Goal: Contribute content: Contribute content

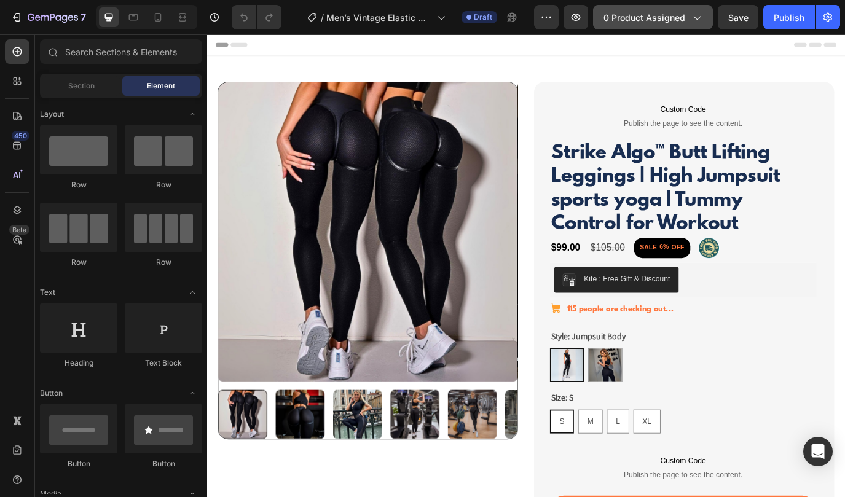
click at [669, 23] on span "0 product assigned" at bounding box center [644, 17] width 82 height 13
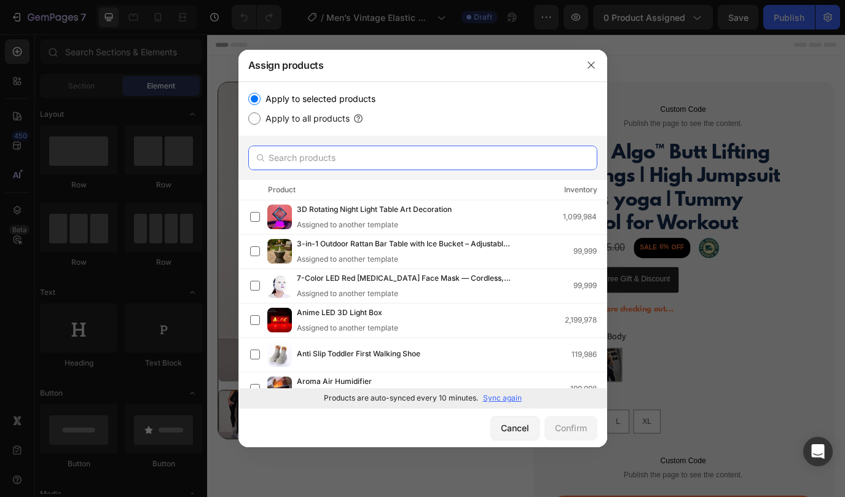
click at [338, 158] on input "text" at bounding box center [422, 158] width 349 height 25
paste input "Men’s Vintage Elastic Waist Jeans | Comfortable Straight Leg Denim Pants of Str…"
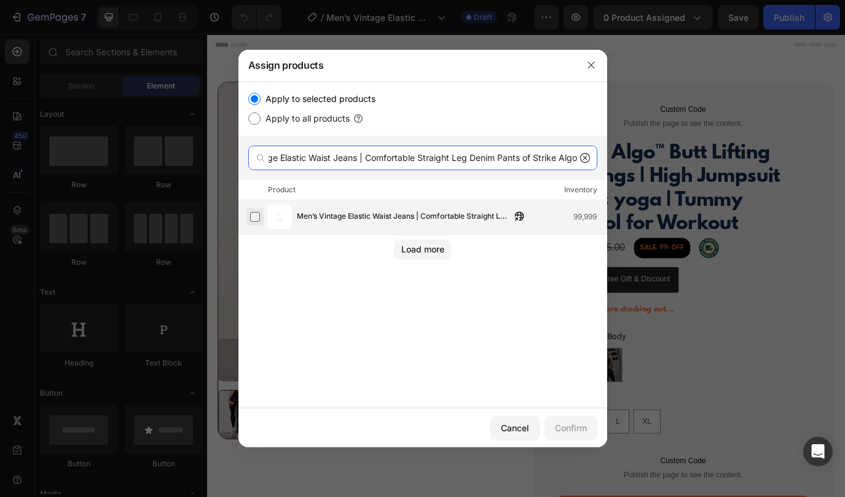
type input "Men’s Vintage Elastic Waist Jeans | Comfortable Straight Leg Denim Pants of Str…"
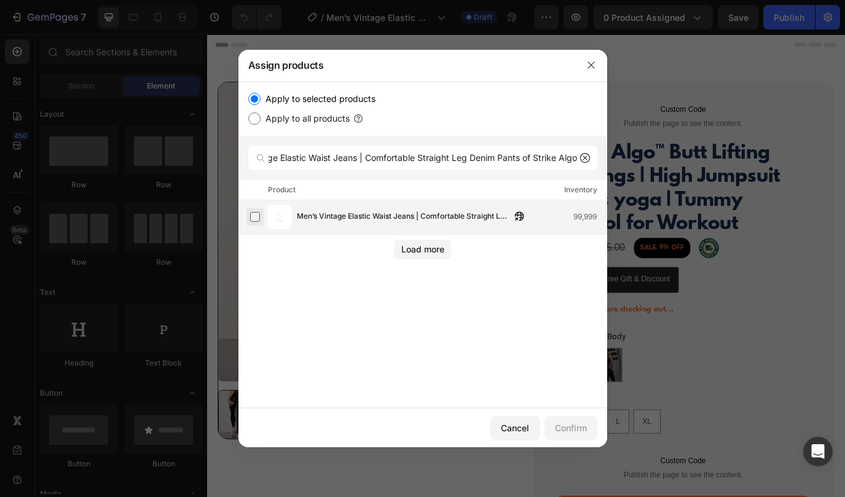
click at [251, 219] on label at bounding box center [255, 217] width 10 height 10
click at [566, 425] on div "Confirm" at bounding box center [571, 427] width 32 height 13
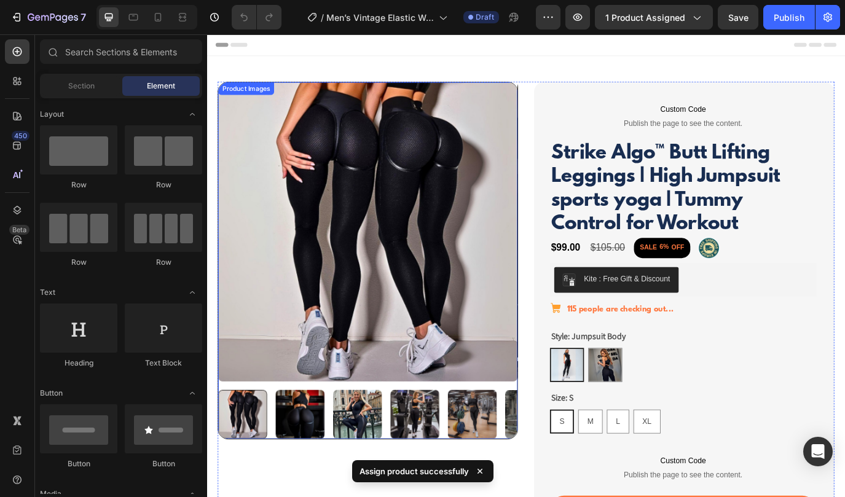
click at [344, 287] on img at bounding box center [393, 263] width 346 height 346
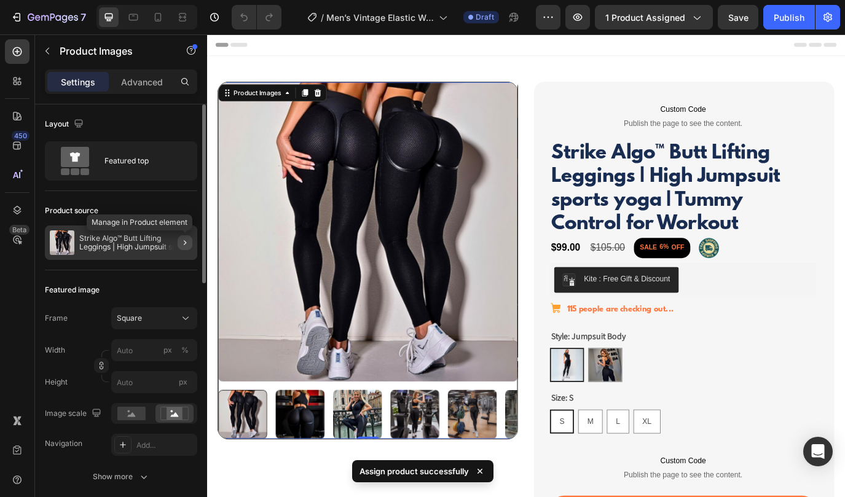
click at [184, 242] on icon "button" at bounding box center [185, 243] width 10 height 10
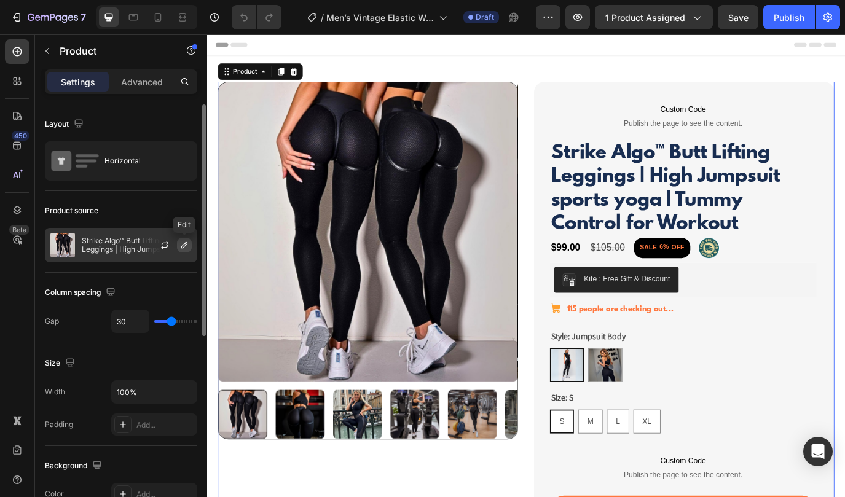
click at [181, 246] on icon "button" at bounding box center [184, 245] width 6 height 6
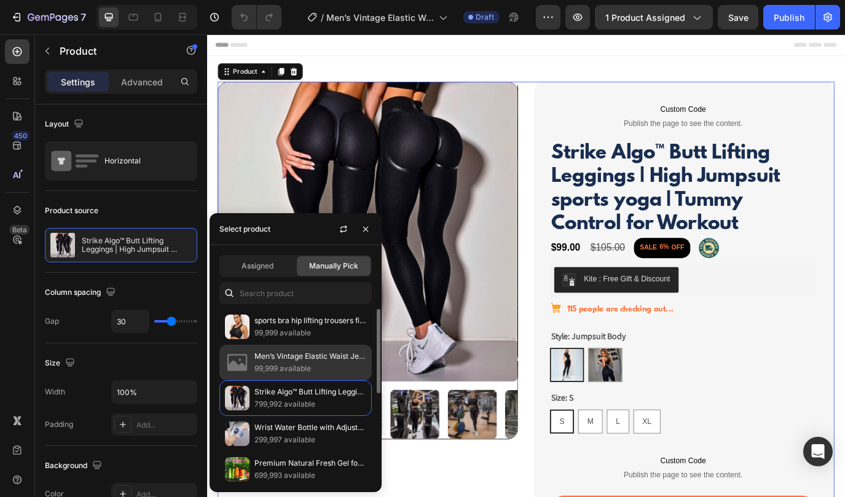
click at [278, 351] on p "Men’s Vintage Elastic Waist Jeans | Comfortable Straight Leg Denim Pants of Str…" at bounding box center [310, 356] width 112 height 12
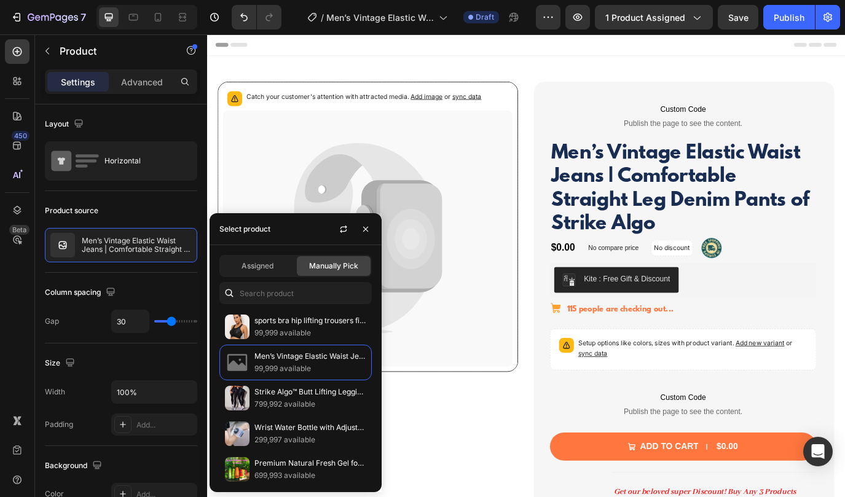
click at [468, 451] on div "Catch your customer's attention with attracted media. Add image or sync data Pr…" at bounding box center [392, 497] width 347 height 816
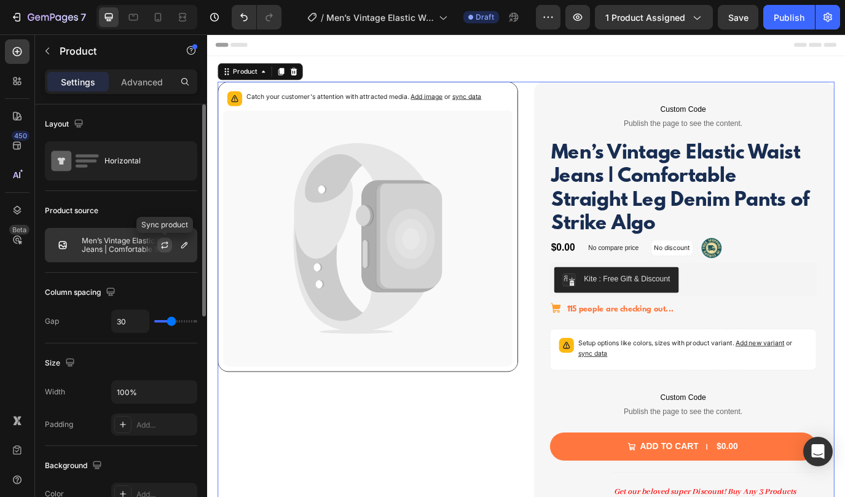
click at [162, 247] on icon "button" at bounding box center [164, 247] width 7 height 4
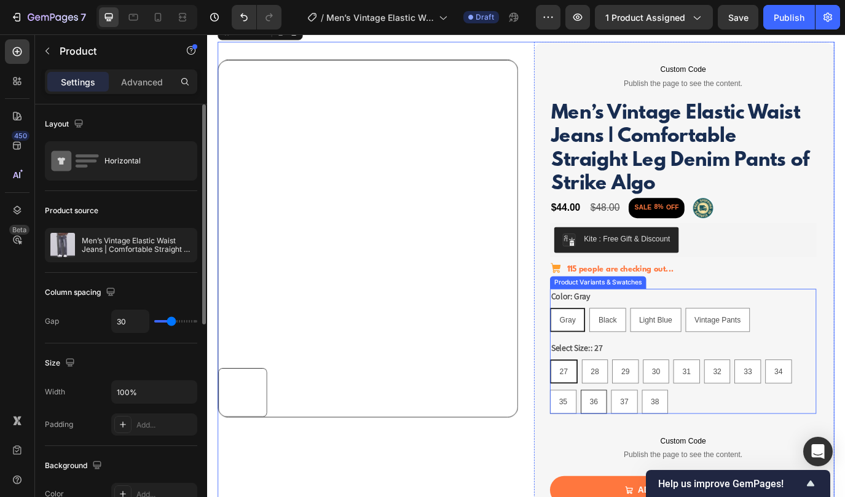
scroll to position [45, 0]
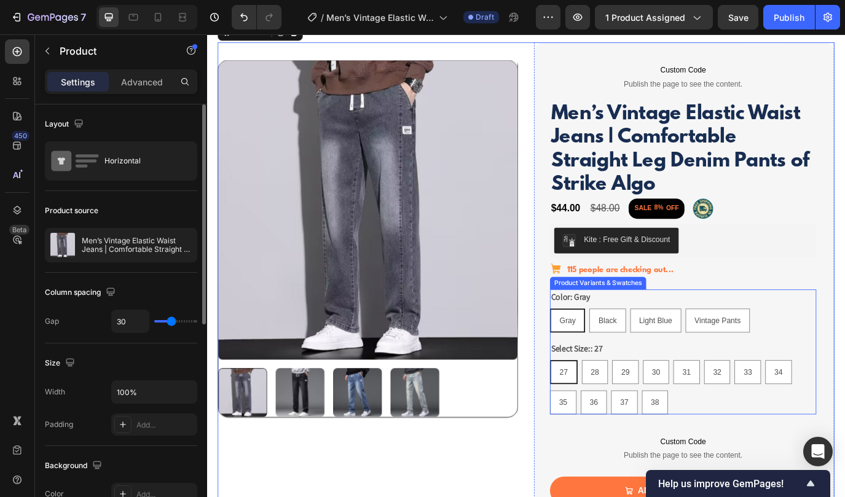
click at [844, 343] on div "Color: [PERSON_NAME] [PERSON_NAME] Black Black Black Light Blue Light Blue Ligh…" at bounding box center [757, 354] width 308 height 50
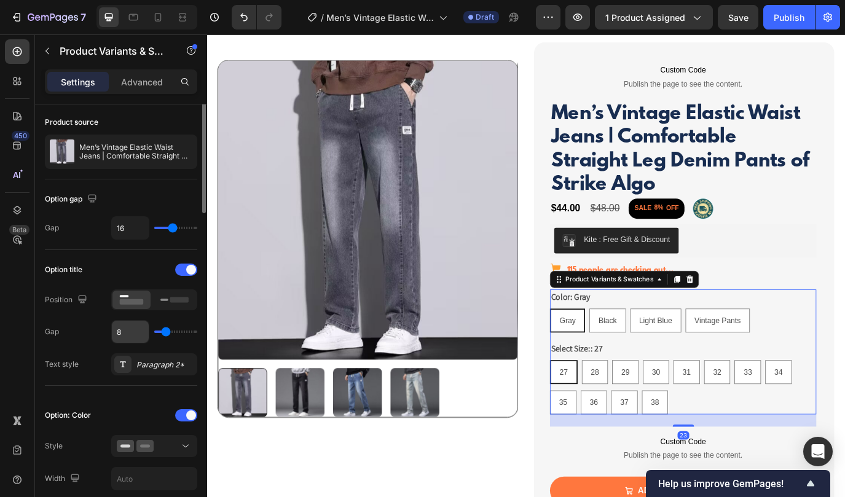
scroll to position [46, 0]
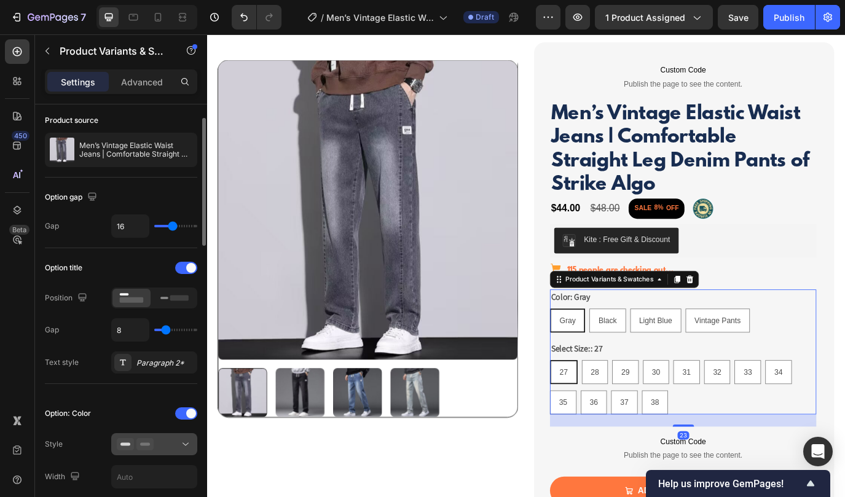
click at [188, 445] on icon at bounding box center [185, 444] width 12 height 12
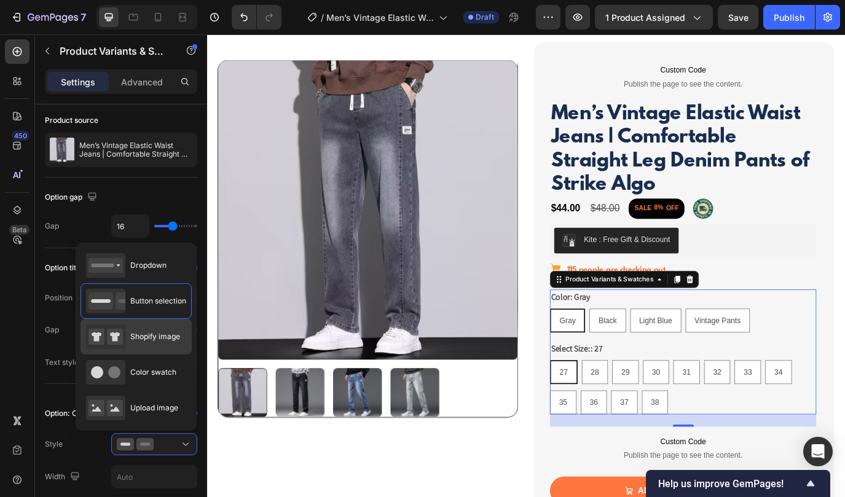
click at [150, 347] on div "Shopify image" at bounding box center [133, 336] width 94 height 25
type input "64"
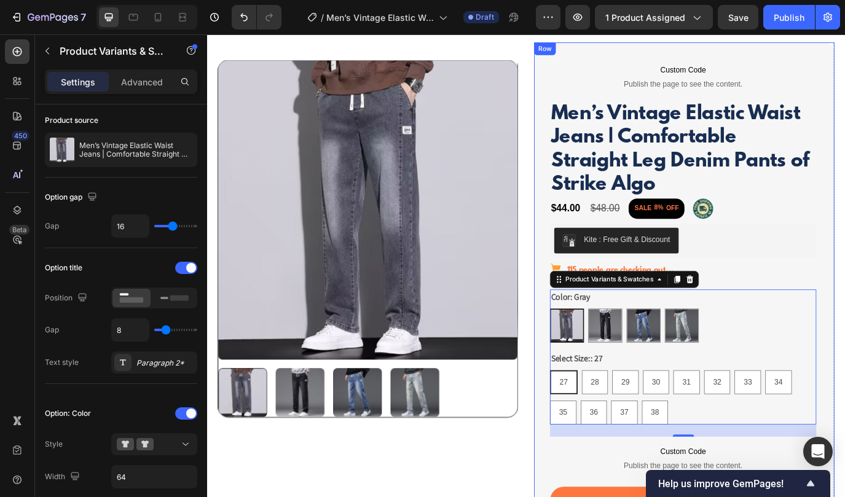
click at [587, 447] on div "Custom Code Publish the page to see the content. Custom Code Row Men’s Vintage …" at bounding box center [758, 506] width 347 height 924
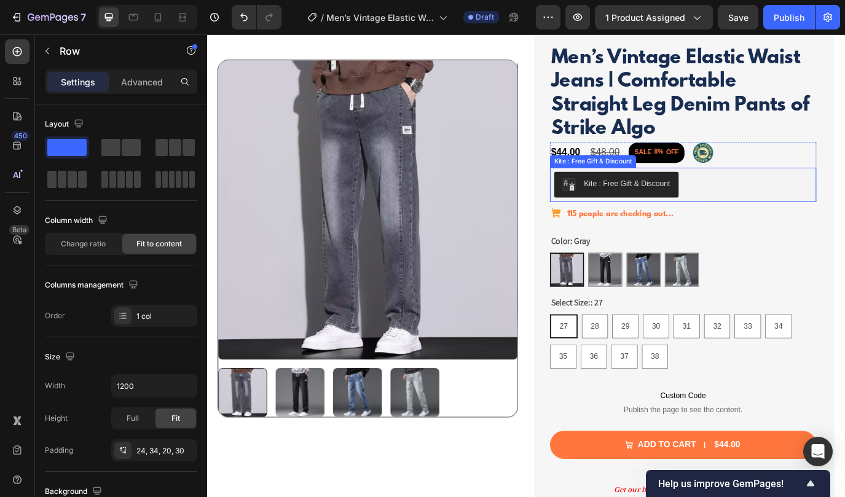
scroll to position [0, 0]
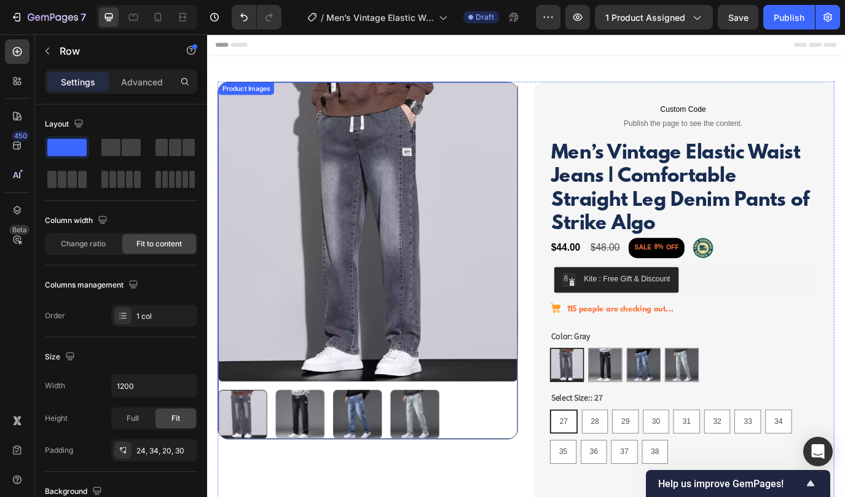
click at [313, 474] on img at bounding box center [314, 473] width 57 height 57
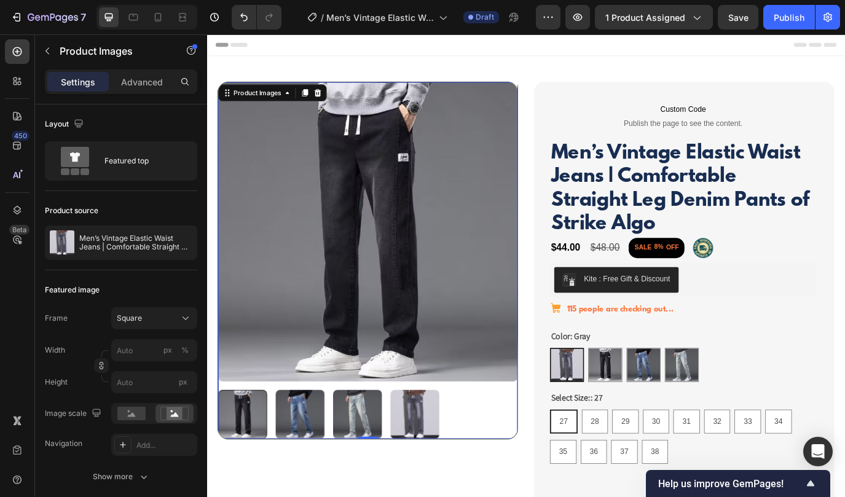
click at [318, 476] on img at bounding box center [314, 473] width 57 height 57
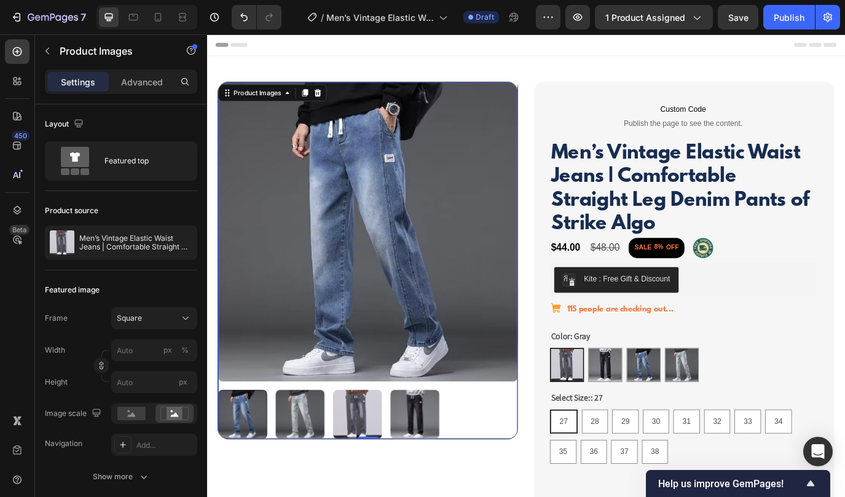
click at [312, 476] on img at bounding box center [314, 473] width 57 height 57
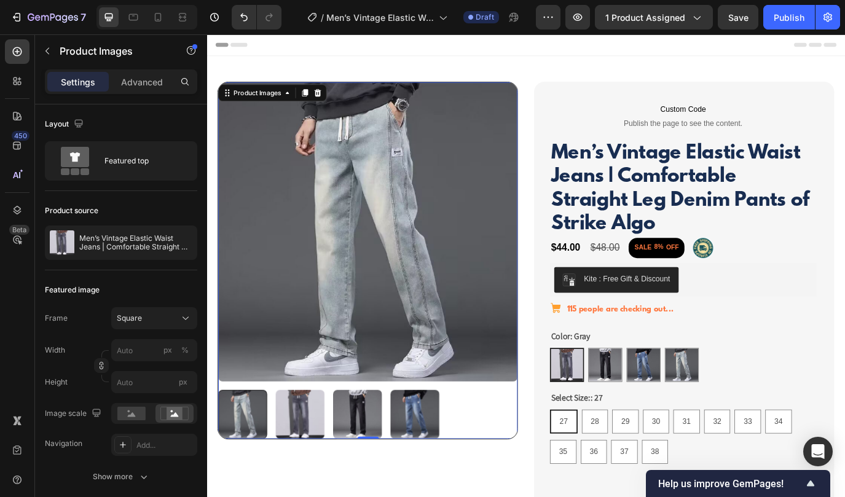
click at [307, 477] on img at bounding box center [314, 473] width 57 height 57
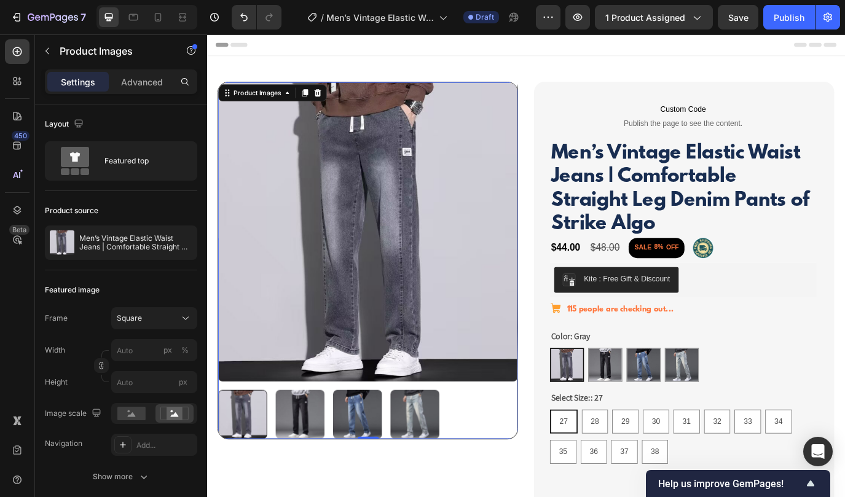
click at [379, 480] on img at bounding box center [381, 473] width 57 height 57
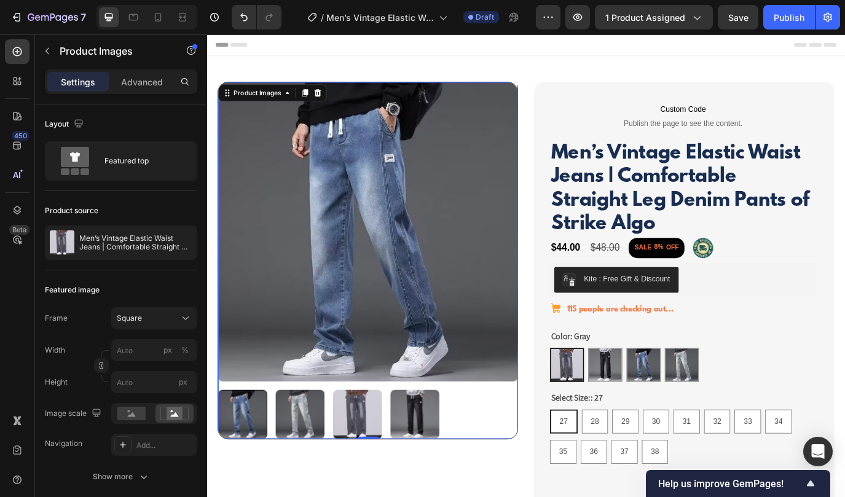
click at [321, 292] on img at bounding box center [393, 263] width 346 height 346
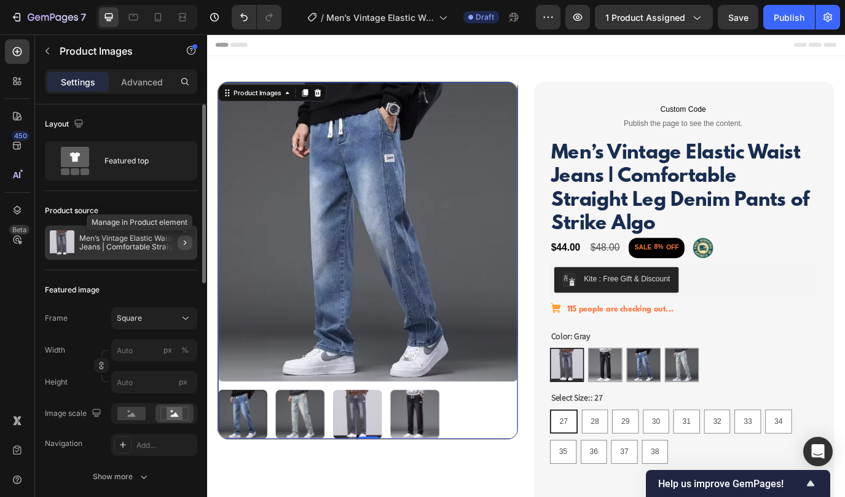
click at [187, 241] on icon "button" at bounding box center [185, 243] width 10 height 10
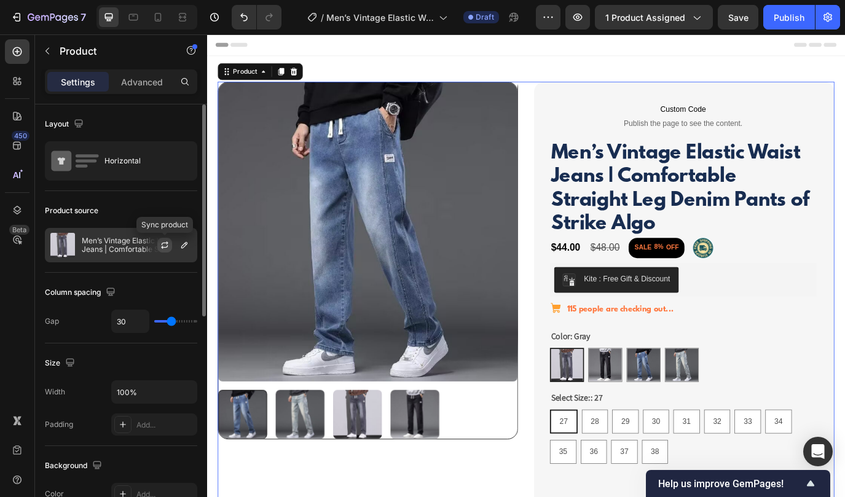
click at [166, 243] on icon "button" at bounding box center [165, 245] width 10 height 10
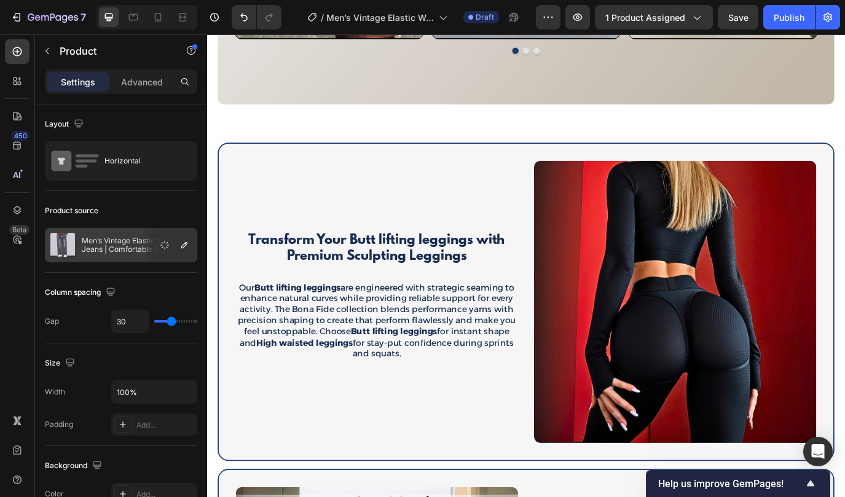
scroll to position [1468, 0]
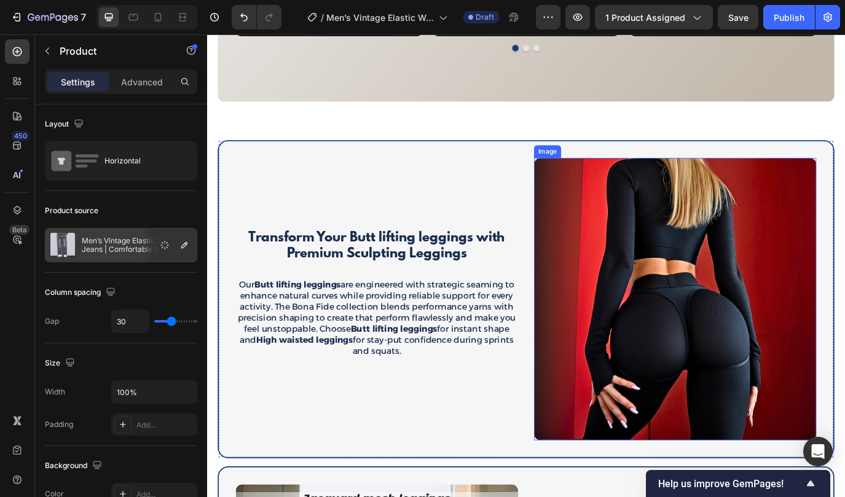
click at [660, 340] on img at bounding box center [748, 340] width 326 height 326
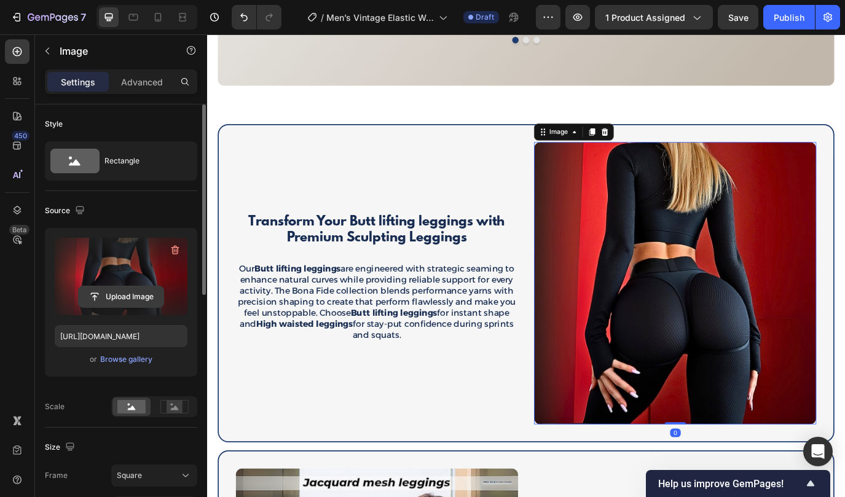
click at [135, 292] on input "file" at bounding box center [121, 296] width 85 height 21
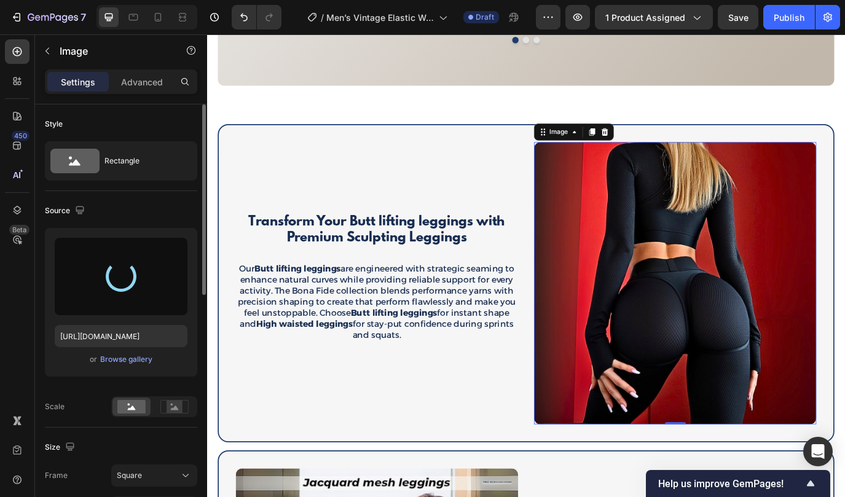
type input "[URL][DOMAIN_NAME]"
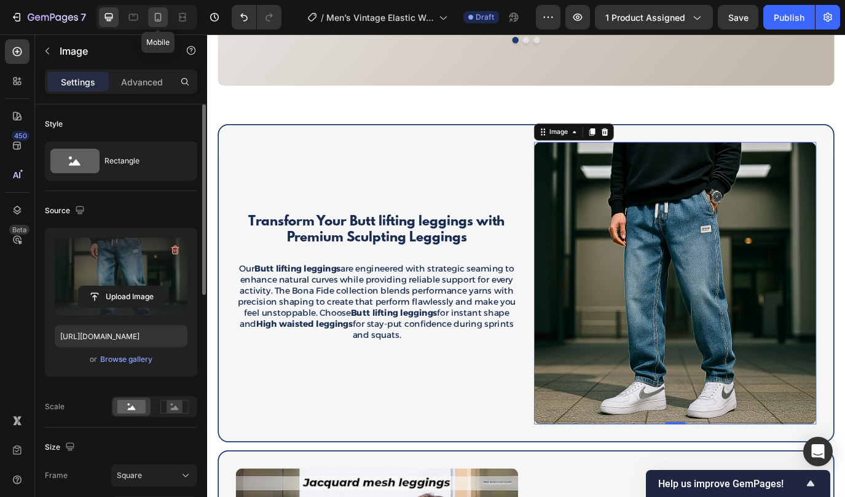
click at [155, 17] on icon at bounding box center [158, 17] width 7 height 9
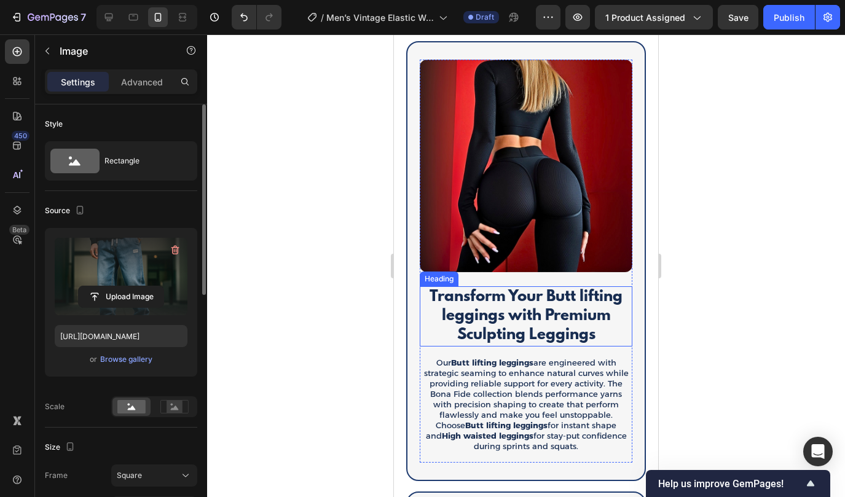
scroll to position [1443, 0]
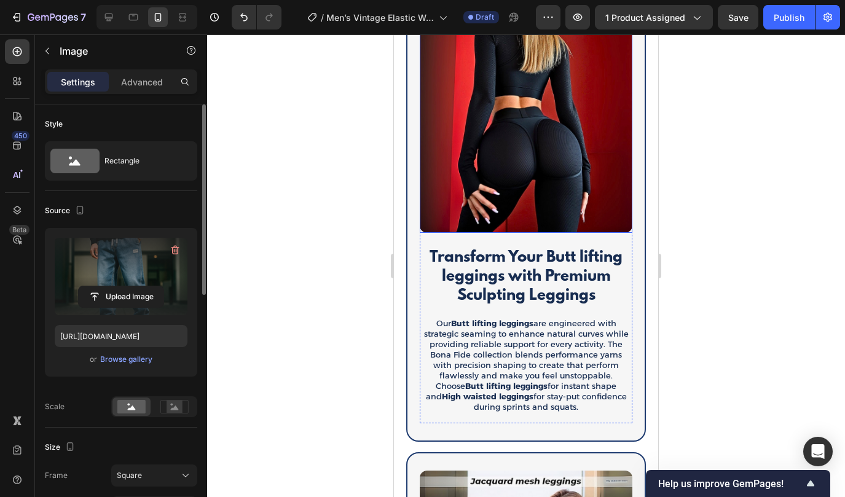
click at [504, 115] on img at bounding box center [525, 126] width 213 height 213
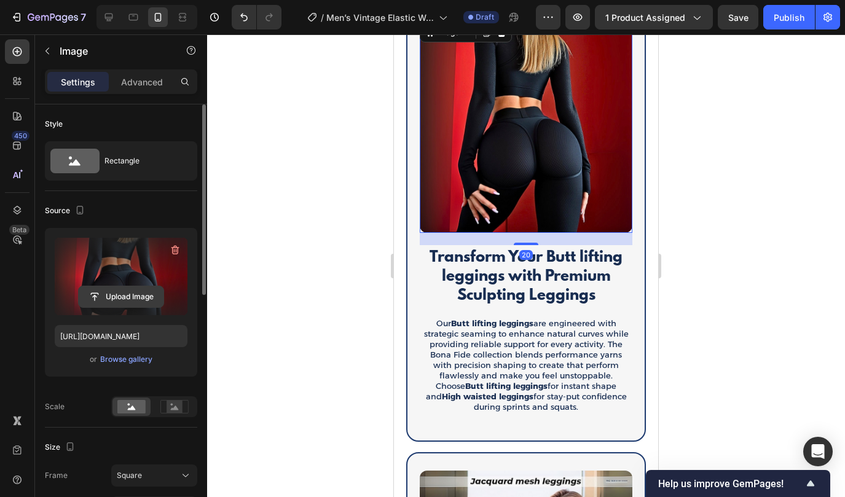
click at [130, 289] on input "file" at bounding box center [121, 296] width 85 height 21
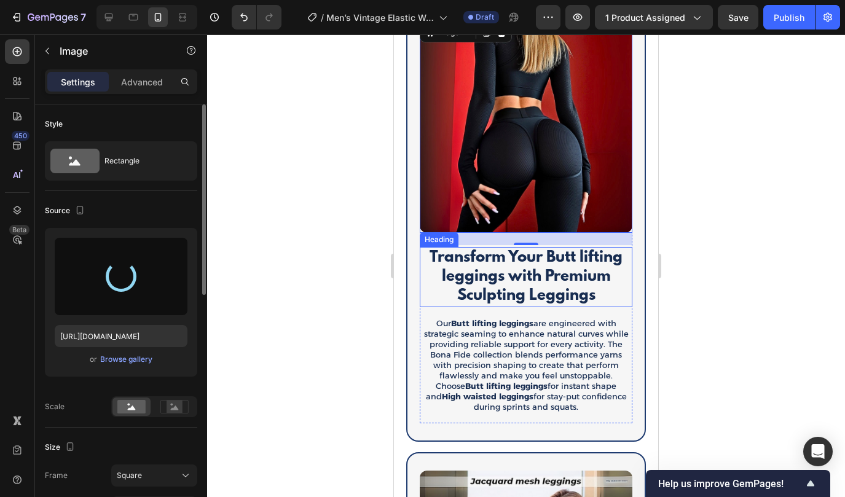
type input "[URL][DOMAIN_NAME]"
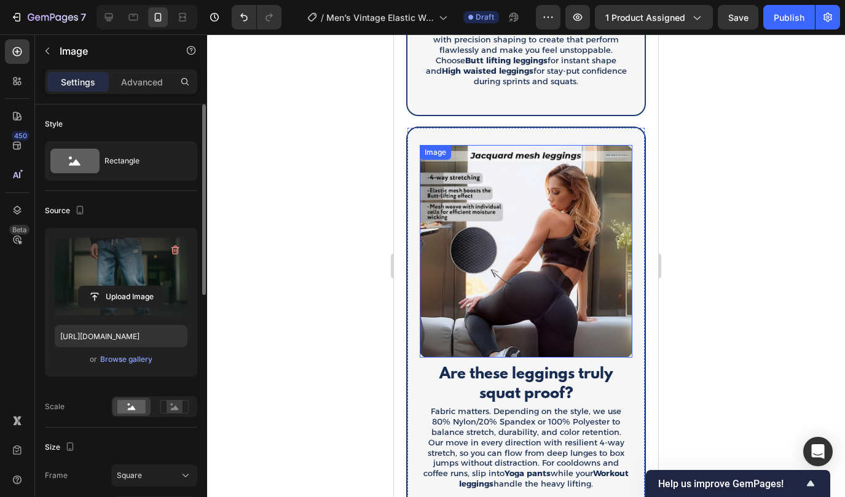
scroll to position [1820, 0]
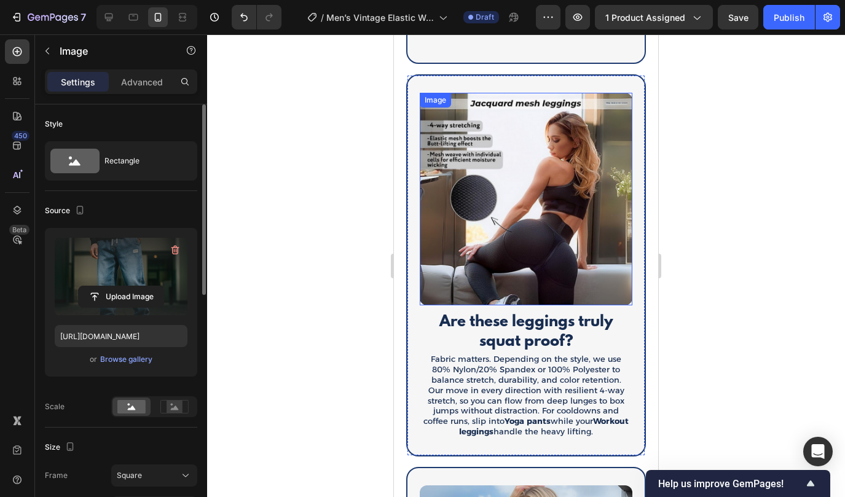
click at [528, 211] on img at bounding box center [525, 199] width 213 height 213
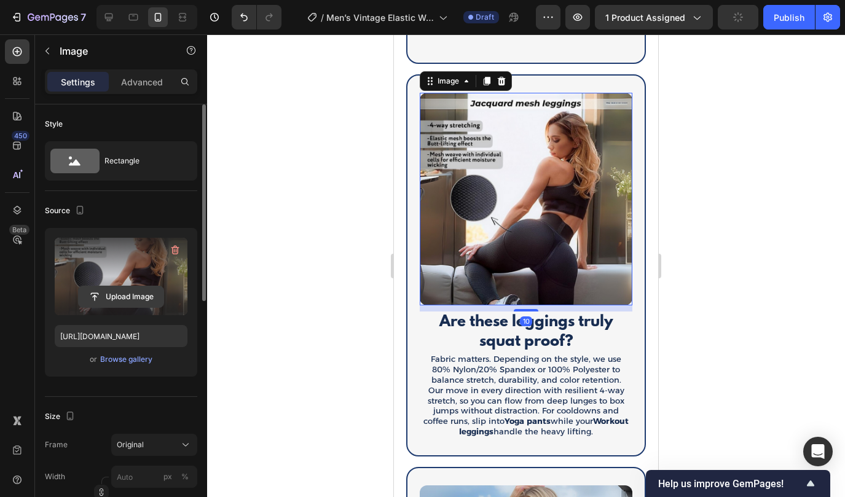
click at [142, 292] on input "file" at bounding box center [121, 296] width 85 height 21
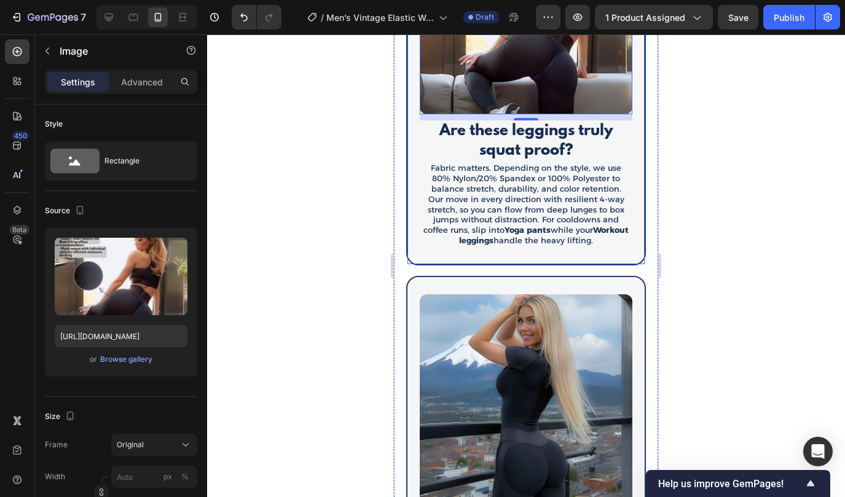
scroll to position [2080, 0]
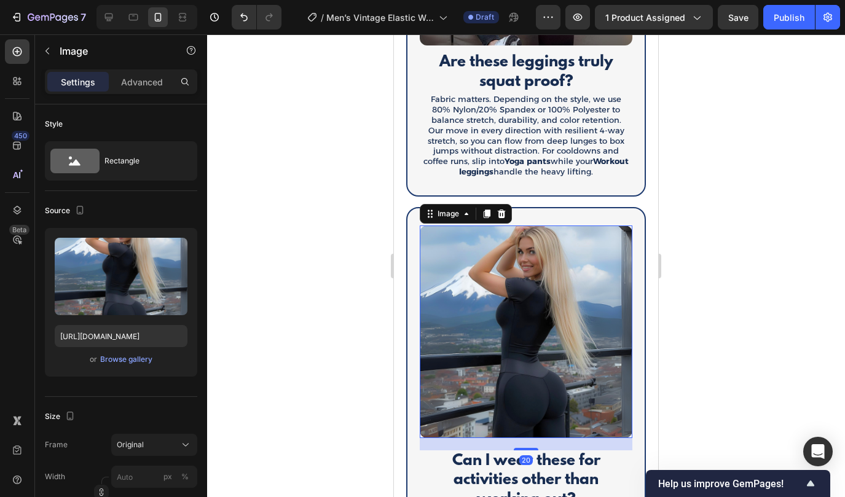
click at [495, 326] on img at bounding box center [525, 331] width 213 height 213
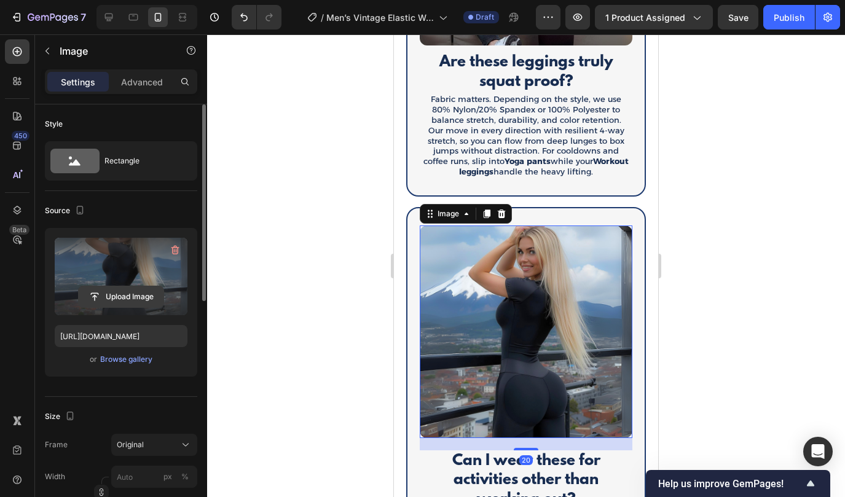
click at [133, 292] on input "file" at bounding box center [121, 296] width 85 height 21
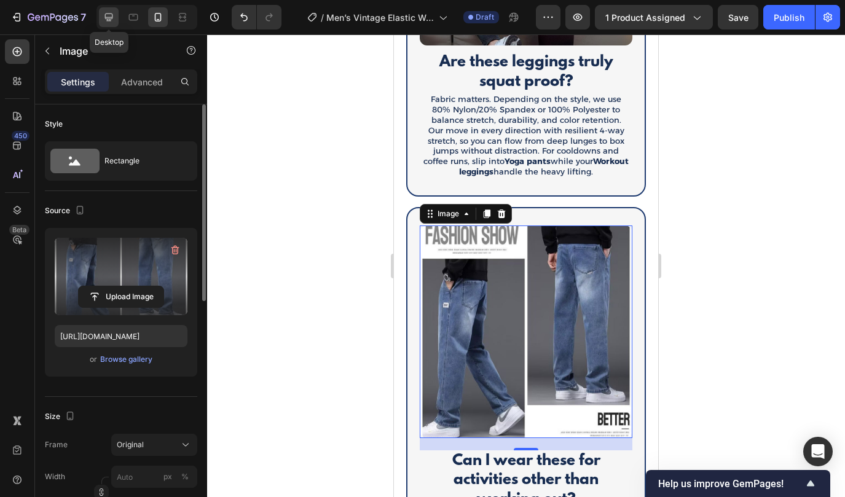
click at [107, 22] on icon at bounding box center [109, 17] width 12 height 12
type input "[URL][DOMAIN_NAME]"
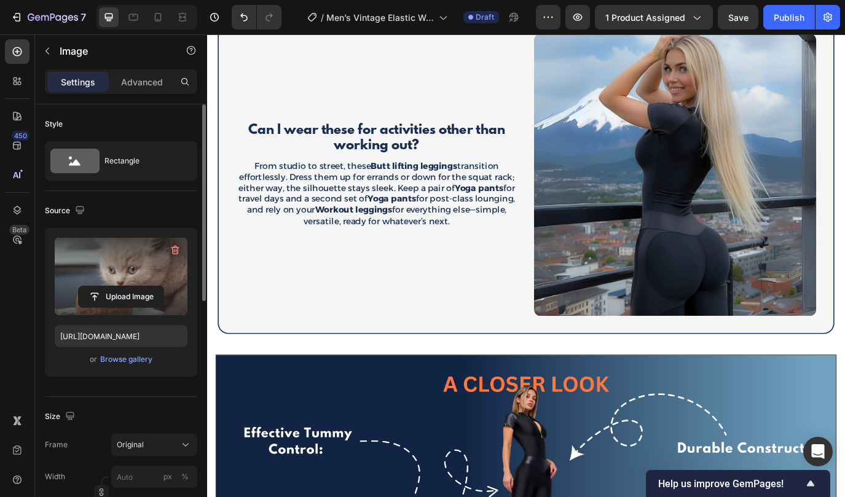
scroll to position [2159, 0]
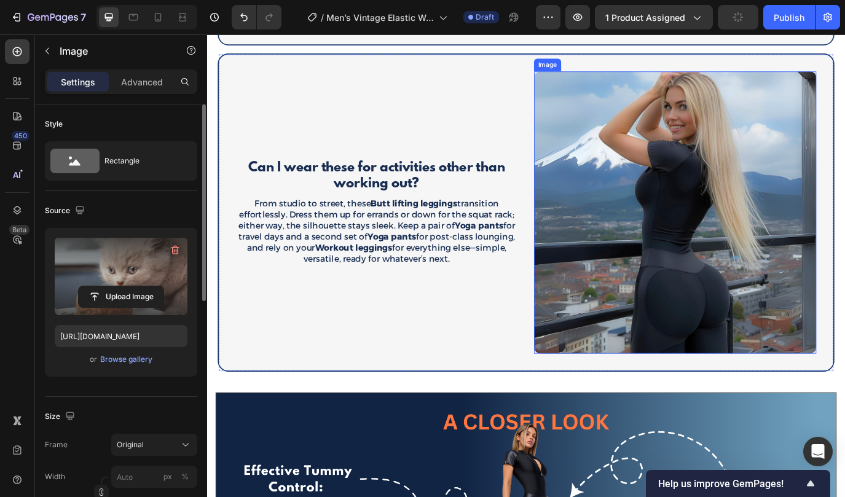
click at [690, 296] on img at bounding box center [748, 240] width 326 height 326
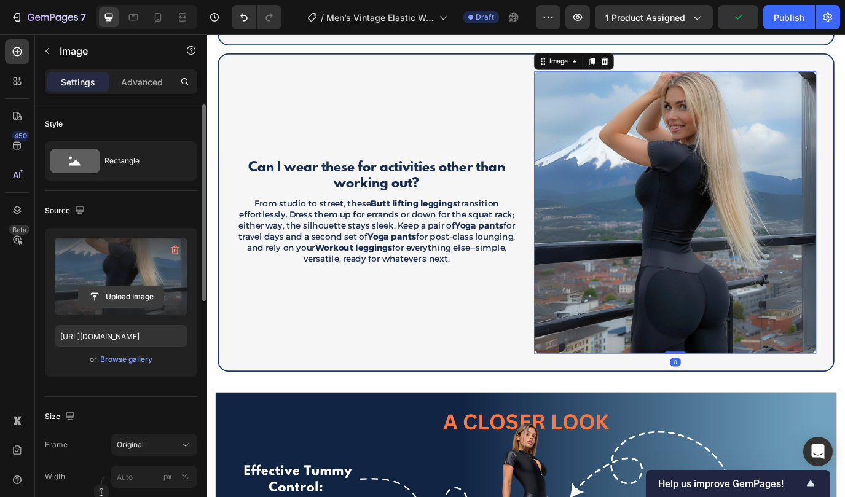
click at [122, 300] on input "file" at bounding box center [121, 296] width 85 height 21
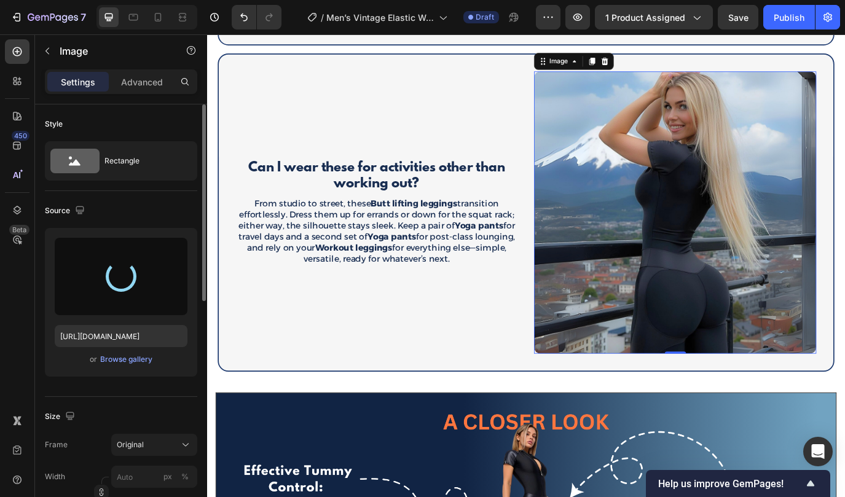
type input "[URL][DOMAIN_NAME]"
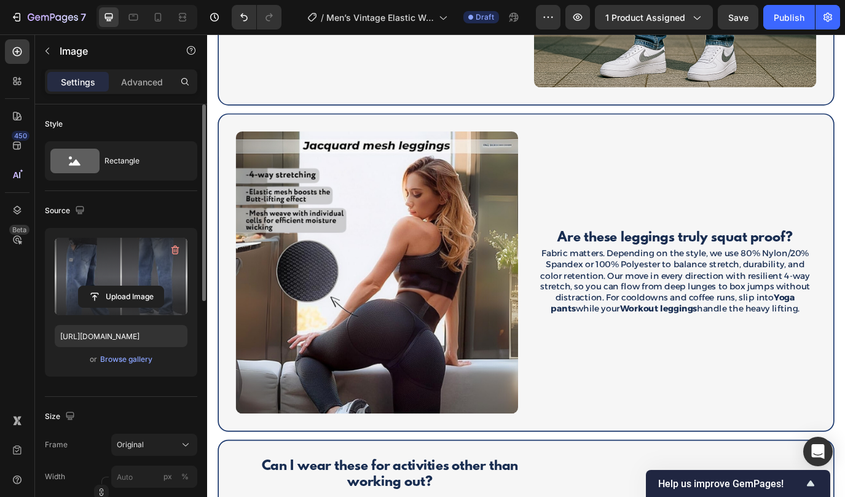
scroll to position [1686, 0]
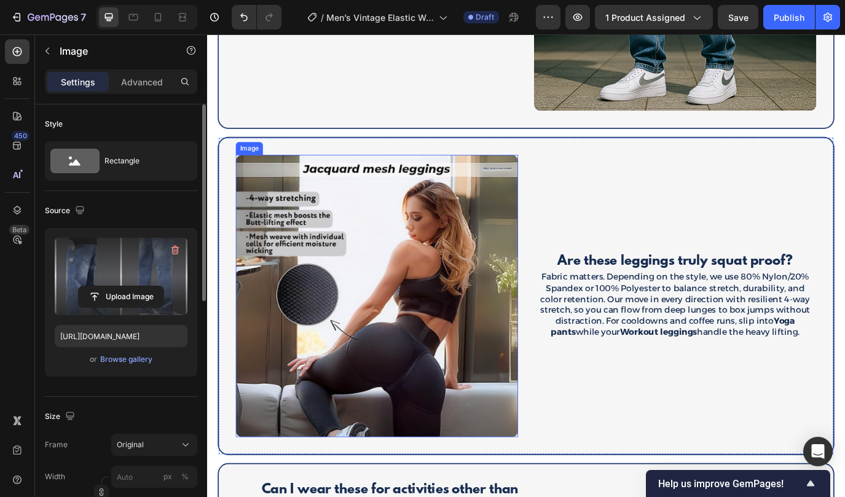
click at [458, 283] on img at bounding box center [403, 337] width 326 height 326
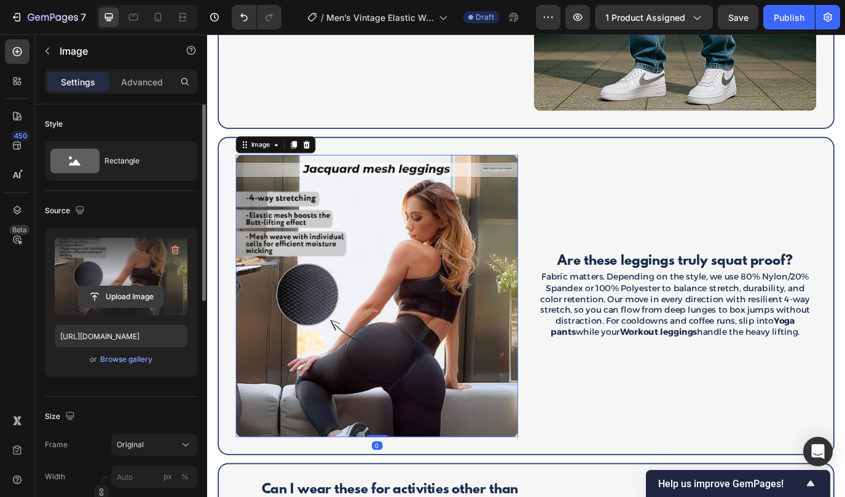
click at [138, 303] on input "file" at bounding box center [121, 296] width 85 height 21
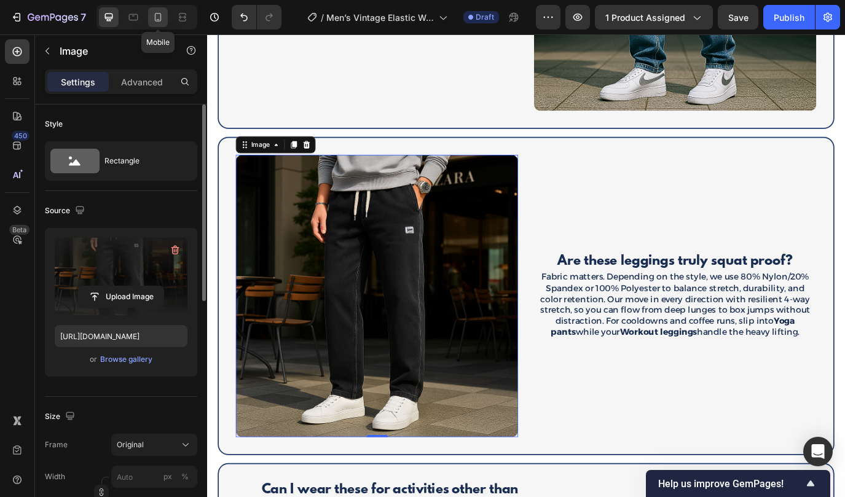
click at [154, 18] on icon at bounding box center [158, 17] width 12 height 12
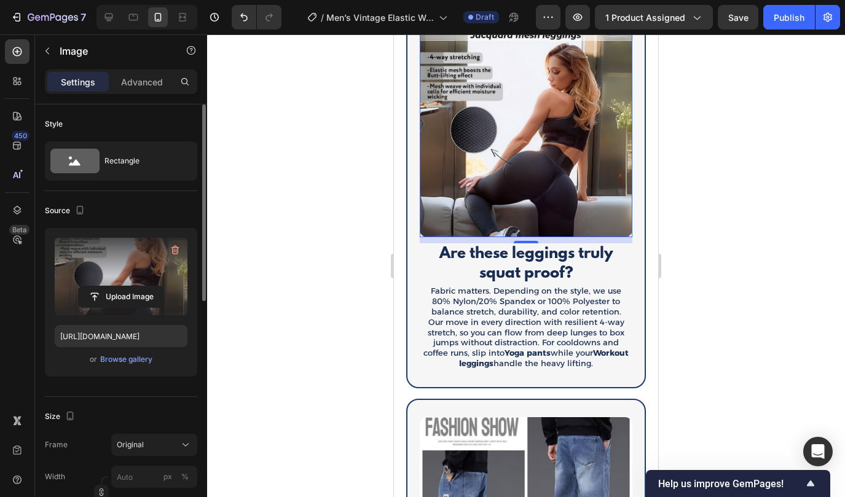
scroll to position [1888, 0]
click at [480, 171] on img at bounding box center [525, 131] width 213 height 213
click at [147, 299] on input "file" at bounding box center [121, 296] width 85 height 21
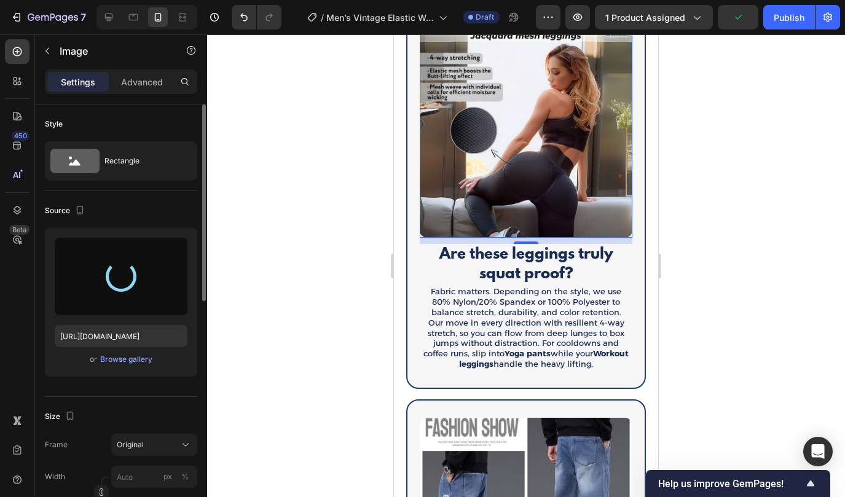
type input "[URL][DOMAIN_NAME]"
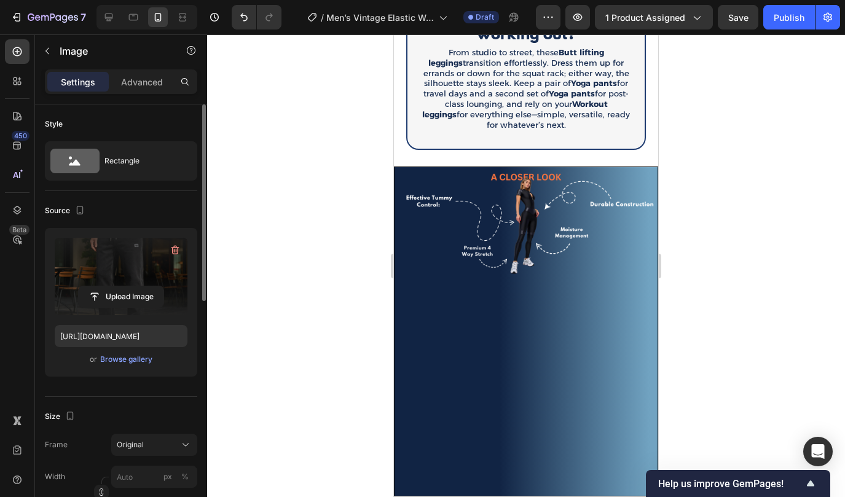
scroll to position [2642, 0]
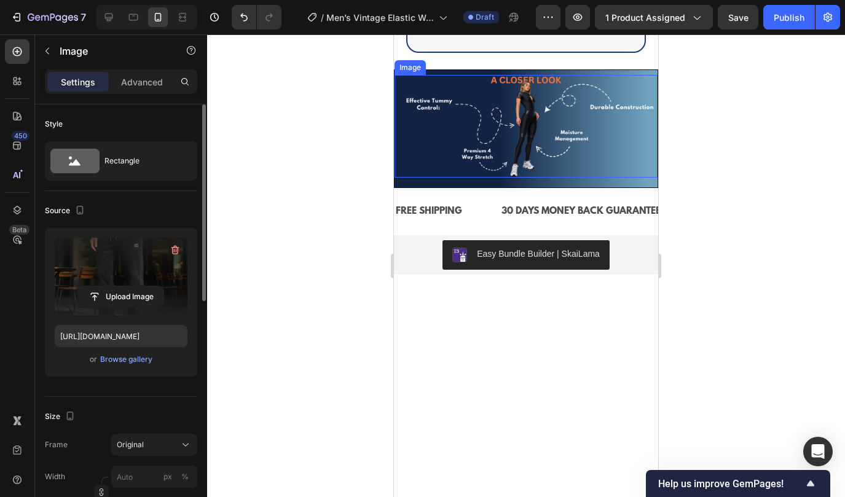
click at [435, 149] on img at bounding box center [525, 126] width 263 height 103
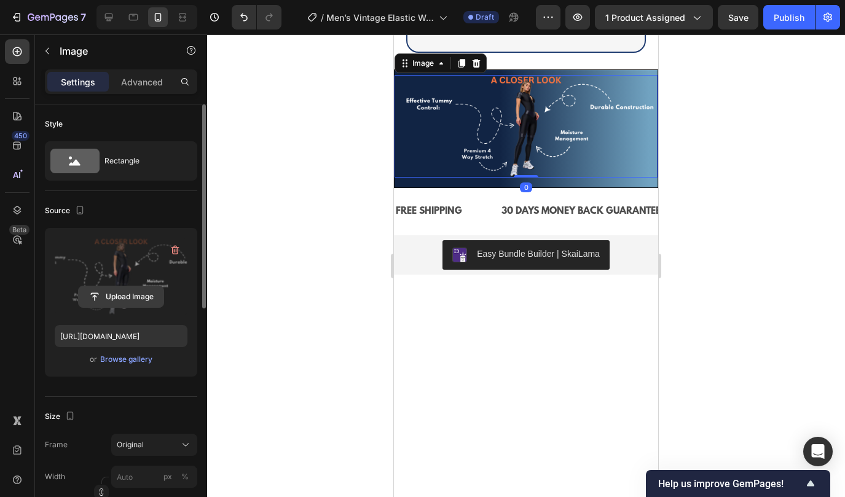
click at [137, 295] on input "file" at bounding box center [121, 296] width 85 height 21
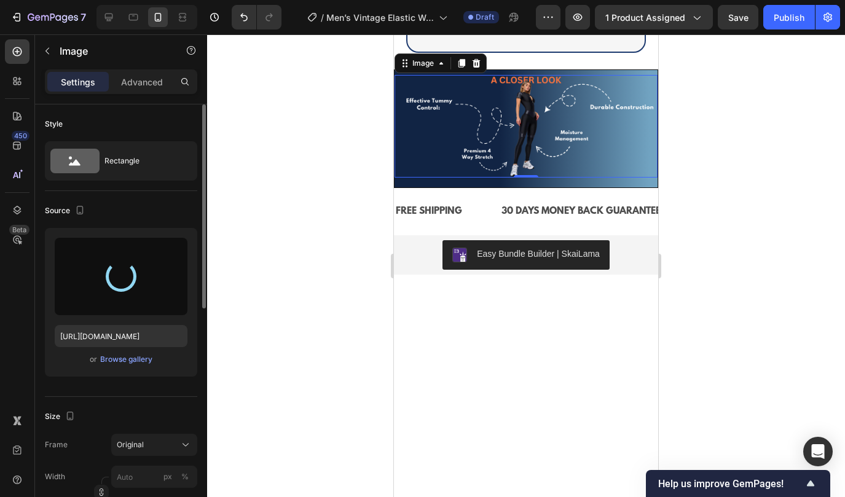
type input "[URL][DOMAIN_NAME]"
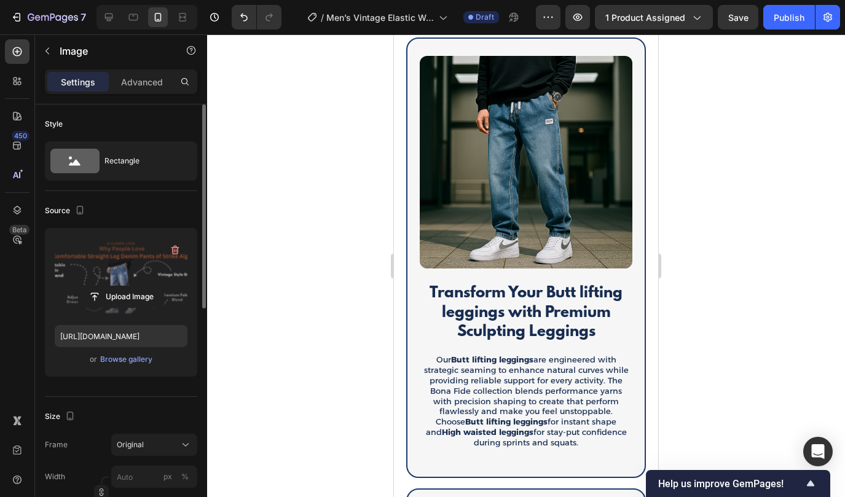
scroll to position [1410, 0]
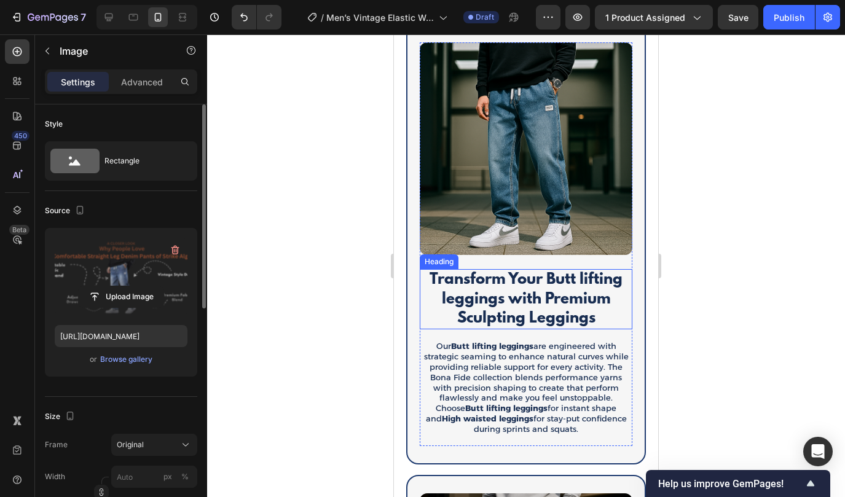
click at [515, 294] on span "Transform Your Butt lifting leggings with Premium Sculpting Leggings" at bounding box center [525, 299] width 193 height 56
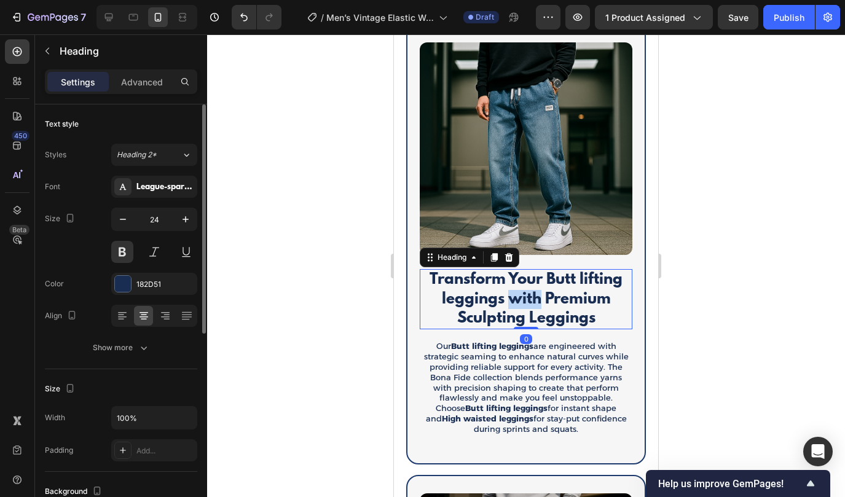
click at [515, 294] on span "Transform Your Butt lifting leggings with Premium Sculpting Leggings" at bounding box center [525, 299] width 193 height 56
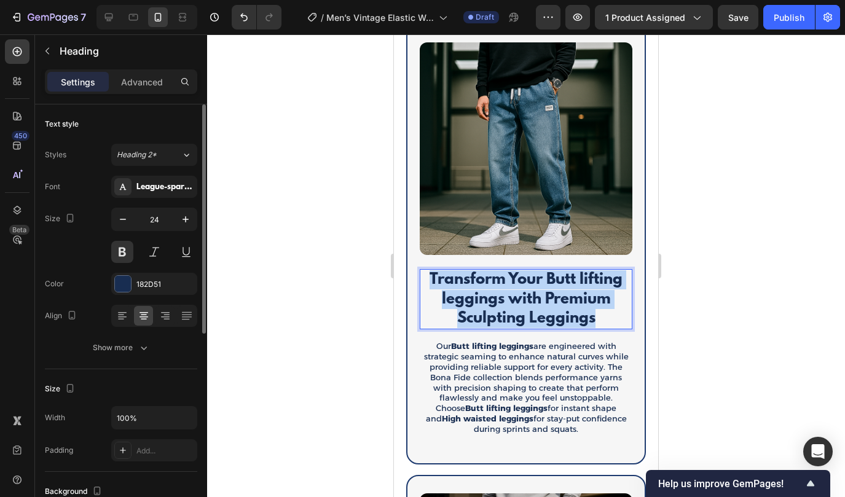
click at [515, 294] on span "Transform Your Butt lifting leggings with Premium Sculpting Leggings" at bounding box center [525, 299] width 193 height 56
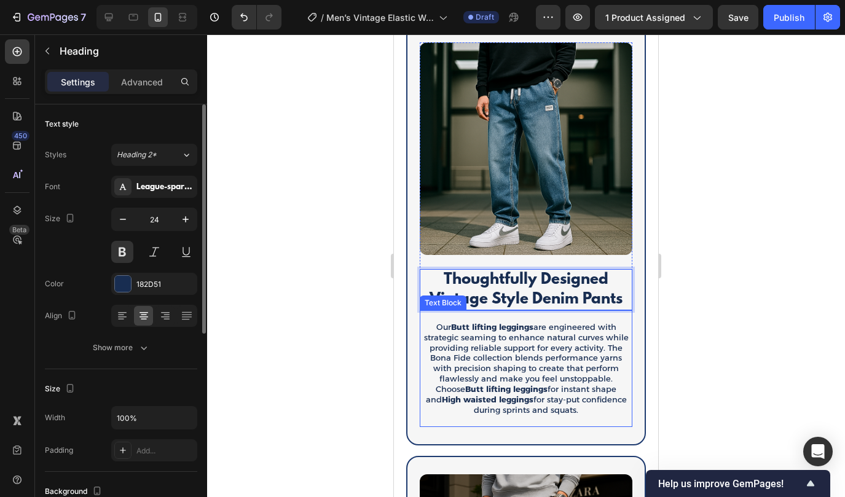
click at [492, 367] on p "Our Butt lifting leggings are engineered with strategic seaming to enhance natu…" at bounding box center [526, 368] width 210 height 93
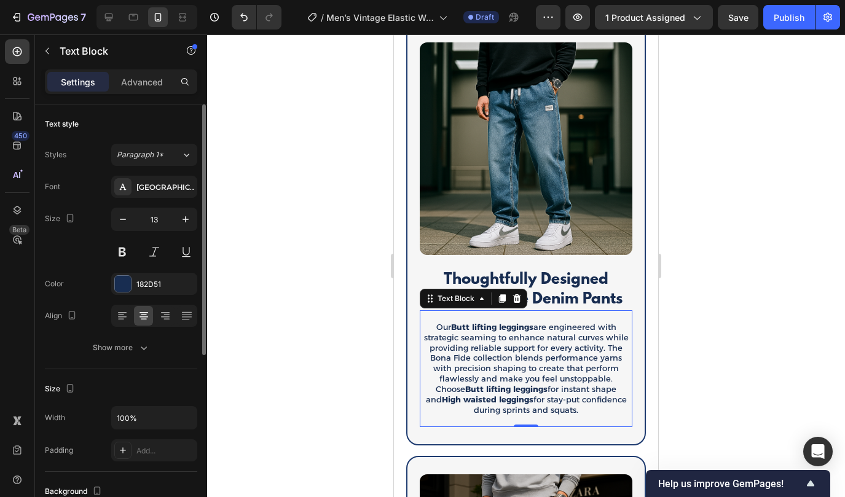
click at [492, 367] on p "Our Butt lifting leggings are engineered with strategic seaming to enhance natu…" at bounding box center [526, 368] width 210 height 93
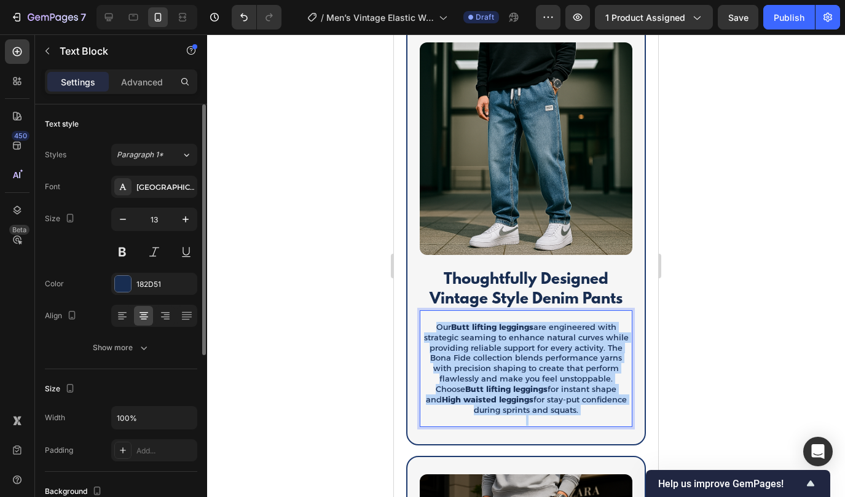
click at [492, 367] on p "Our Butt lifting leggings are engineered with strategic seaming to enhance natu…" at bounding box center [526, 368] width 210 height 93
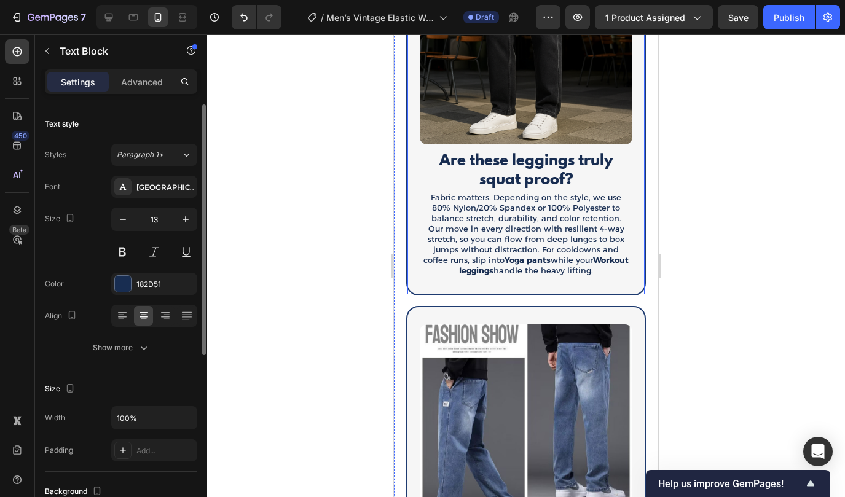
scroll to position [1952, 0]
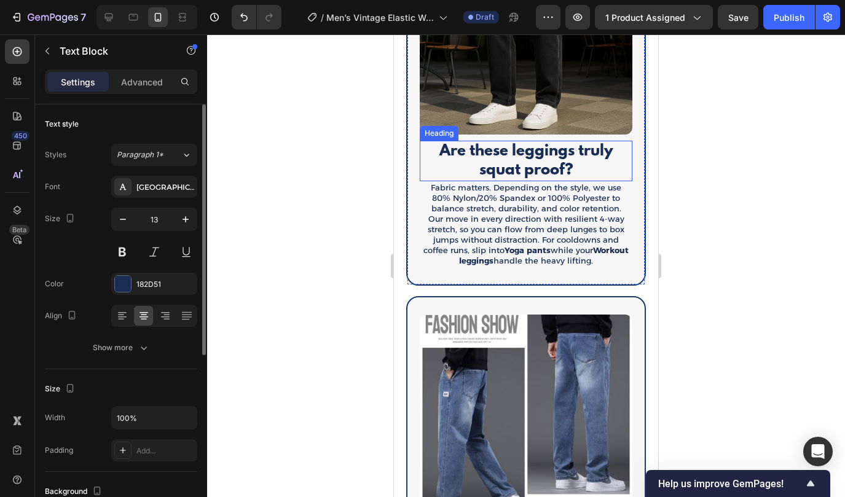
click at [531, 154] on span "Are these leggings truly squat proof?" at bounding box center [526, 160] width 174 height 37
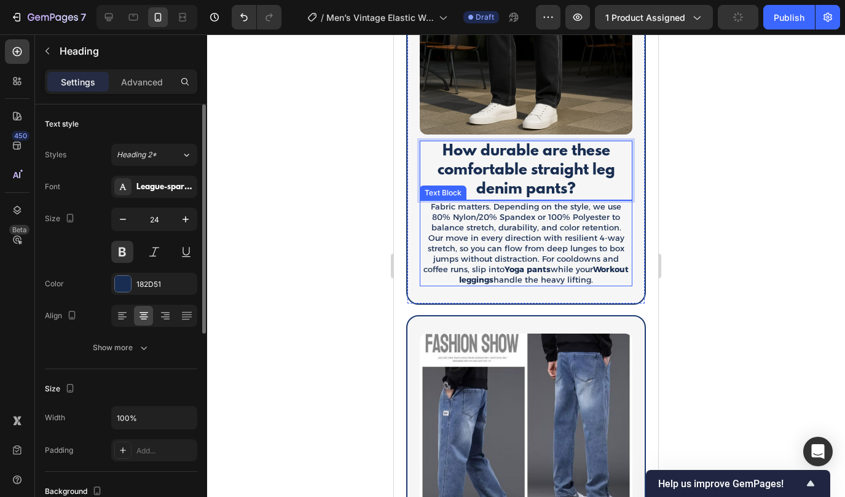
click at [495, 243] on p "Fabric matters. Depending on the style, we use 80% Nylon/20% Spandex or 100% Po…" at bounding box center [526, 242] width 210 height 83
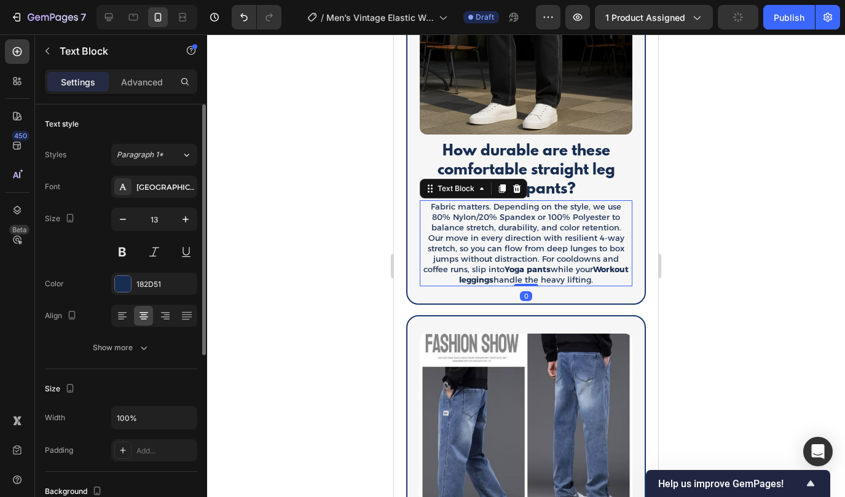
click at [495, 244] on p "Fabric matters. Depending on the style, we use 80% Nylon/20% Spandex or 100% Po…" at bounding box center [526, 242] width 210 height 83
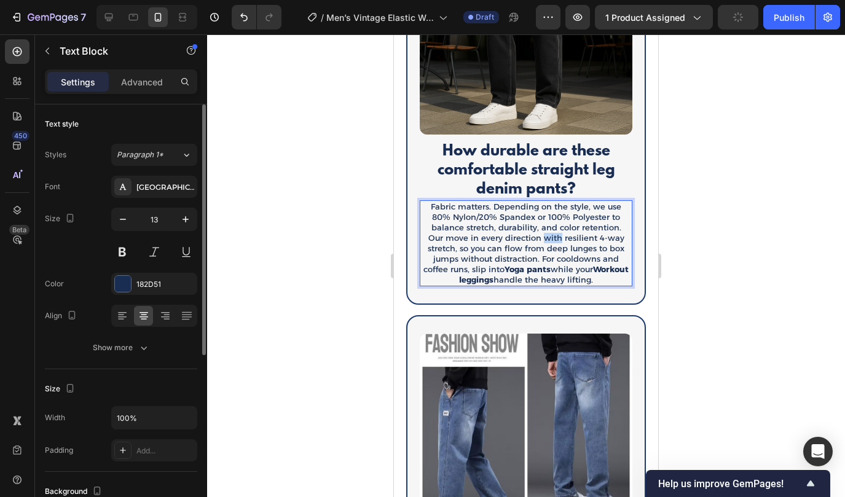
click at [495, 244] on p "Fabric matters. Depending on the style, we use 80% Nylon/20% Spandex or 100% Po…" at bounding box center [526, 242] width 210 height 83
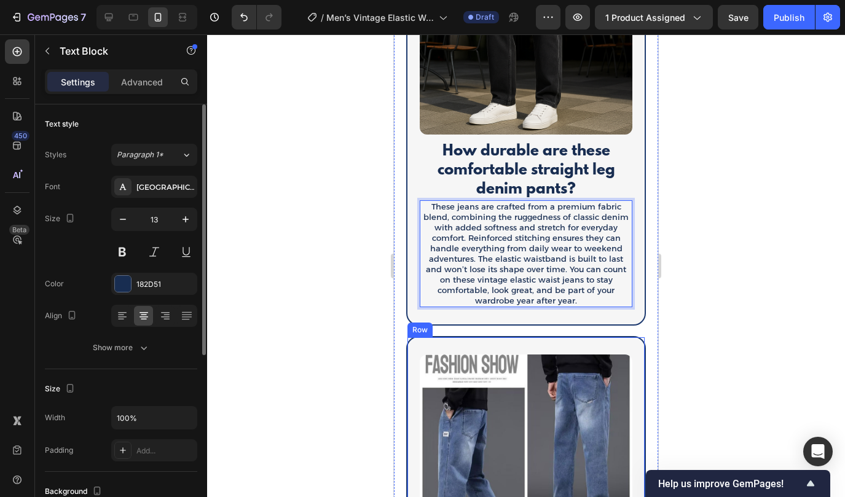
click at [687, 335] on div at bounding box center [526, 265] width 638 height 462
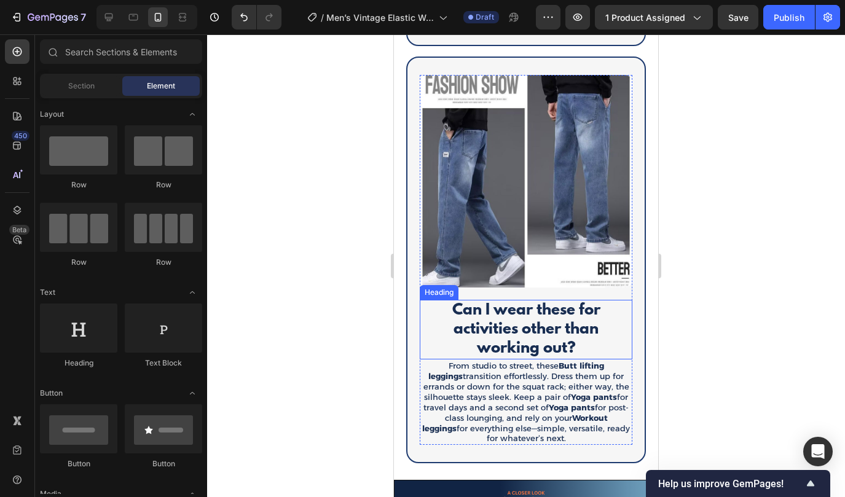
scroll to position [2242, 0]
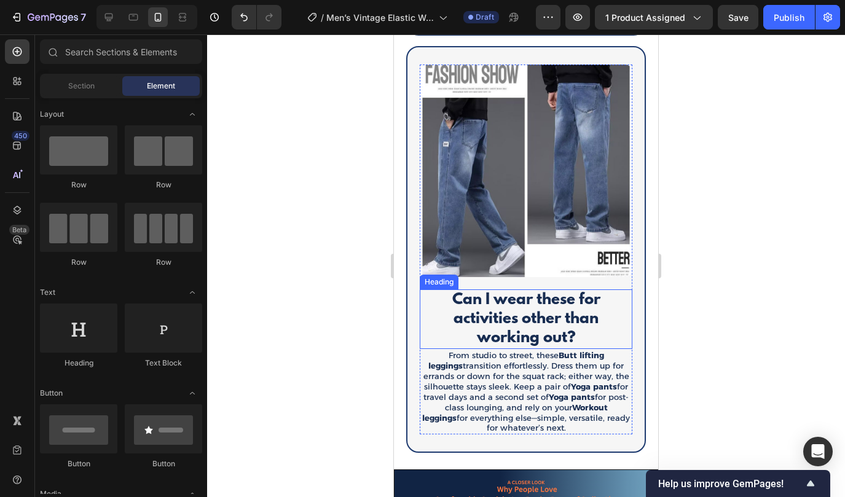
click at [523, 300] on span "Can I wear these for activities other than working out?" at bounding box center [526, 319] width 148 height 56
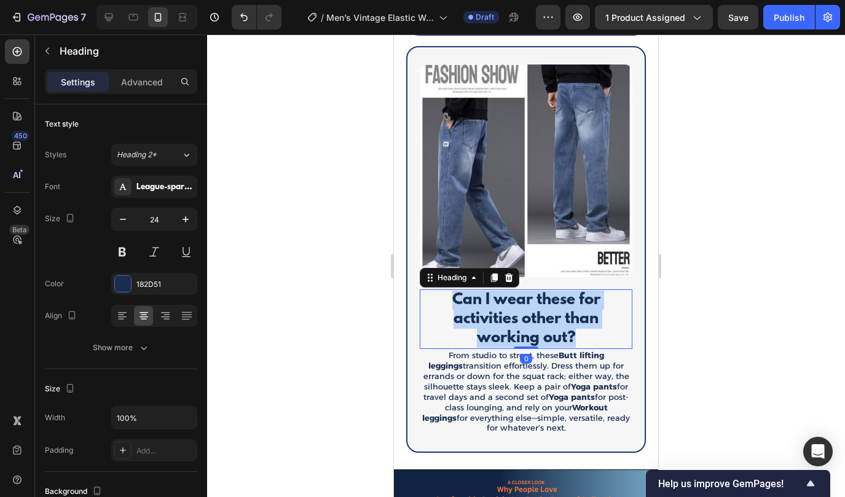
click at [523, 300] on span "Can I wear these for activities other than working out?" at bounding box center [526, 319] width 148 height 56
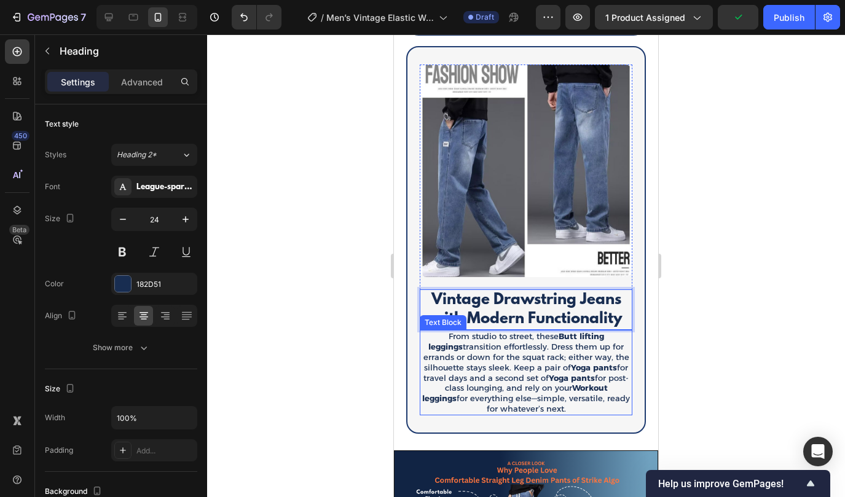
click at [500, 364] on p "From studio to street, these Butt lifting leggings transition effortlessly. Dre…" at bounding box center [526, 372] width 210 height 83
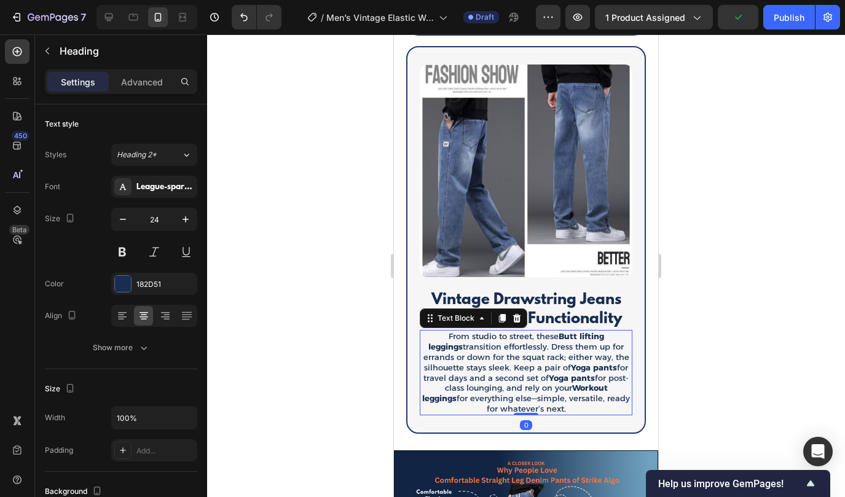
click at [500, 364] on p "From studio to street, these Butt lifting leggings transition effortlessly. Dre…" at bounding box center [526, 372] width 210 height 83
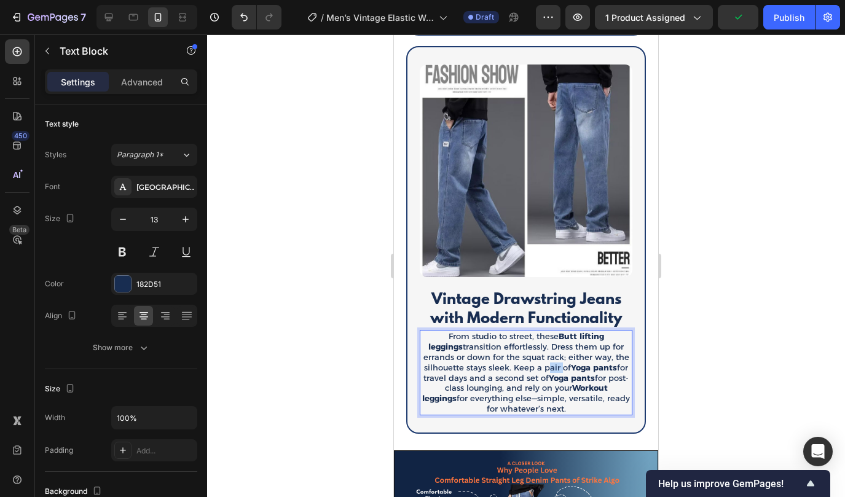
click at [500, 364] on p "From studio to street, these Butt lifting leggings transition effortlessly. Dre…" at bounding box center [526, 372] width 210 height 83
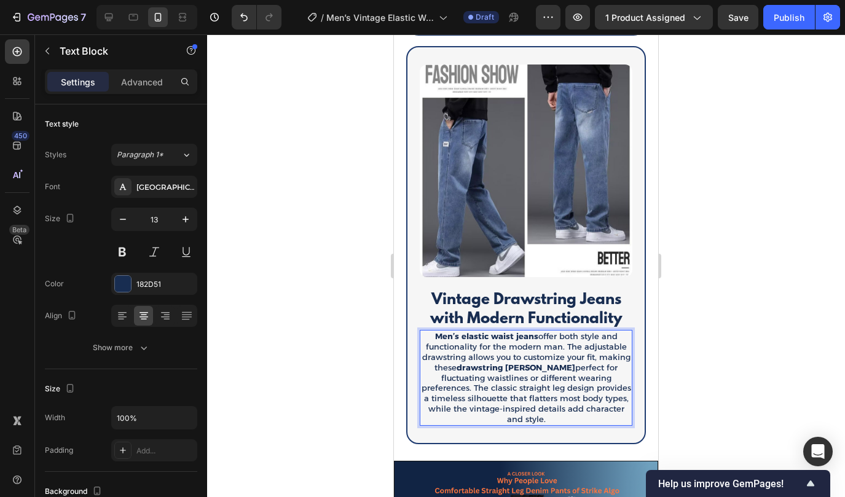
click at [697, 381] on div at bounding box center [526, 265] width 638 height 462
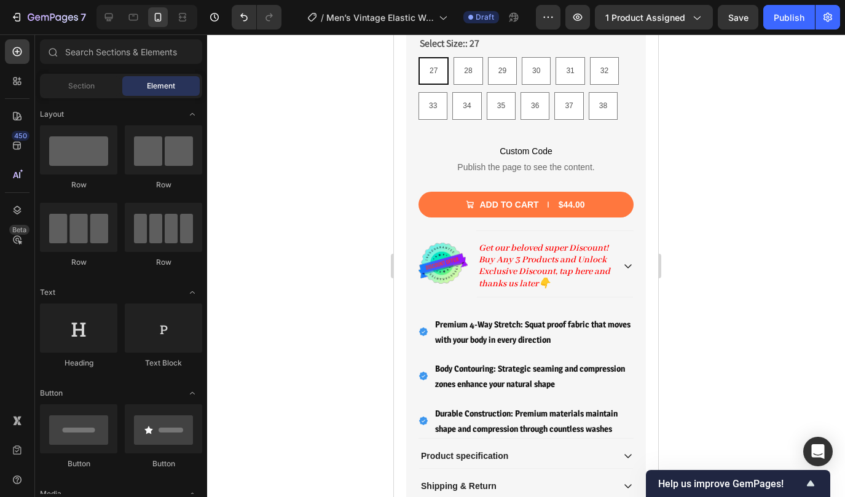
scroll to position [607, 0]
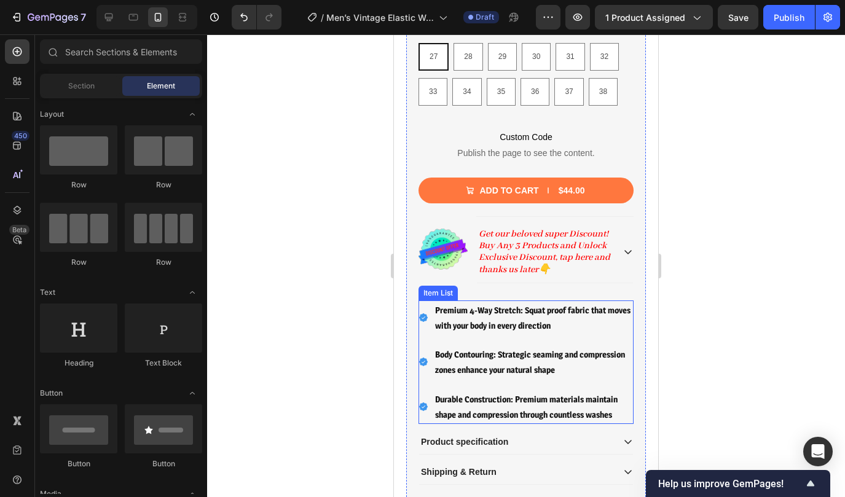
click at [526, 318] on p "Premium 4-Way Stretch: Squat proof fabric that moves with your body in every di…" at bounding box center [533, 317] width 197 height 31
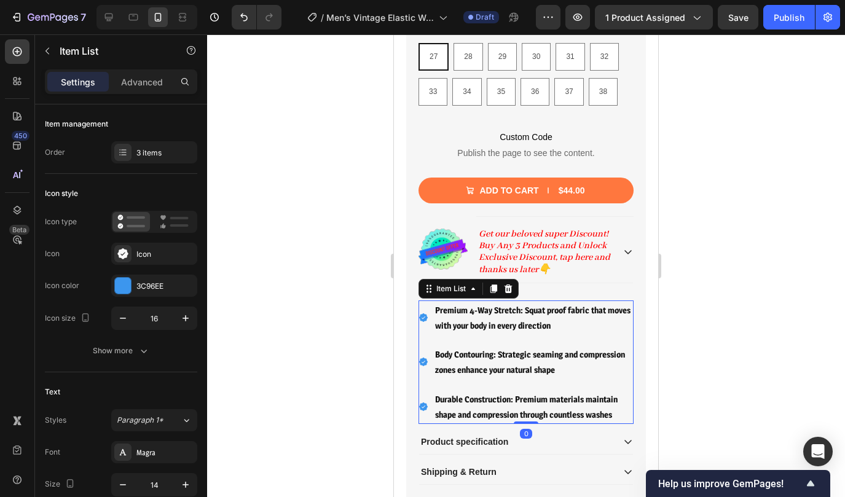
click at [508, 318] on p "Premium 4-Way Stretch: Squat proof fabric that moves with your body in every di…" at bounding box center [533, 317] width 197 height 31
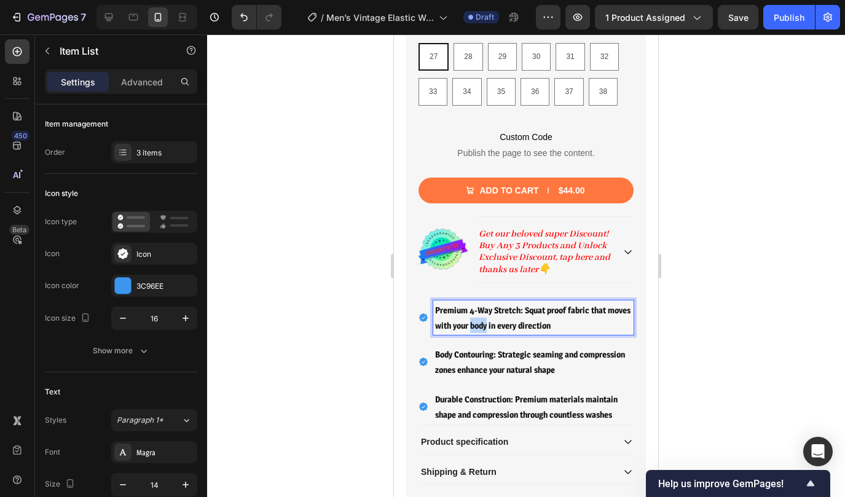
click at [508, 318] on p "Premium 4-Way Stretch: Squat proof fabric that moves with your body in every di…" at bounding box center [533, 317] width 197 height 31
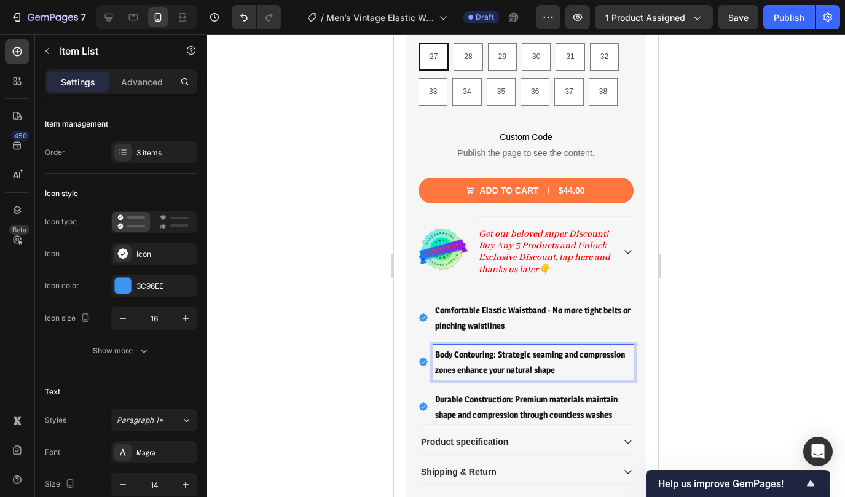
click at [476, 360] on p "Body Contouring: Strategic seaming and compression zones enhance your natural s…" at bounding box center [533, 361] width 197 height 31
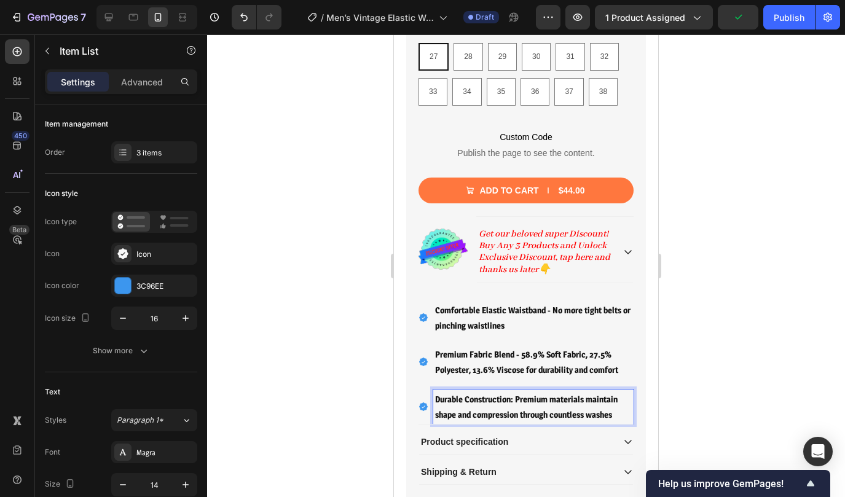
click at [472, 396] on strong "Durable Construction: Premium materials maintain shape and compression through …" at bounding box center [526, 407] width 182 height 26
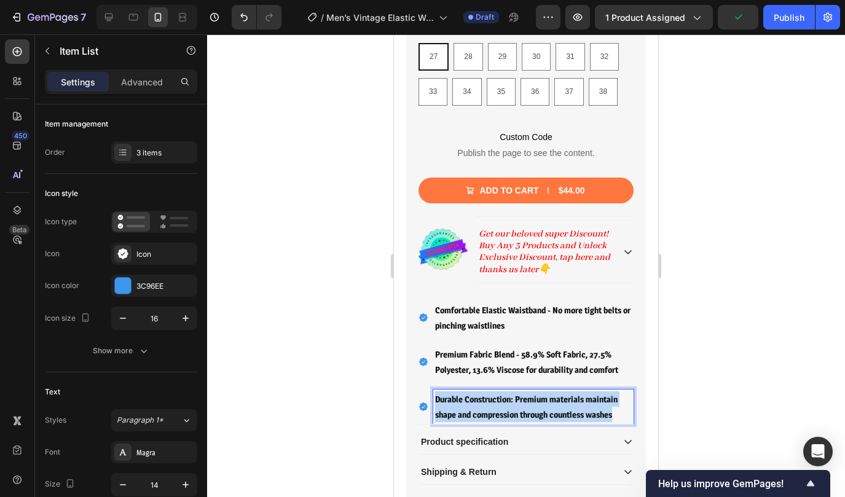
click at [472, 396] on strong "Durable Construction: Premium materials maintain shape and compression through …" at bounding box center [526, 407] width 182 height 26
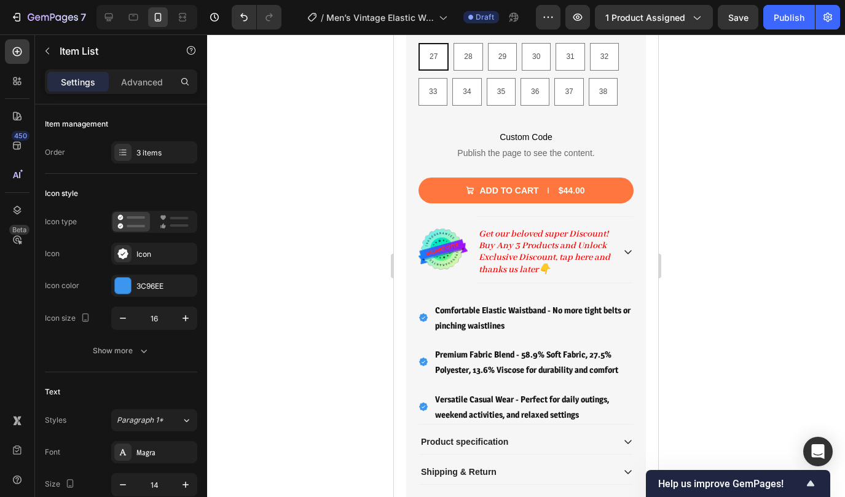
click at [715, 372] on div at bounding box center [526, 265] width 638 height 462
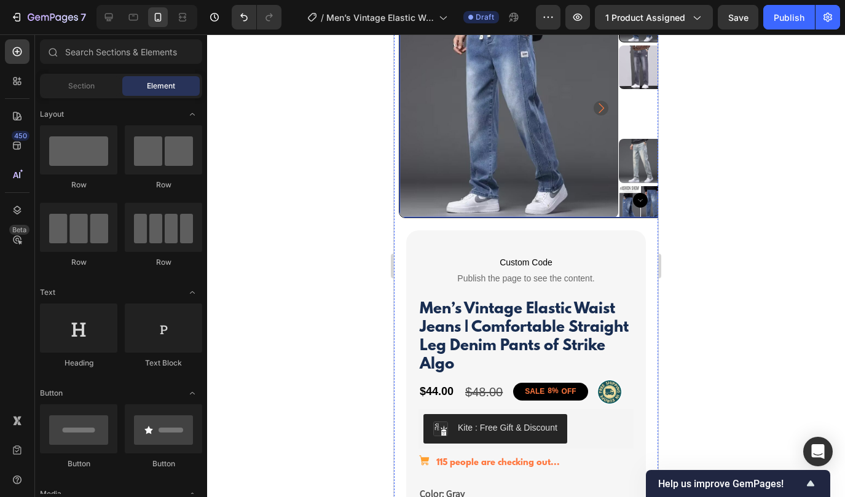
scroll to position [61, 0]
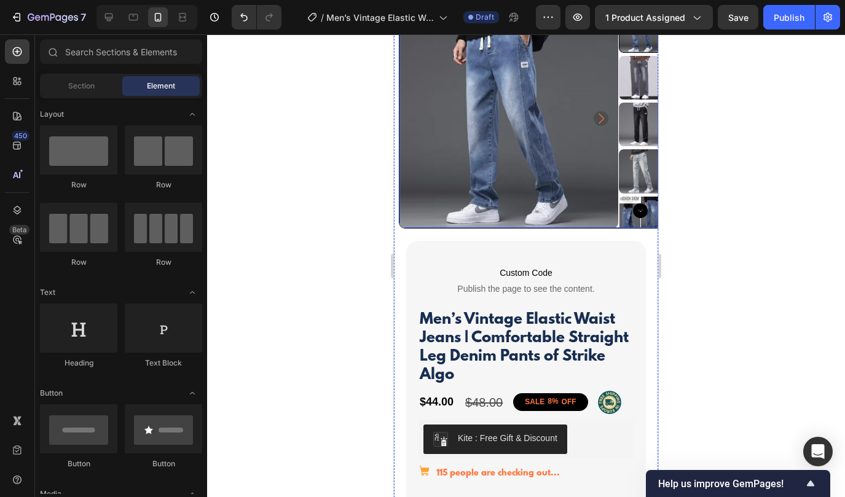
click at [641, 210] on icon "Carousel Next Arrow" at bounding box center [640, 210] width 15 height 15
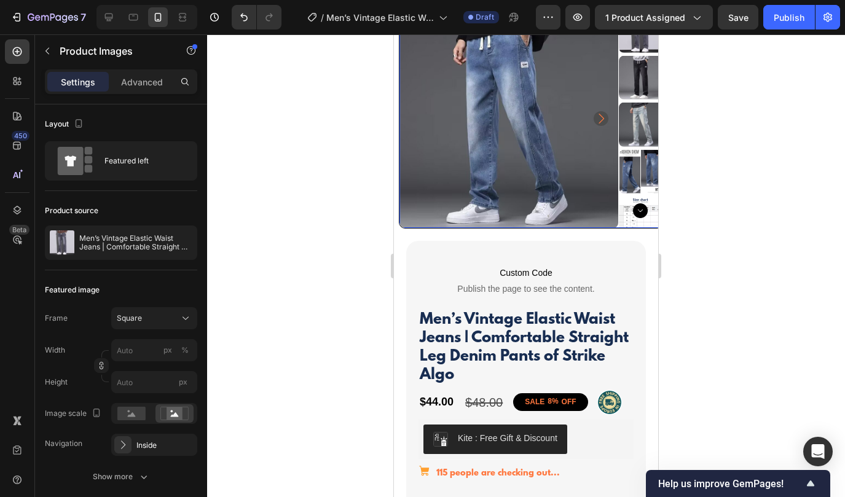
click at [641, 206] on icon "Carousel Next Arrow" at bounding box center [640, 210] width 15 height 15
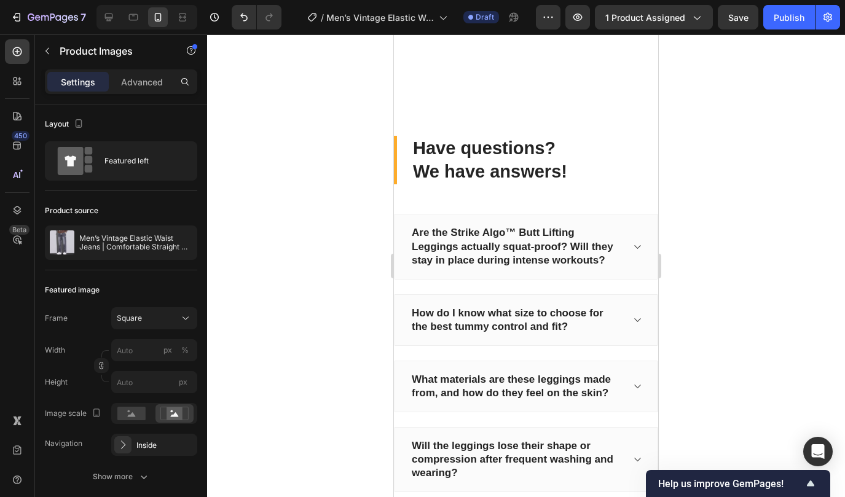
scroll to position [3358, 0]
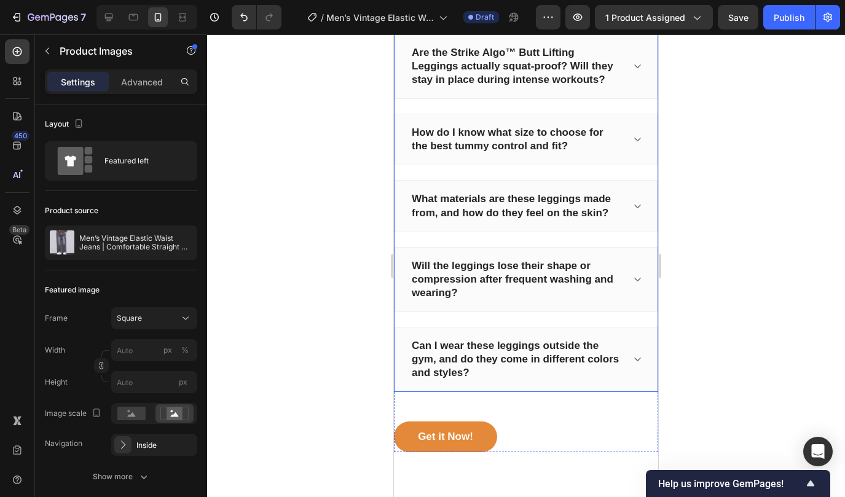
click at [483, 87] on p "Are the Strike Algo™ Butt Lifting Leggings actually squat-proof? Will they stay…" at bounding box center [516, 66] width 209 height 41
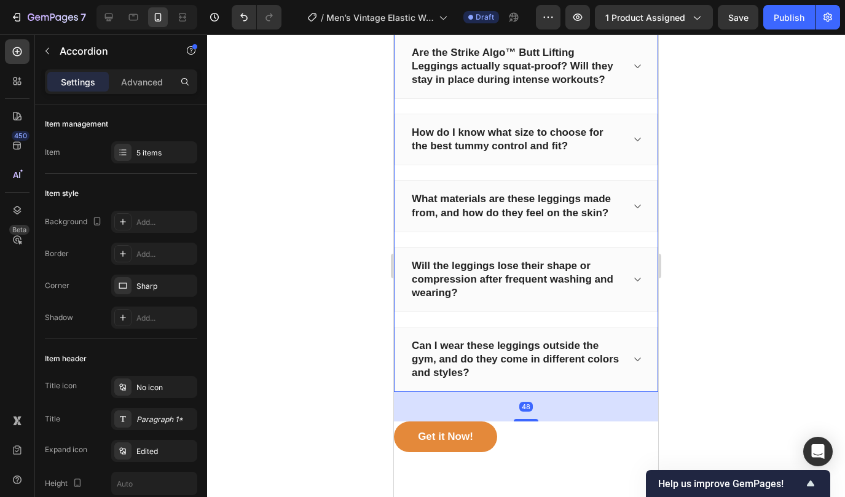
click at [485, 87] on p "Are the Strike Algo™ Butt Lifting Leggings actually squat-proof? Will they stay…" at bounding box center [516, 66] width 209 height 41
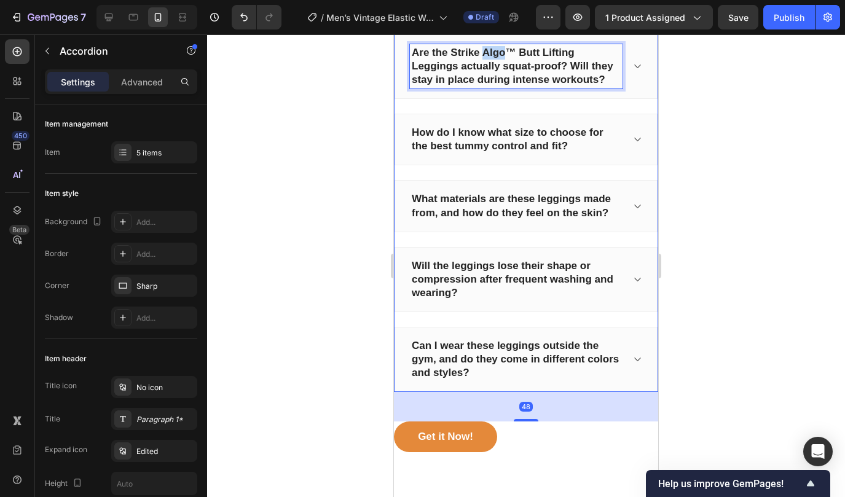
click at [485, 87] on p "Are the Strike Algo™ Butt Lifting Leggings actually squat-proof? Will they stay…" at bounding box center [516, 66] width 209 height 41
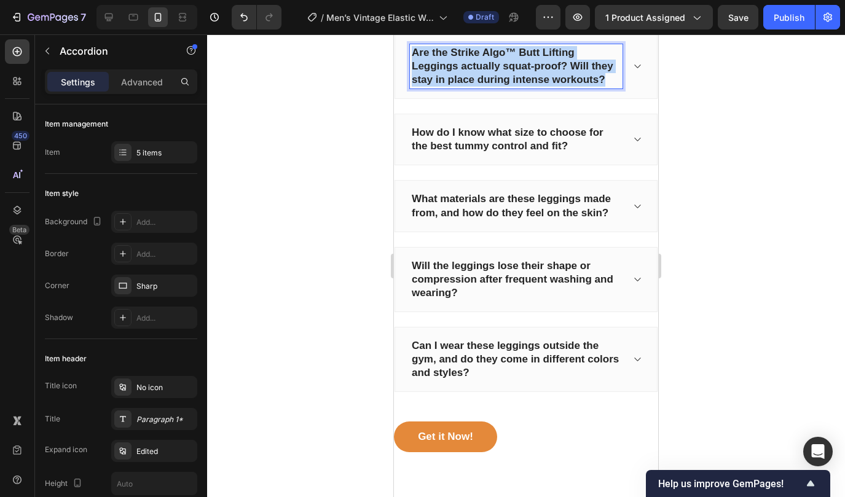
click at [485, 87] on p "Are the Strike Algo™ Butt Lifting Leggings actually squat-proof? Will they stay…" at bounding box center [516, 66] width 209 height 41
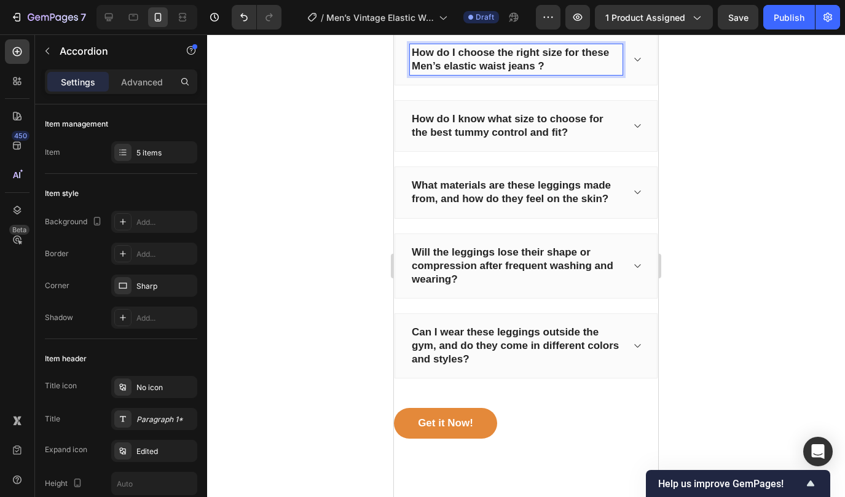
click at [638, 64] on icon at bounding box center [636, 60] width 9 height 10
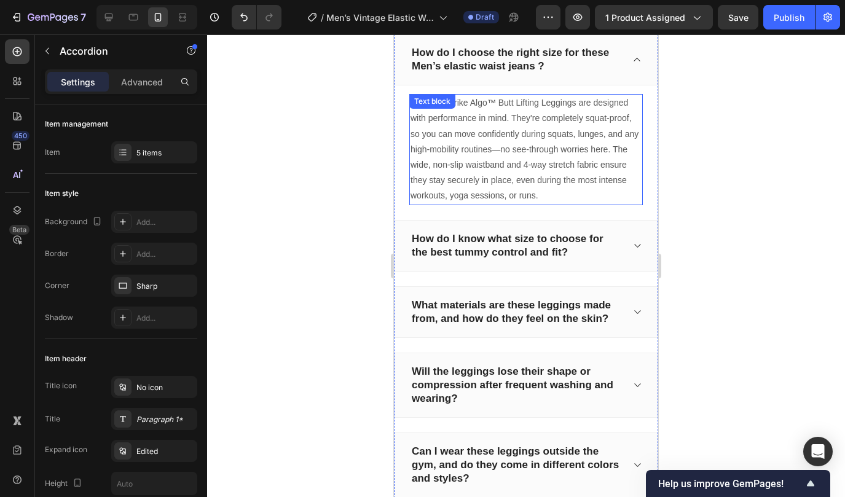
click at [521, 203] on p "Yes! Our Strike Algo™ Butt Lifting Leggings are designed with performance in mi…" at bounding box center [525, 149] width 231 height 108
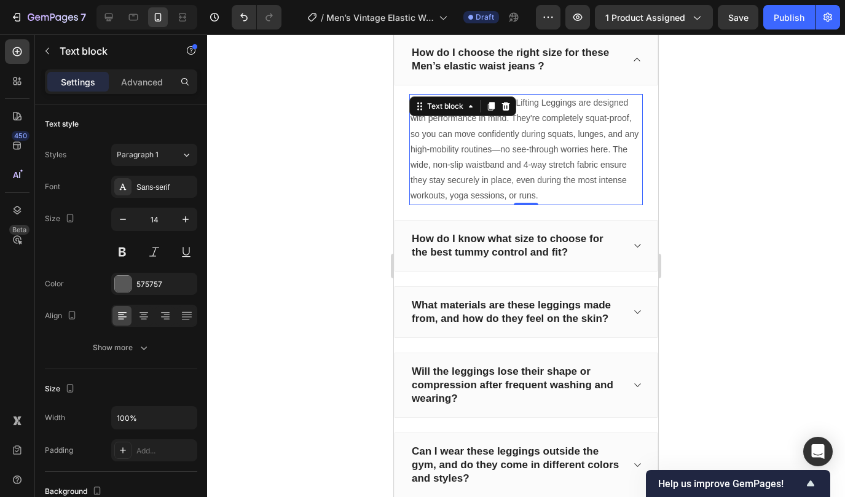
click at [521, 203] on p "Yes! Our Strike Algo™ Butt Lifting Leggings are designed with performance in mi…" at bounding box center [525, 149] width 231 height 108
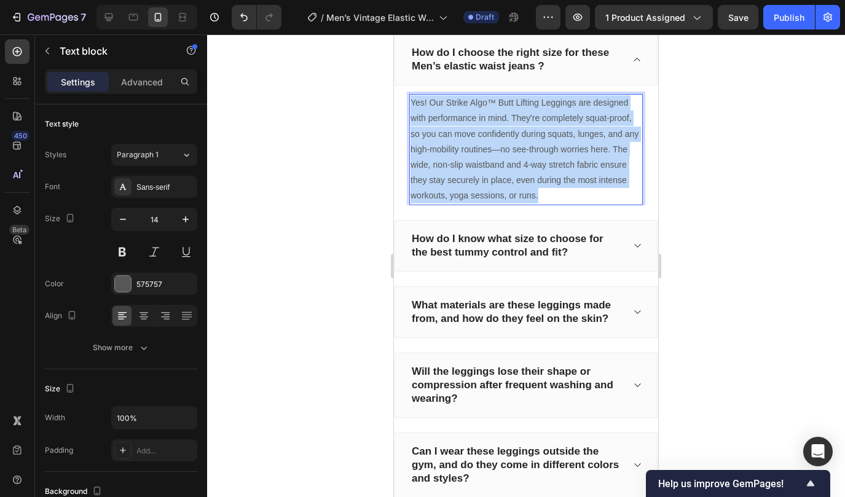
click at [521, 203] on p "Yes! Our Strike Algo™ Butt Lifting Leggings are designed with performance in mi…" at bounding box center [525, 149] width 231 height 108
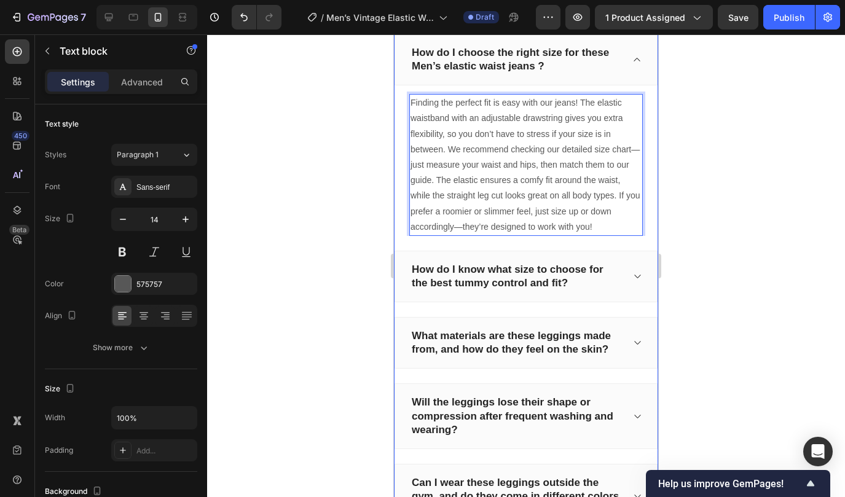
click at [494, 290] on p "How do I know what size to choose for the best tummy control and fit?" at bounding box center [516, 276] width 209 height 27
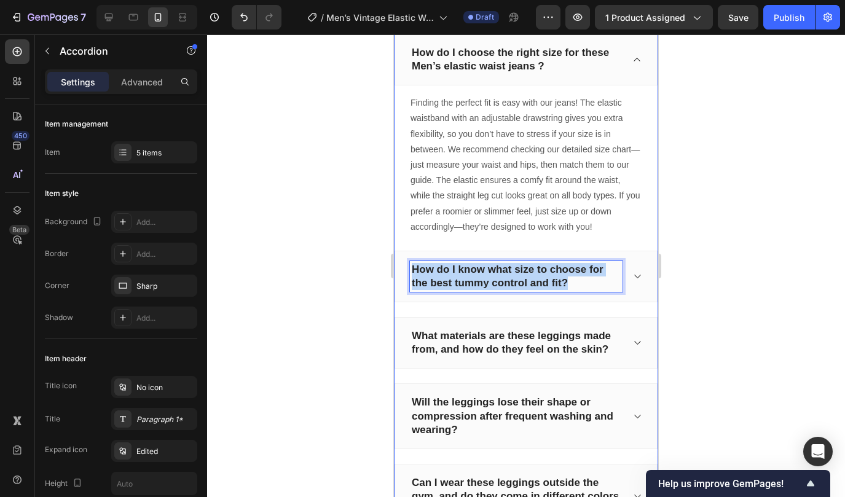
click at [494, 290] on p "How do I know what size to choose for the best tummy control and fit?" at bounding box center [516, 276] width 209 height 27
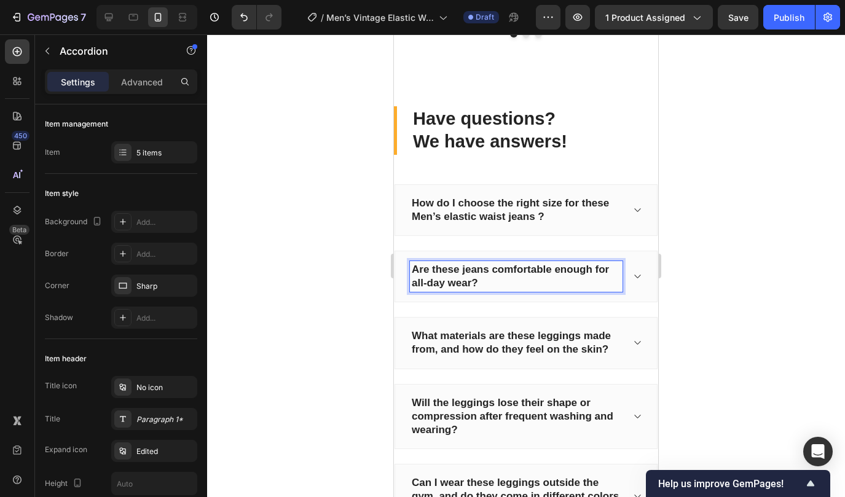
scroll to position [3207, 0]
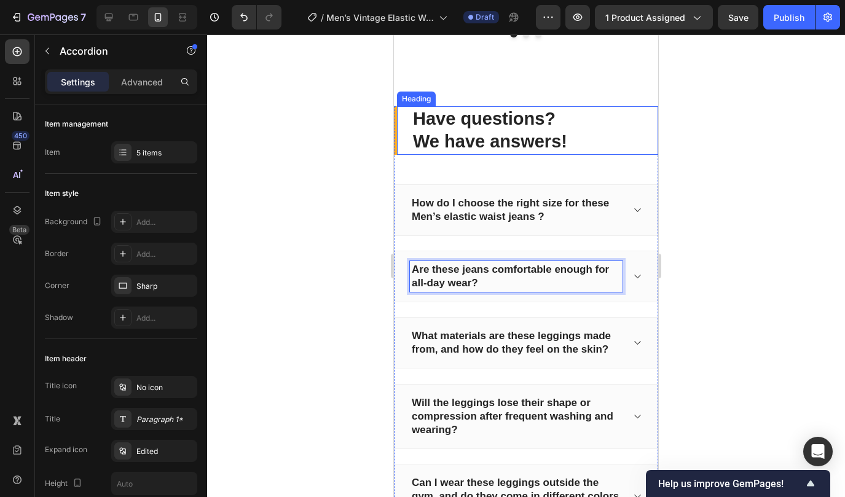
click at [336, 312] on div at bounding box center [526, 265] width 638 height 462
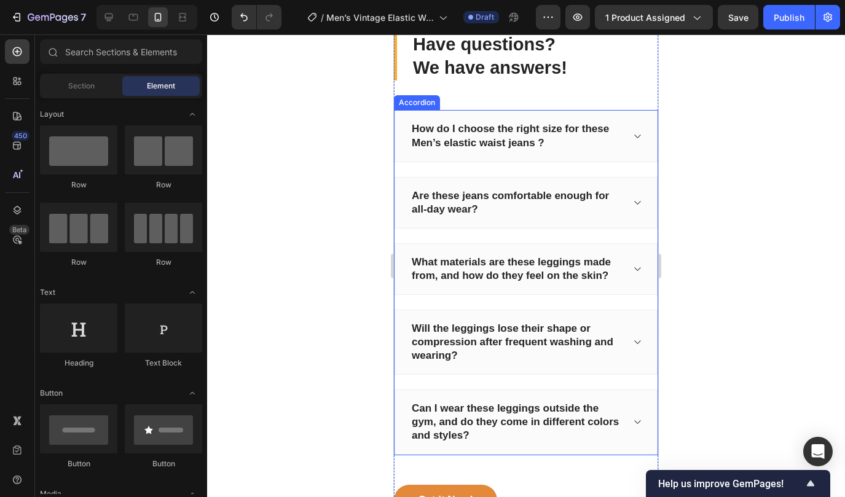
scroll to position [3460, 0]
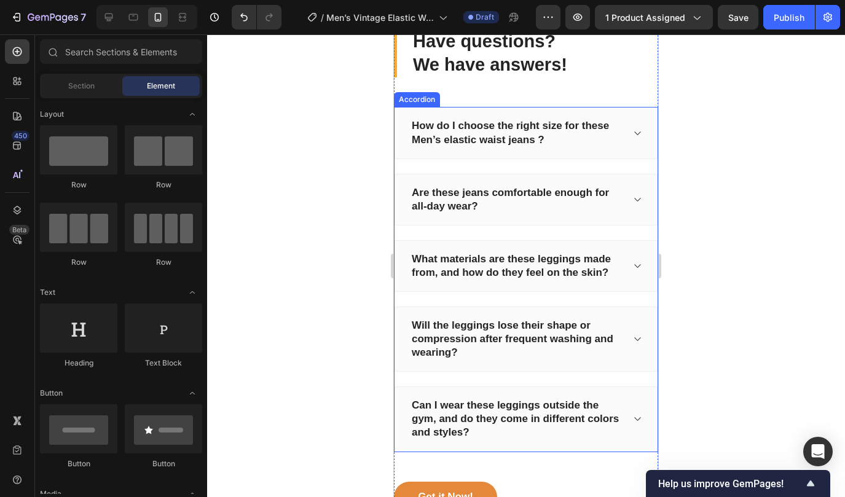
click at [636, 197] on icon at bounding box center [636, 200] width 9 height 10
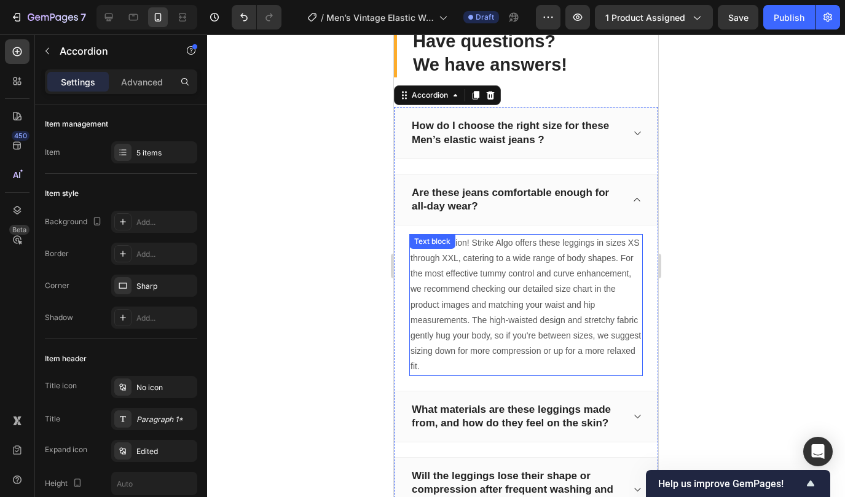
click at [509, 301] on p "Great question! Strike Algo offers these leggings in sizes XS through XXL, cate…" at bounding box center [525, 304] width 231 height 139
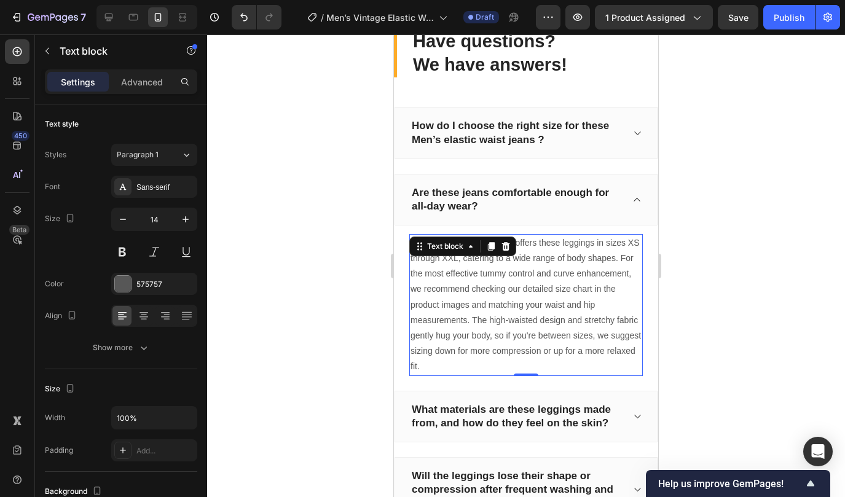
click at [509, 301] on p "Great question! Strike Algo offers these leggings in sizes XS through XXL, cate…" at bounding box center [525, 304] width 231 height 139
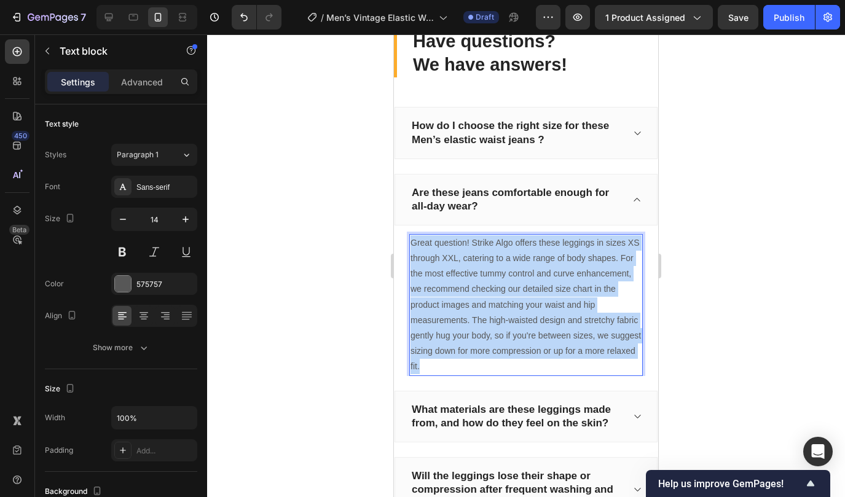
click at [509, 301] on p "Great question! Strike Algo offers these leggings in sizes XS through XXL, cate…" at bounding box center [525, 304] width 231 height 139
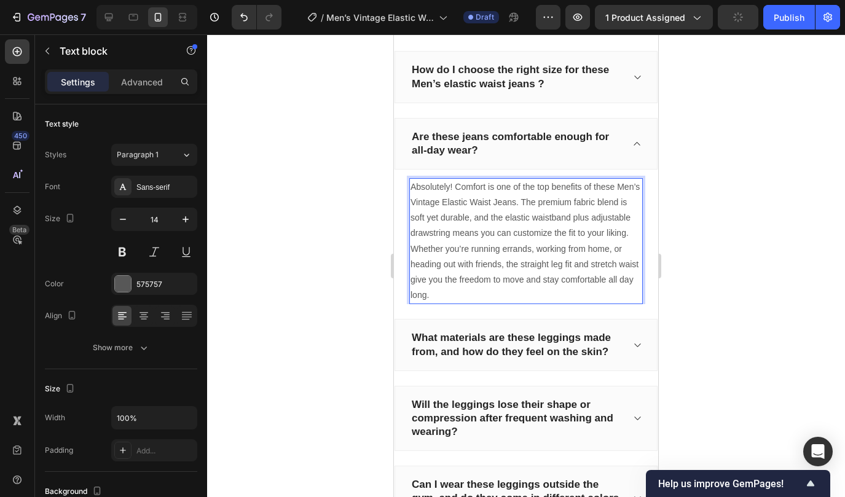
scroll to position [3535, 0]
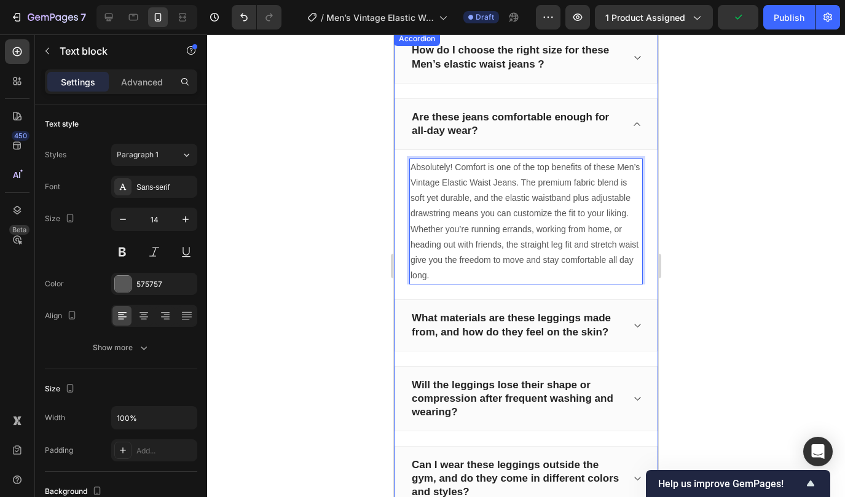
click at [497, 322] on p "What materials are these leggings made from, and how do they feel on the skin?" at bounding box center [516, 324] width 209 height 27
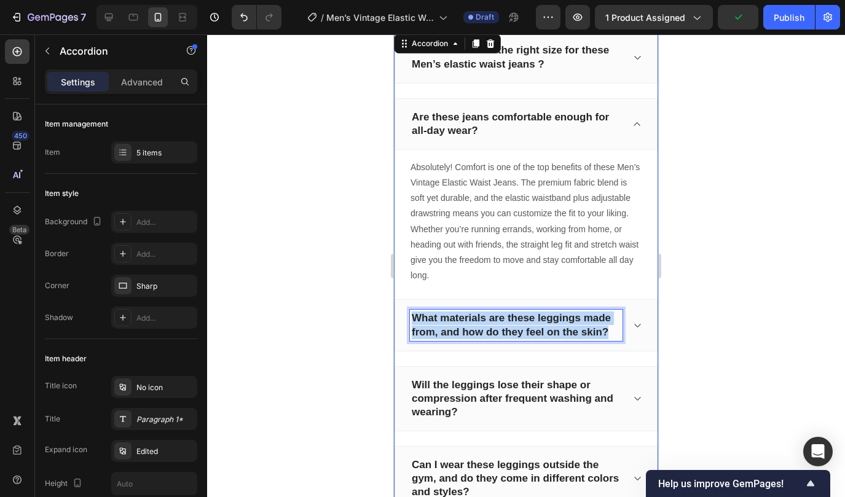
click at [497, 322] on p "What materials are these leggings made from, and how do they feel on the skin?" at bounding box center [516, 324] width 209 height 27
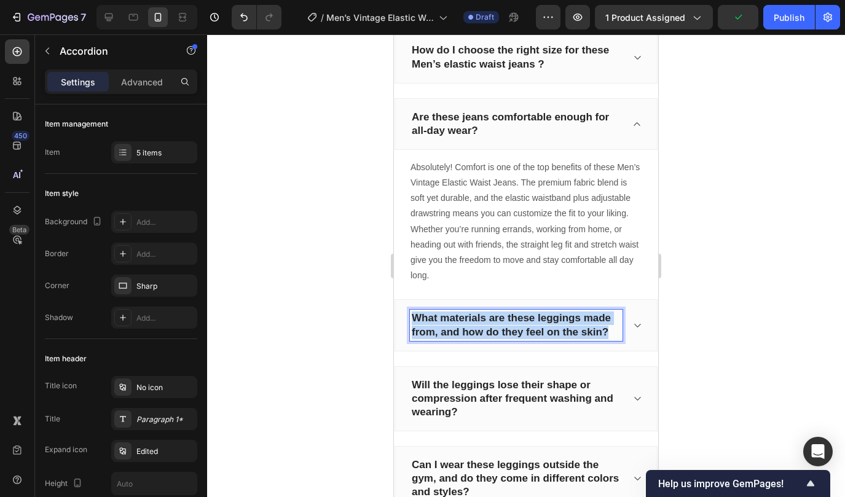
click at [497, 322] on p "What materials are these leggings made from, and how do they feel on the skin?" at bounding box center [516, 324] width 209 height 27
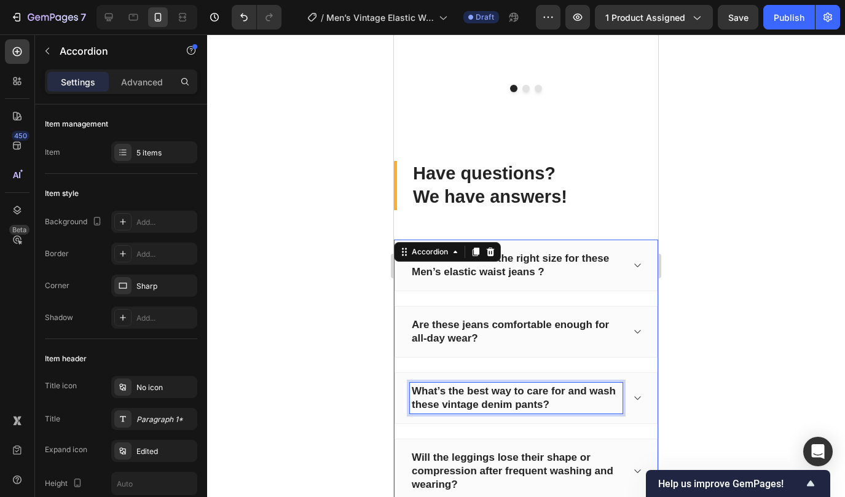
scroll to position [3400, 0]
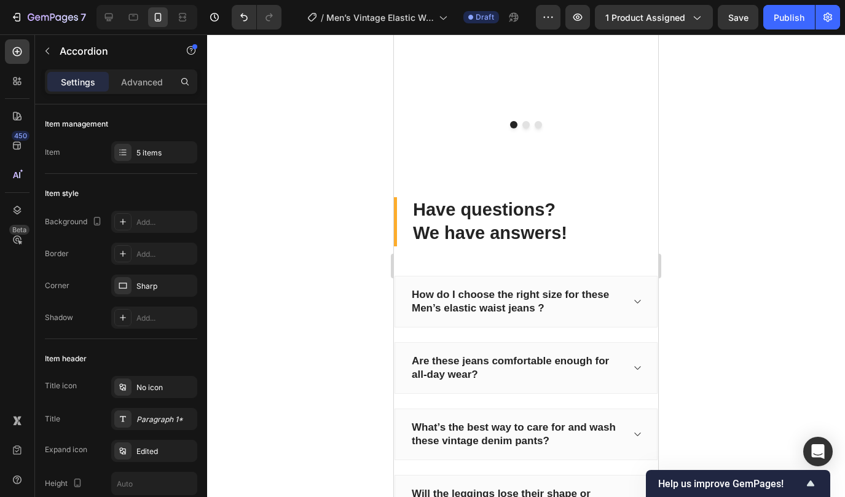
click at [633, 429] on icon at bounding box center [636, 434] width 9 height 10
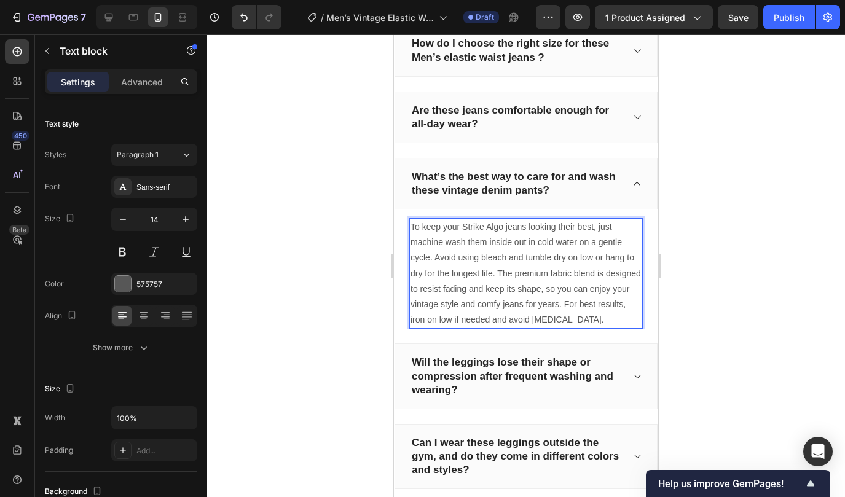
scroll to position [3545, 0]
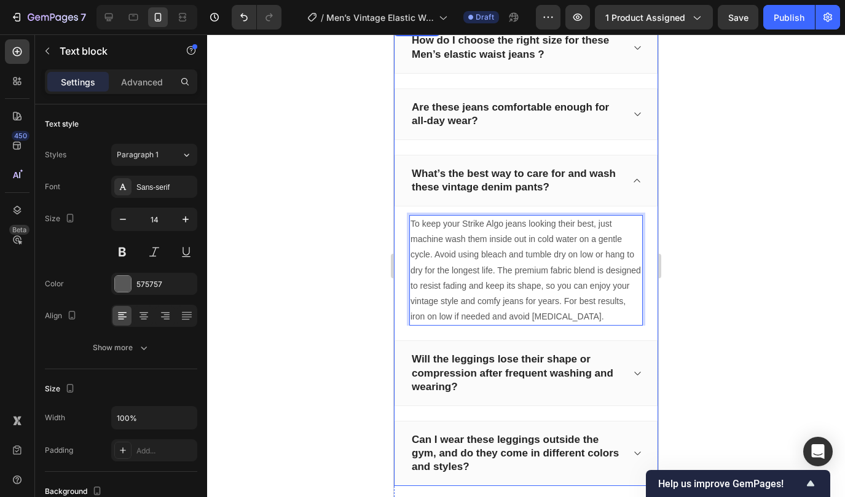
click at [526, 362] on p "Will the leggings lose their shape or compression after frequent washing and we…" at bounding box center [516, 373] width 209 height 41
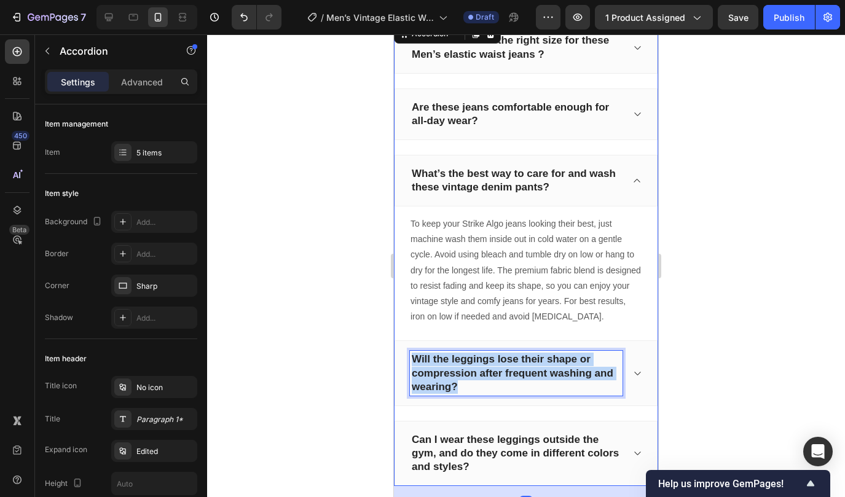
click at [526, 362] on p "Will the leggings lose their shape or compression after frequent washing and we…" at bounding box center [516, 373] width 209 height 41
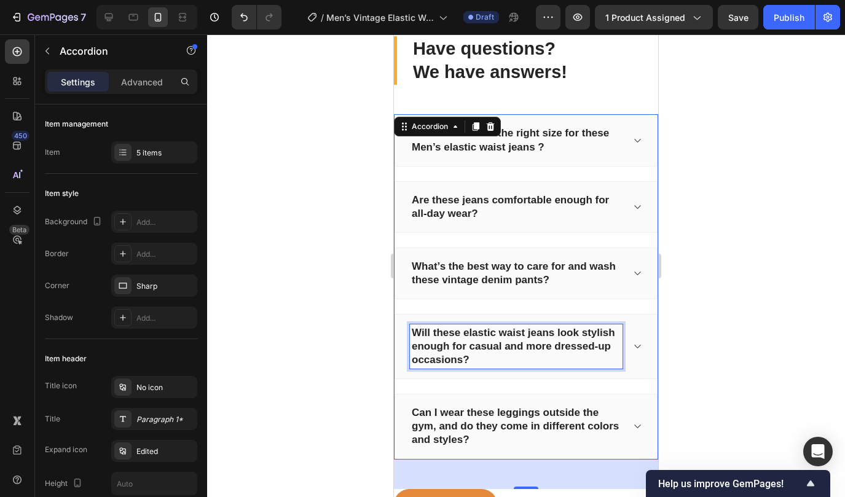
scroll to position [3426, 0]
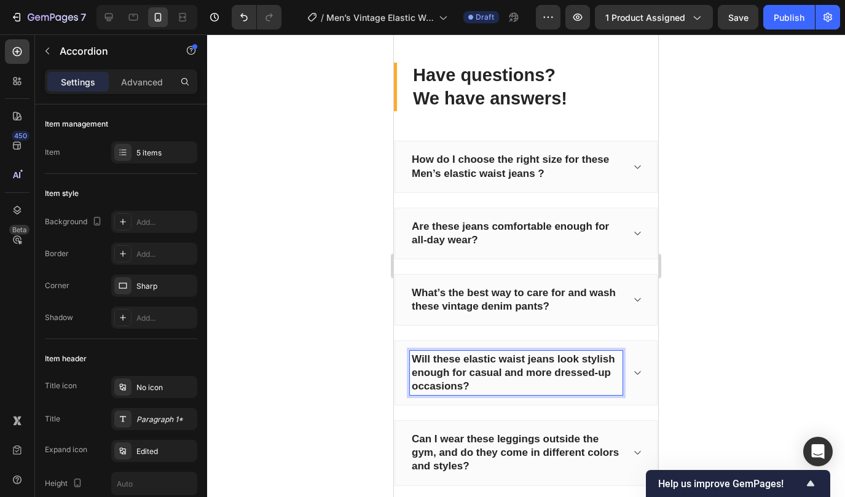
click at [636, 369] on icon at bounding box center [636, 373] width 9 height 10
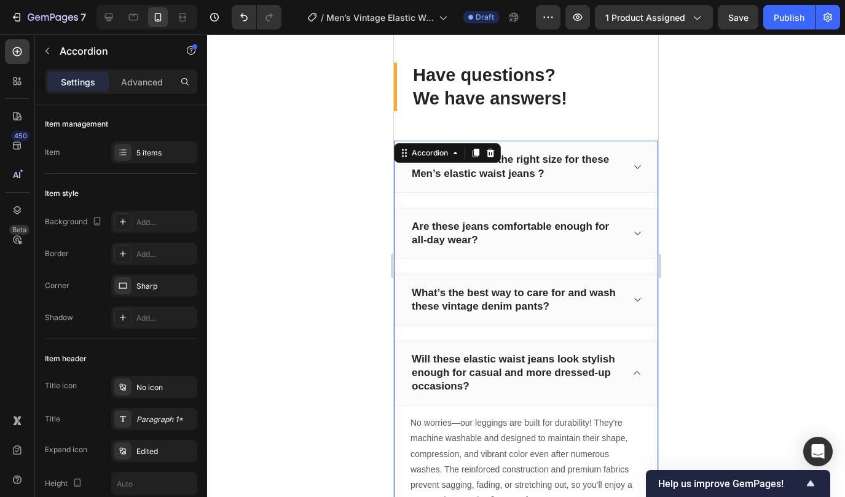
scroll to position [3522, 0]
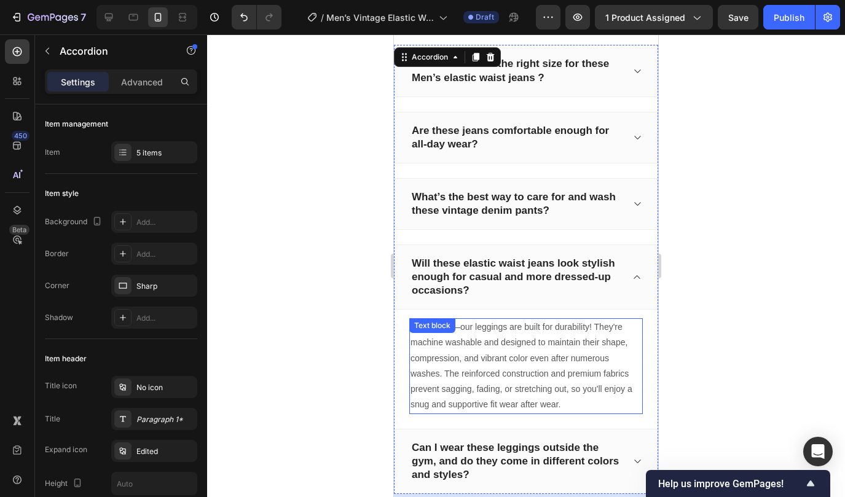
click at [501, 358] on p "No worries—our leggings are built for durability! They're machine washable and …" at bounding box center [525, 365] width 231 height 93
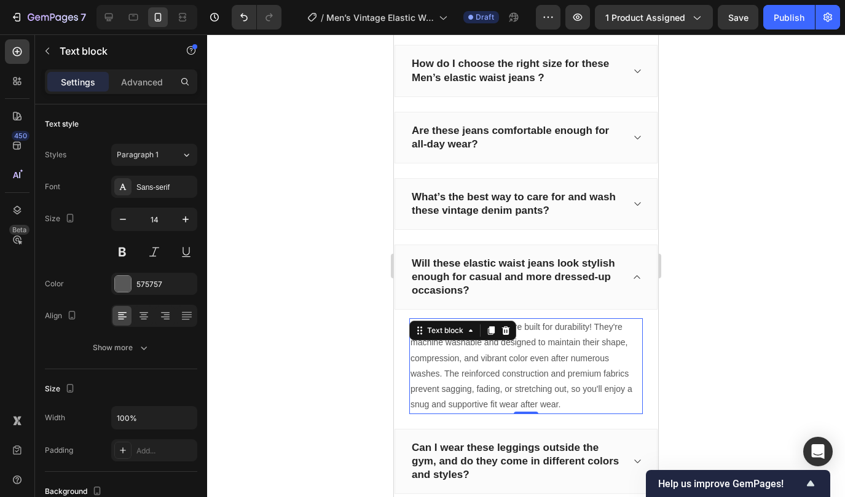
click at [501, 358] on p "No worries—our leggings are built for durability! They're machine washable and …" at bounding box center [525, 365] width 231 height 93
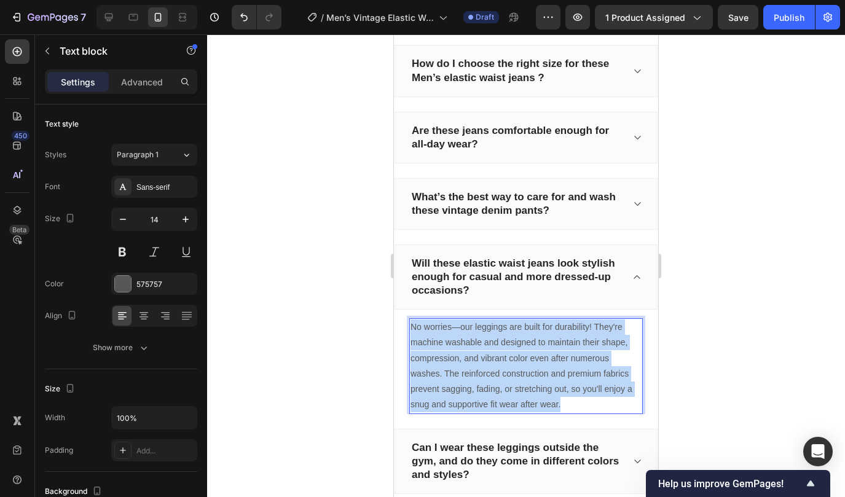
click at [501, 358] on p "No worries—our leggings are built for durability! They're machine washable and …" at bounding box center [525, 365] width 231 height 93
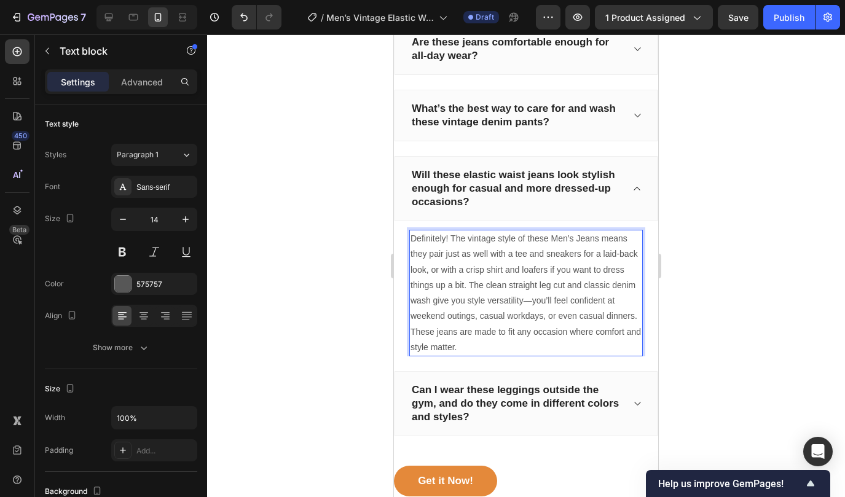
scroll to position [3648, 0]
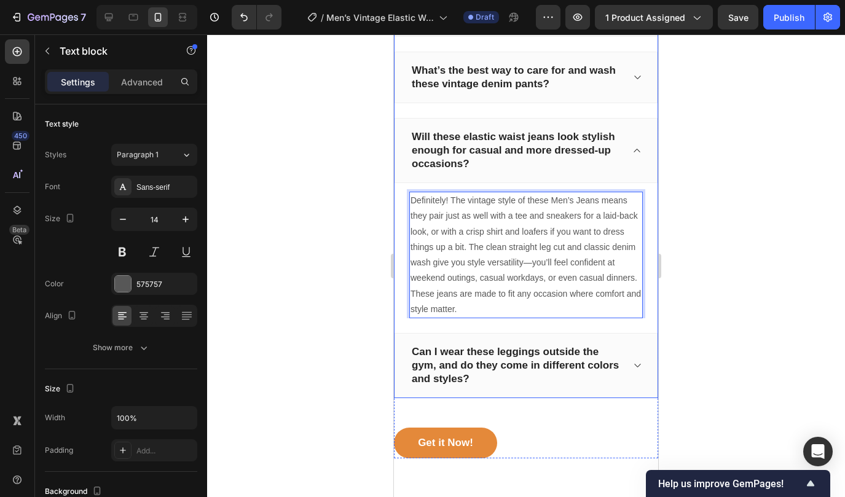
click at [498, 372] on p "Can I wear these leggings outside the gym, and do they come in different colors…" at bounding box center [516, 365] width 209 height 41
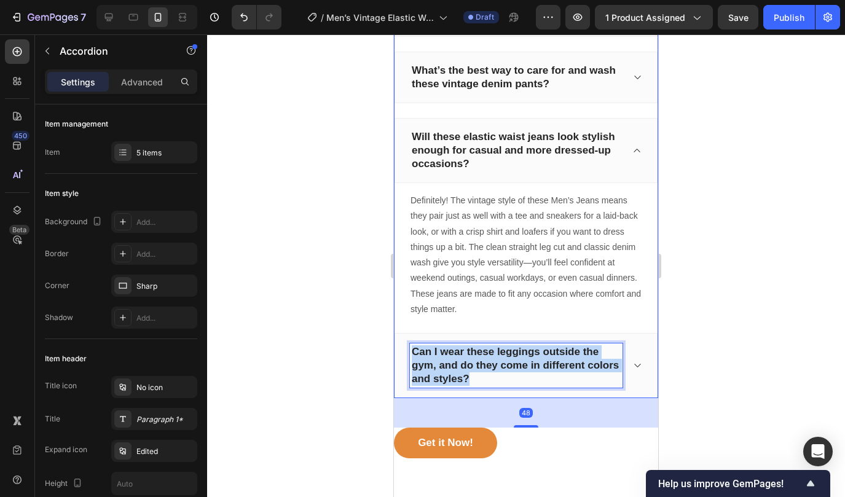
click at [498, 372] on p "Can I wear these leggings outside the gym, and do they come in different colors…" at bounding box center [516, 365] width 209 height 41
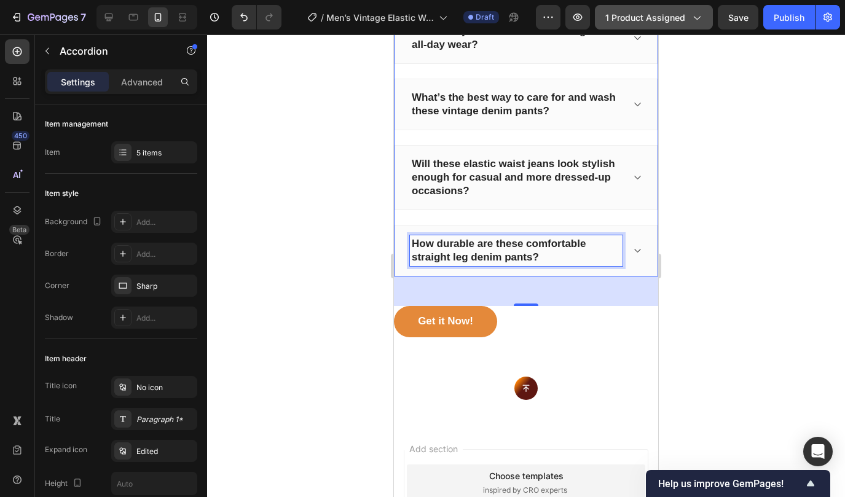
scroll to position [3513, 0]
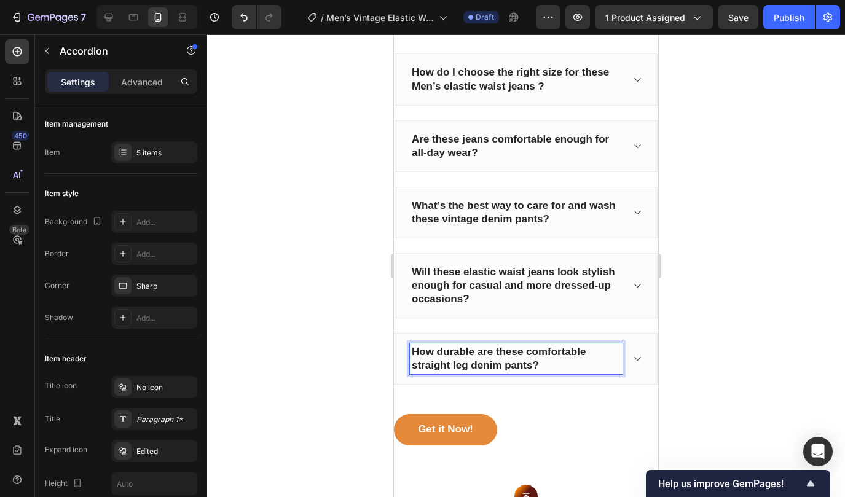
click at [638, 358] on icon at bounding box center [637, 359] width 6 height 4
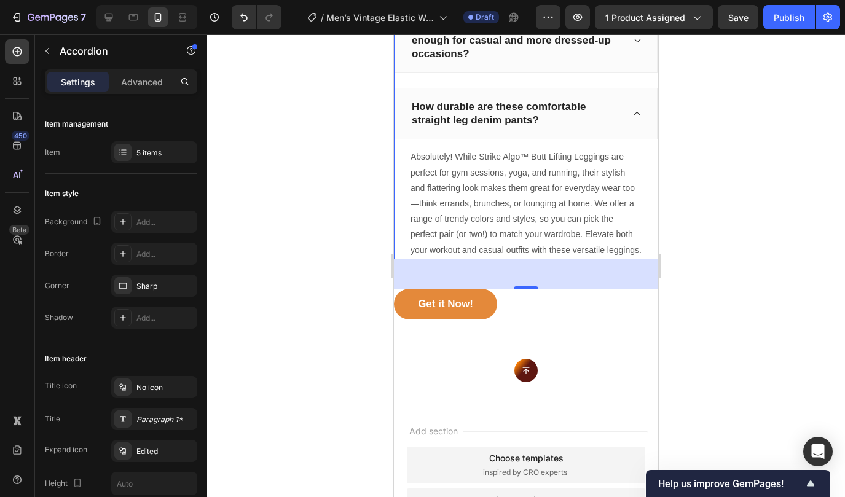
scroll to position [3737, 0]
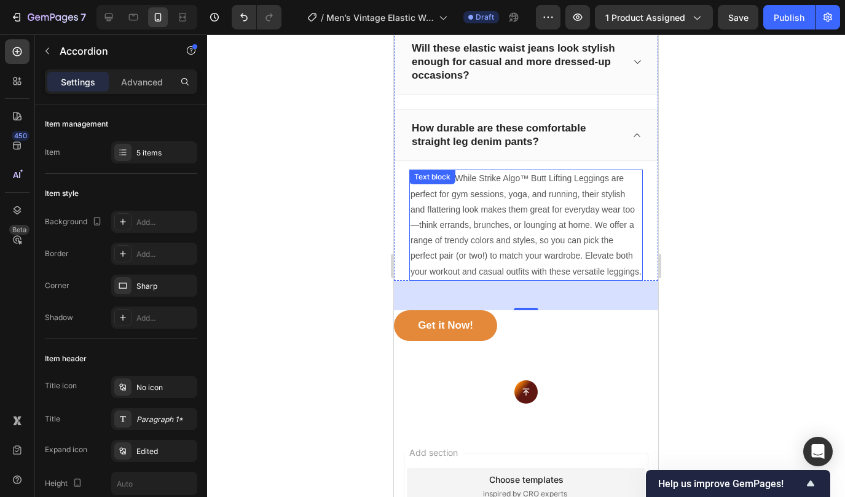
click at [483, 217] on p "Absolutely! While Strike Algo™ Butt Lifting Leggings are perfect for gym sessio…" at bounding box center [525, 225] width 231 height 108
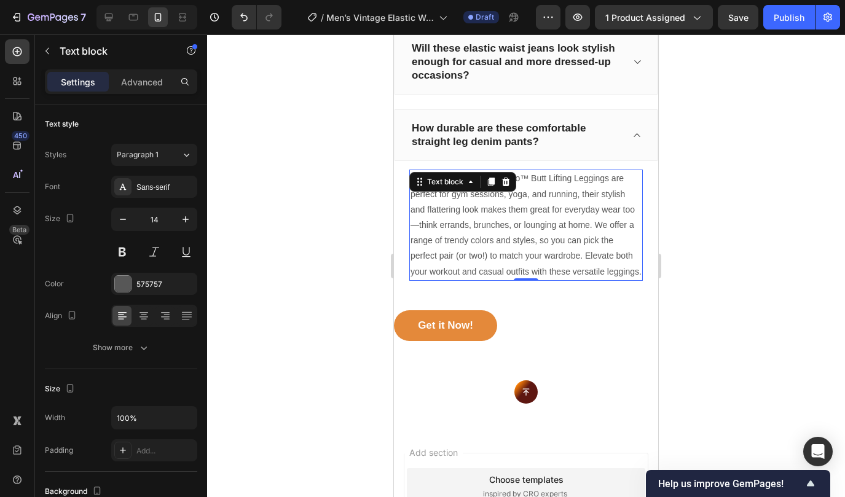
click at [483, 217] on p "Absolutely! While Strike Algo™ Butt Lifting Leggings are perfect for gym sessio…" at bounding box center [525, 225] width 231 height 108
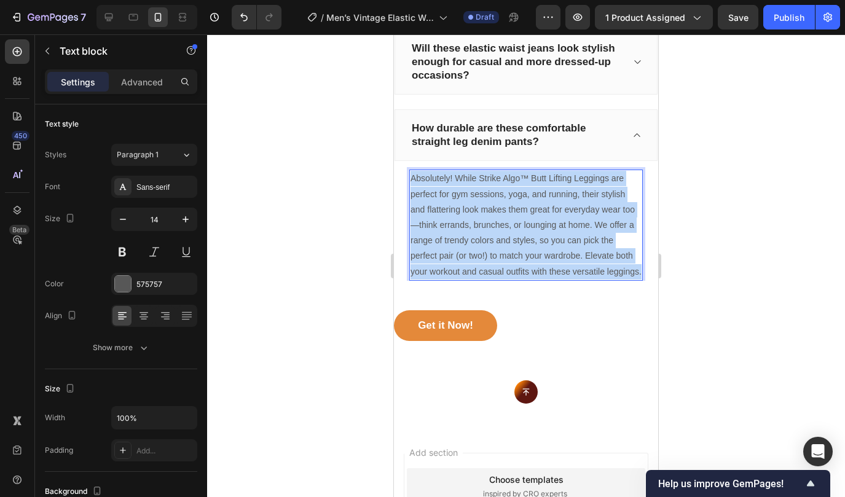
click at [483, 217] on p "Absolutely! While Strike Algo™ Butt Lifting Leggings are perfect for gym sessio…" at bounding box center [525, 225] width 231 height 108
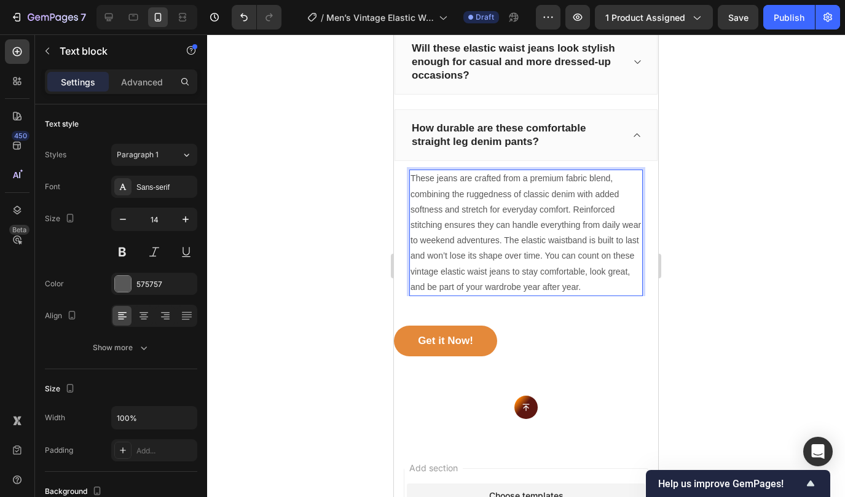
click at [709, 311] on div at bounding box center [526, 265] width 638 height 462
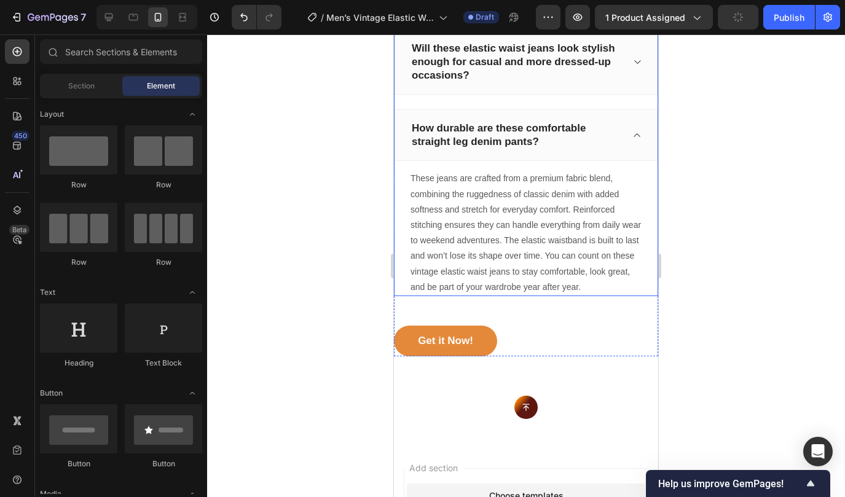
click at [638, 135] on icon at bounding box center [636, 135] width 9 height 10
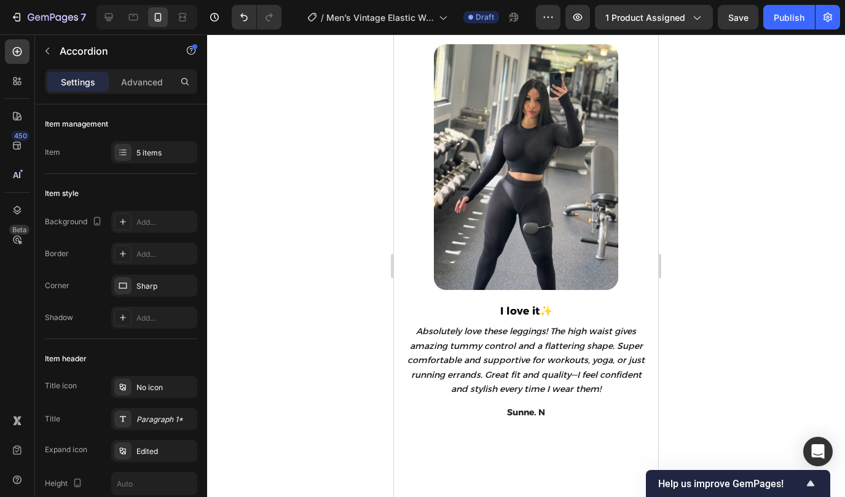
scroll to position [2977, 0]
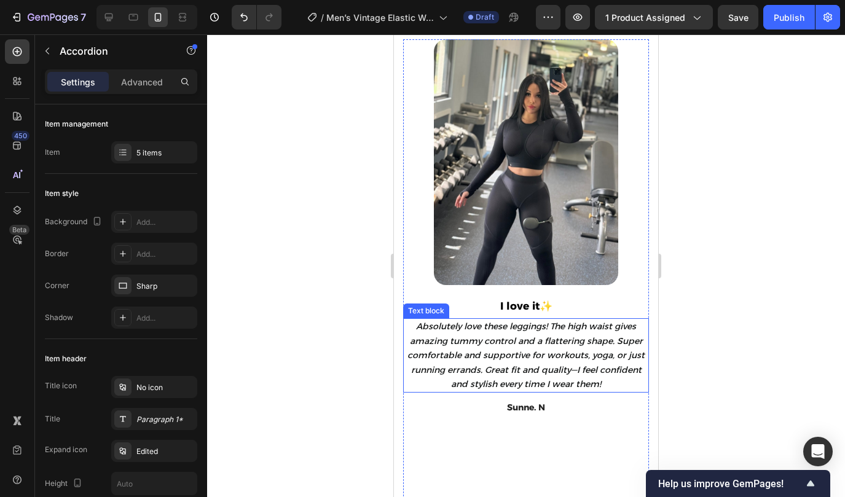
click at [494, 373] on span "Absolutely love these leggings! The high waist gives amazing tummy control and …" at bounding box center [525, 355] width 237 height 69
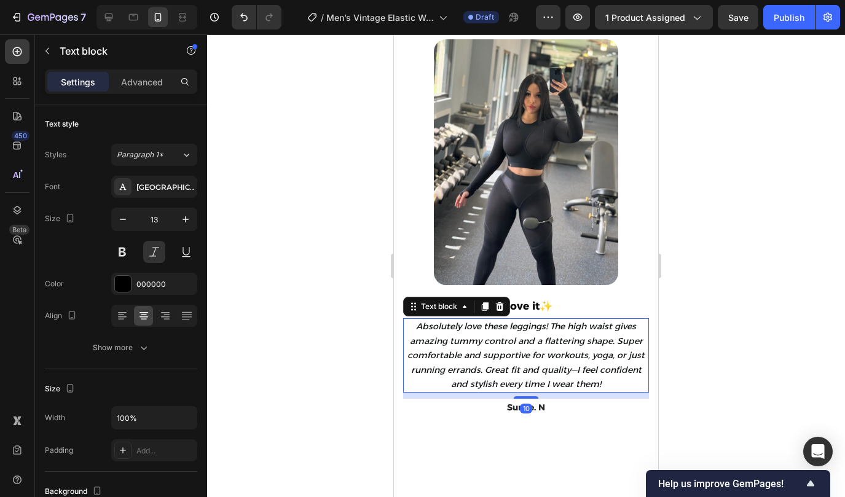
click at [494, 373] on span "Absolutely love these leggings! The high waist gives amazing tummy control and …" at bounding box center [525, 355] width 237 height 69
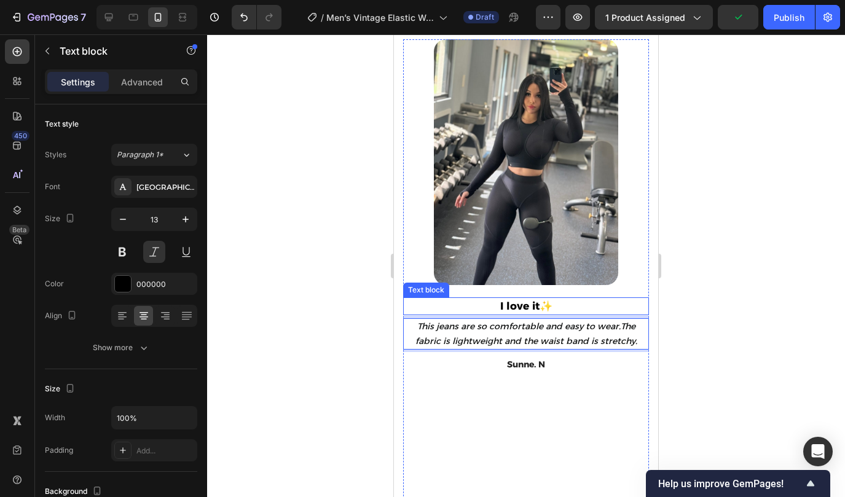
click at [507, 302] on p "I love it✨" at bounding box center [525, 306] width 243 height 16
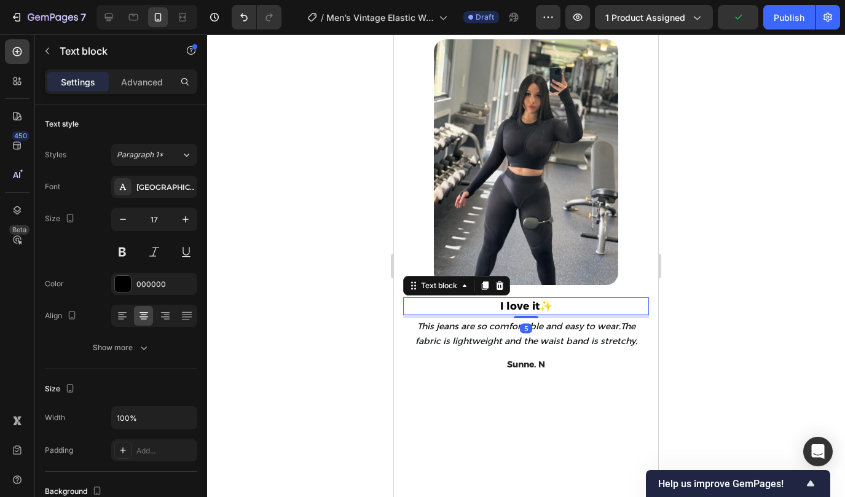
click at [507, 302] on p "I love it✨" at bounding box center [525, 306] width 243 height 16
click at [533, 308] on p "I love it✨" at bounding box center [525, 306] width 243 height 16
click at [537, 307] on p "I love it✨" at bounding box center [525, 306] width 243 height 16
click at [539, 307] on p "I love it✨" at bounding box center [525, 306] width 243 height 16
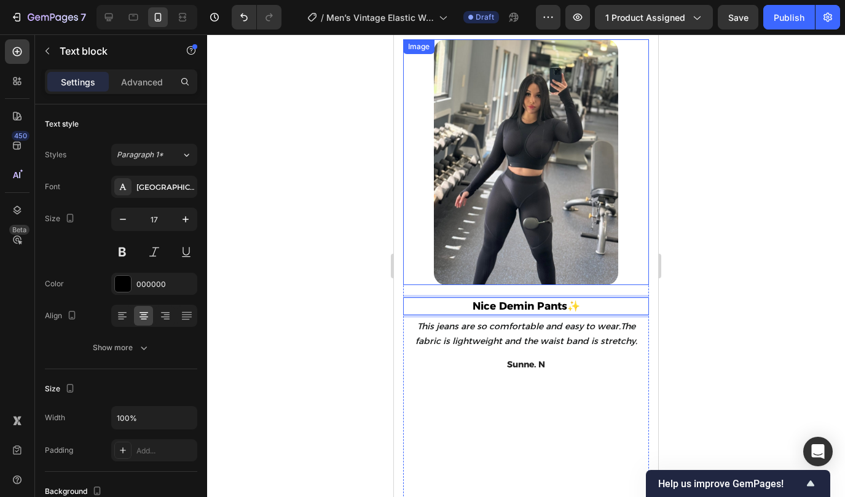
click at [519, 171] on img at bounding box center [526, 162] width 184 height 246
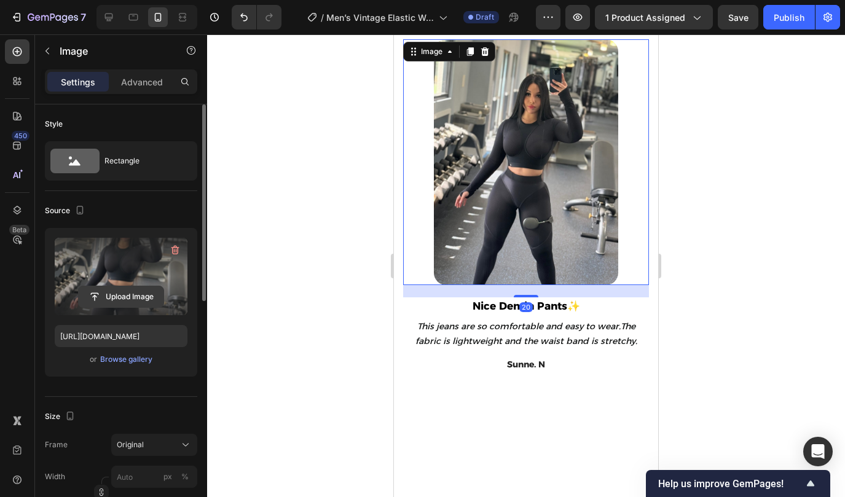
click at [141, 295] on input "file" at bounding box center [121, 296] width 85 height 21
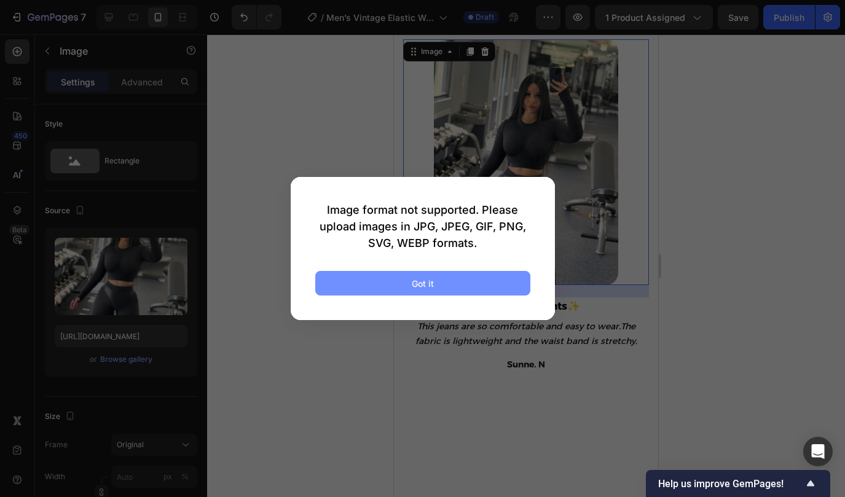
click at [419, 287] on div "Got it" at bounding box center [423, 283] width 22 height 13
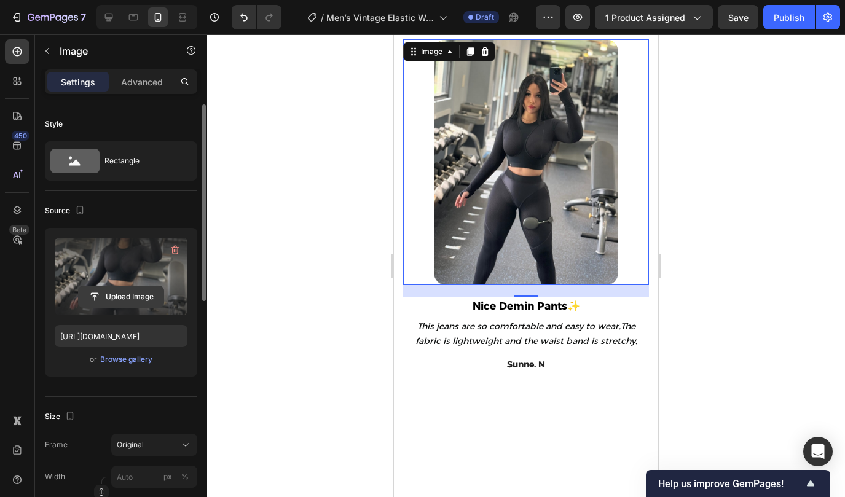
click at [152, 296] on input "file" at bounding box center [121, 296] width 85 height 21
type input "C:\fakepath\S21944c5d49cd47559149c2f528a3c9b2k.avif"
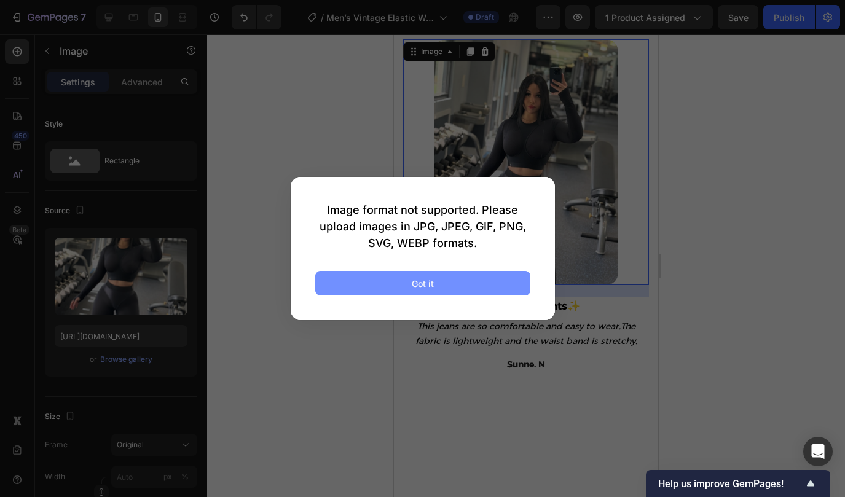
click at [407, 281] on button "Got it" at bounding box center [422, 283] width 215 height 25
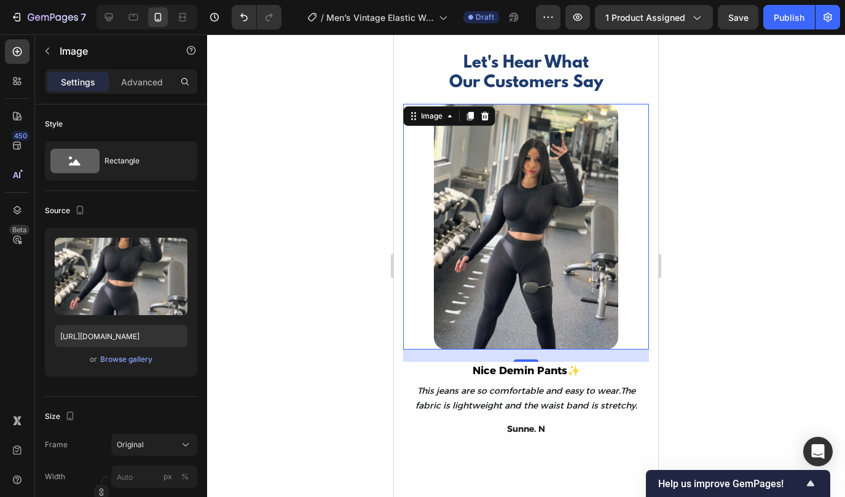
scroll to position [2909, 0]
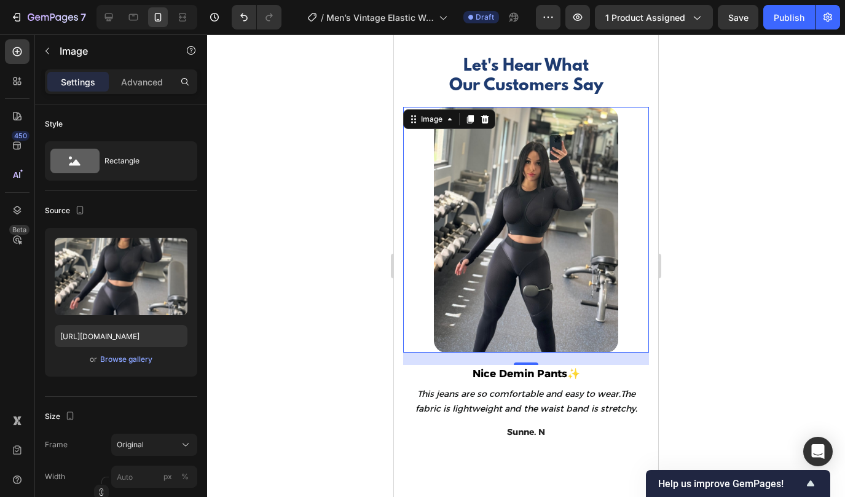
click at [513, 226] on img at bounding box center [526, 230] width 184 height 246
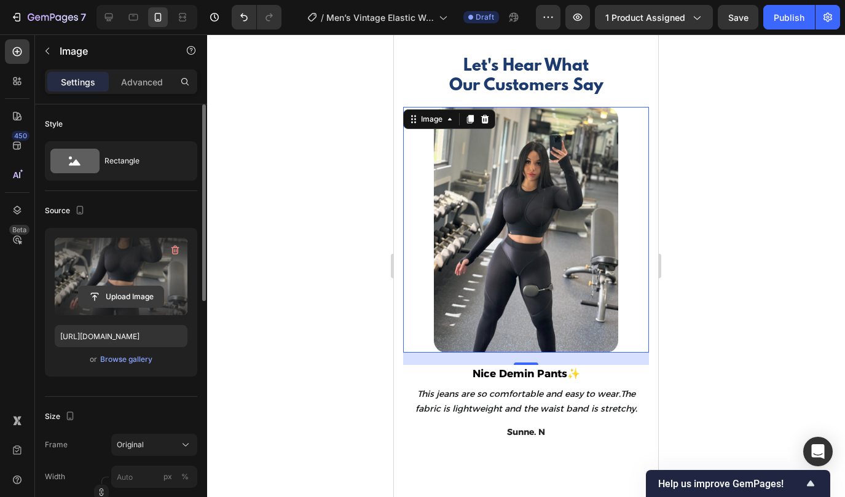
click at [114, 299] on input "file" at bounding box center [121, 296] width 85 height 21
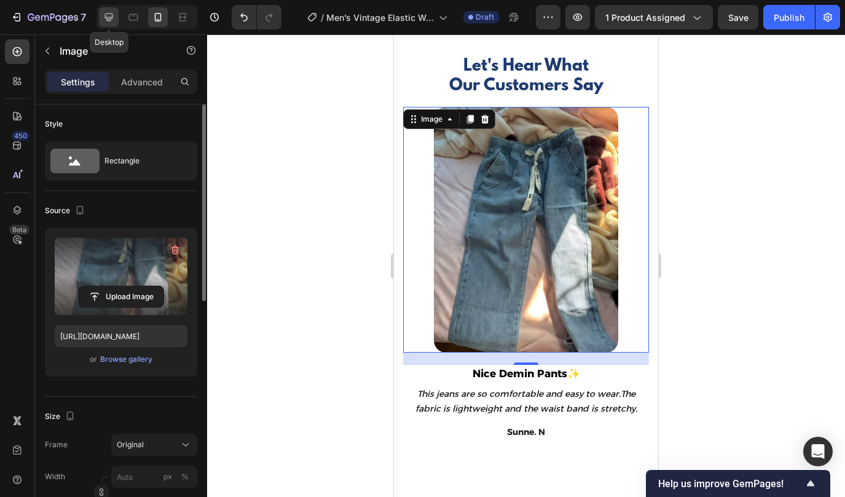
click at [114, 23] on icon at bounding box center [109, 17] width 12 height 12
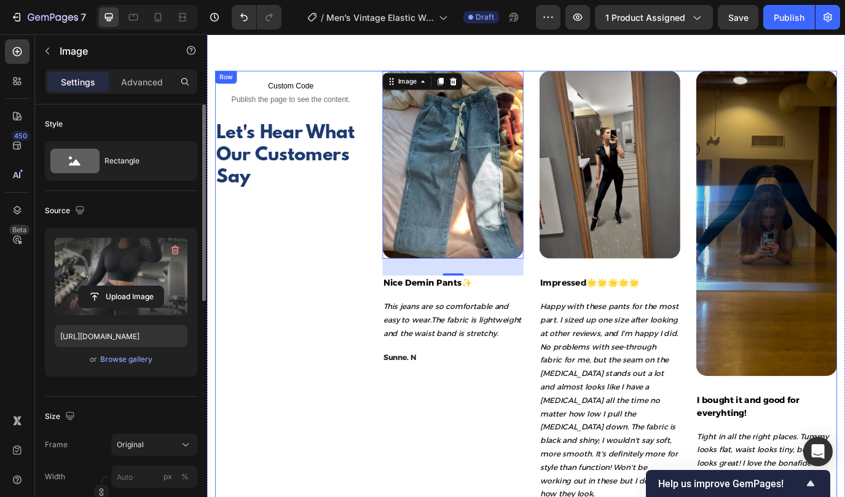
scroll to position [2871, 0]
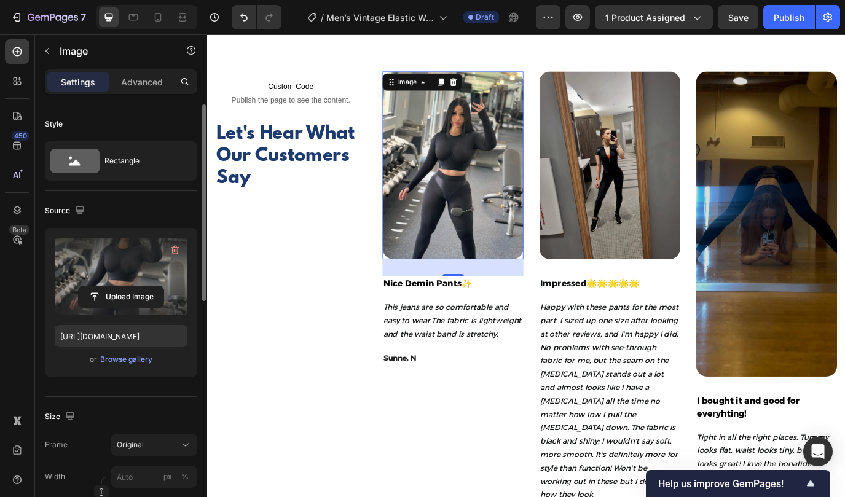
click at [513, 225] on img at bounding box center [491, 185] width 163 height 217
click at [122, 298] on input "file" at bounding box center [121, 296] width 85 height 21
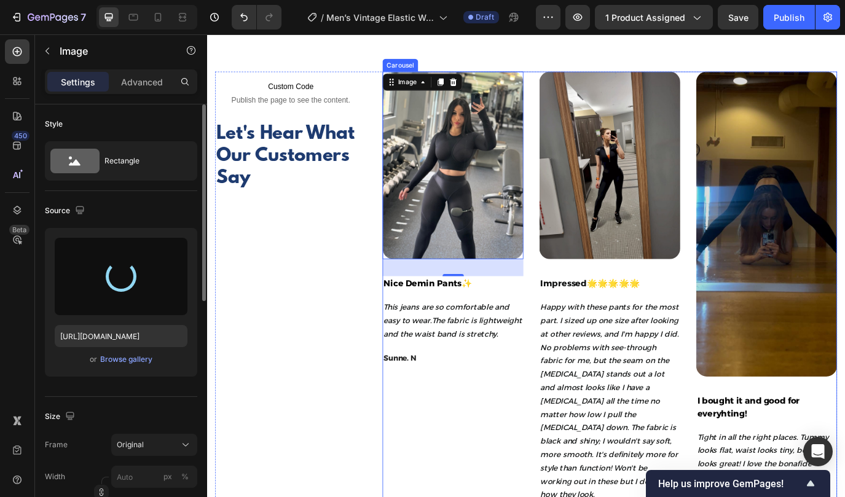
type input "[URL][DOMAIN_NAME]"
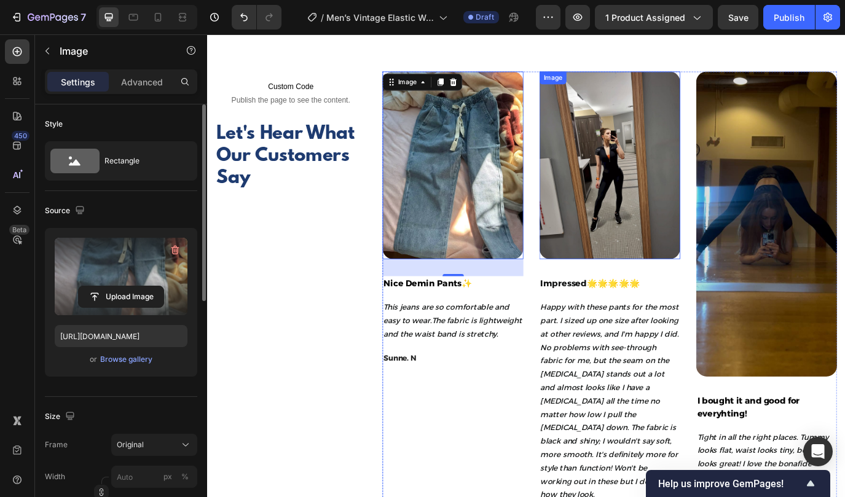
click at [709, 239] on img at bounding box center [672, 185] width 163 height 217
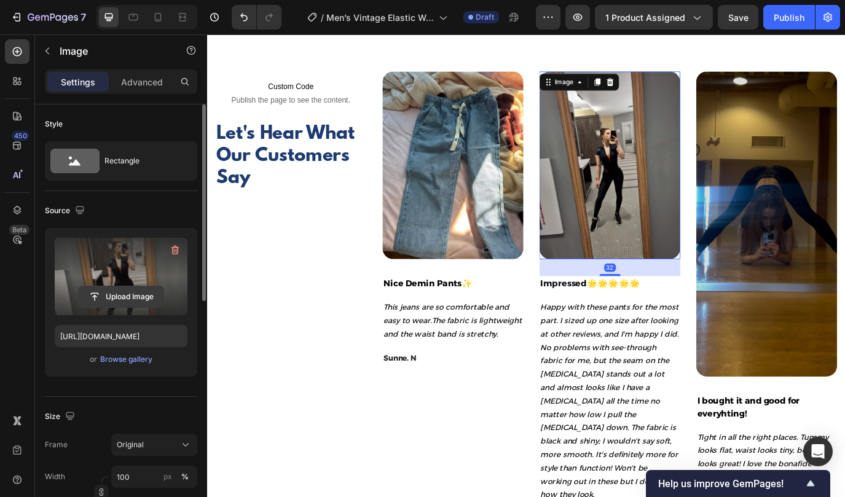
click at [118, 294] on input "file" at bounding box center [121, 296] width 85 height 21
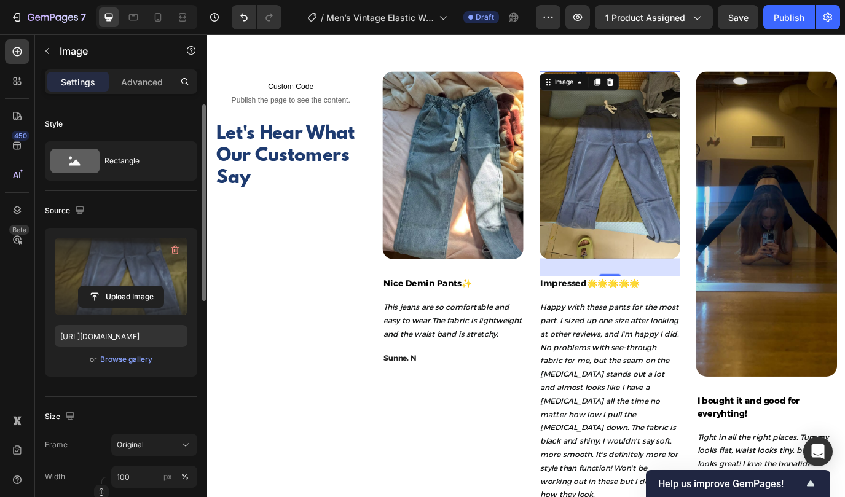
click at [630, 203] on img at bounding box center [672, 185] width 163 height 217
click at [637, 232] on img at bounding box center [672, 185] width 163 height 217
click at [136, 297] on input "file" at bounding box center [121, 296] width 85 height 21
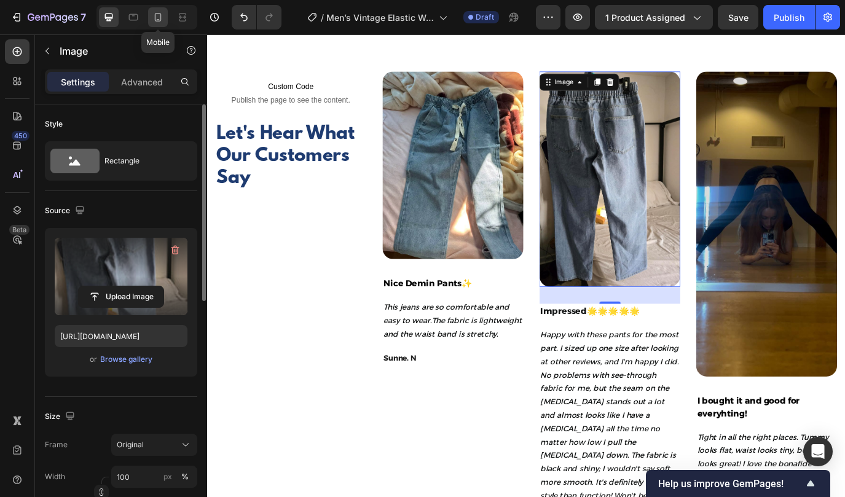
click at [155, 15] on icon at bounding box center [158, 17] width 12 height 12
type input "[URL][DOMAIN_NAME]"
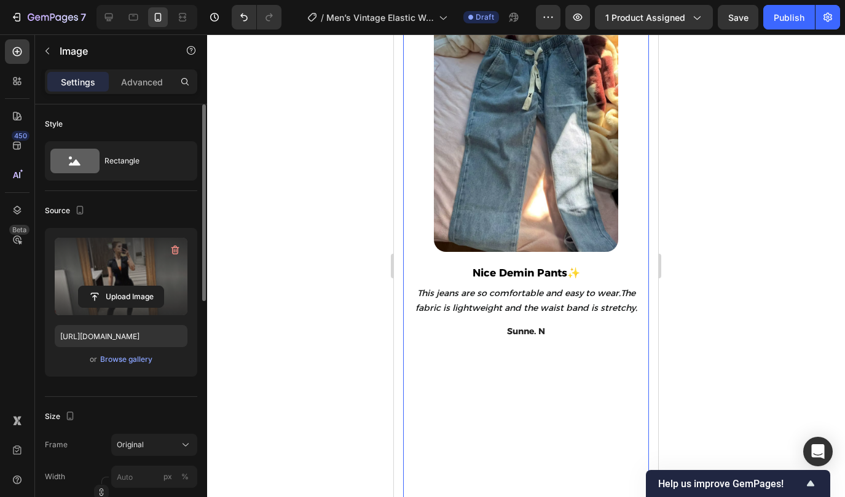
scroll to position [3094, 0]
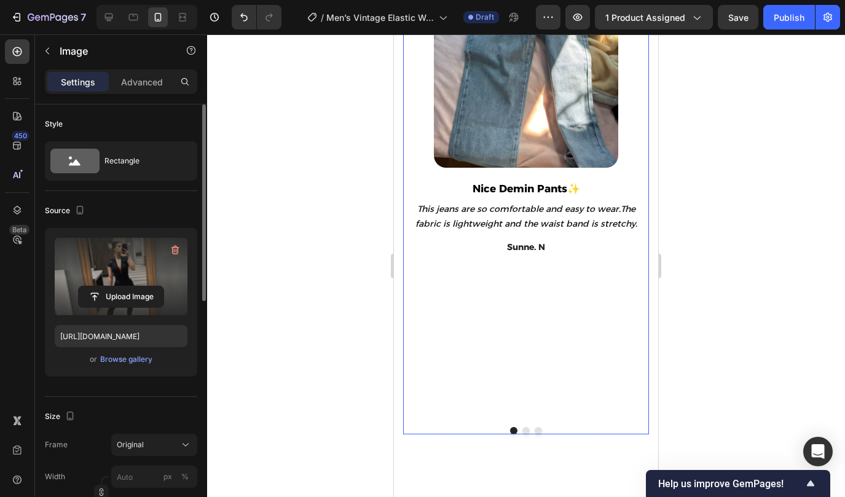
click at [523, 431] on button "Dot" at bounding box center [525, 430] width 7 height 7
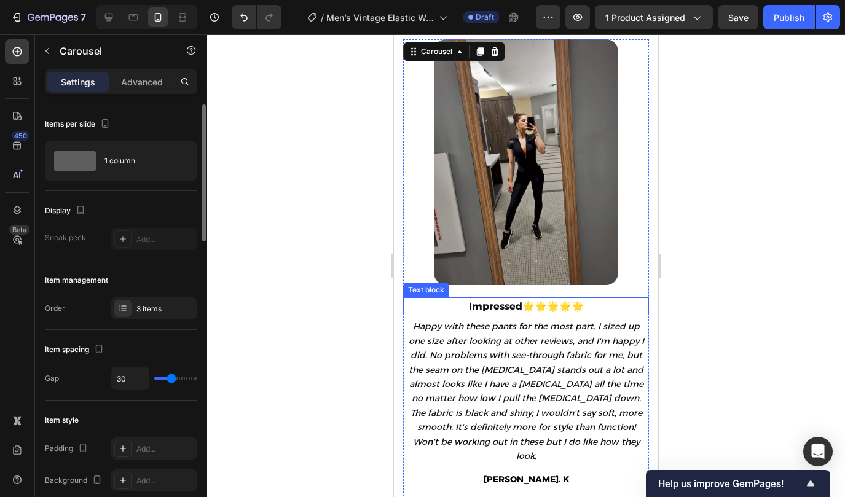
scroll to position [2960, 0]
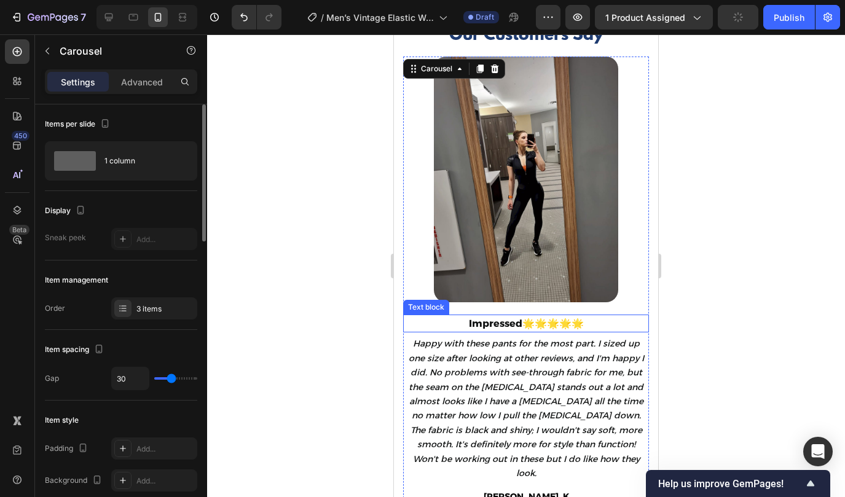
click at [485, 187] on img at bounding box center [526, 180] width 184 height 246
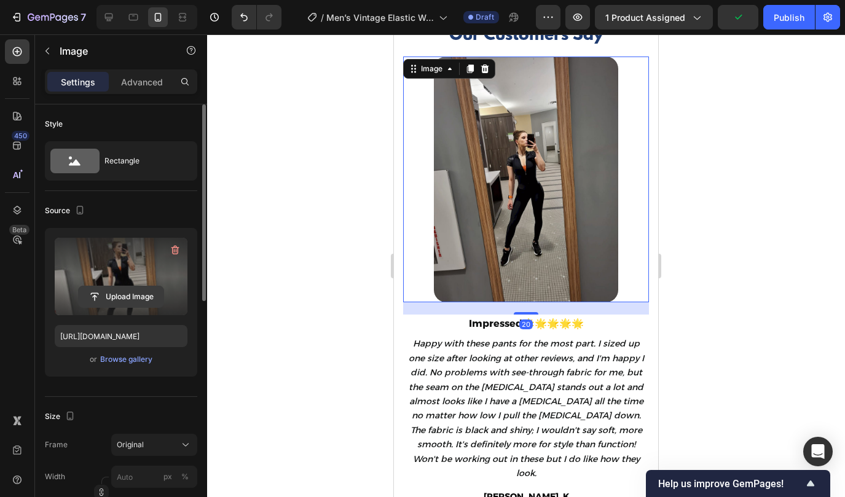
click at [144, 299] on input "file" at bounding box center [121, 296] width 85 height 21
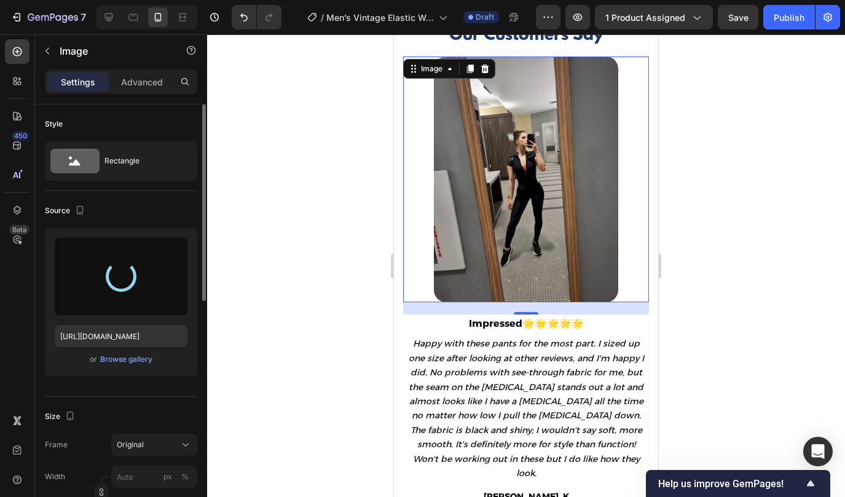
type input "[URL][DOMAIN_NAME]"
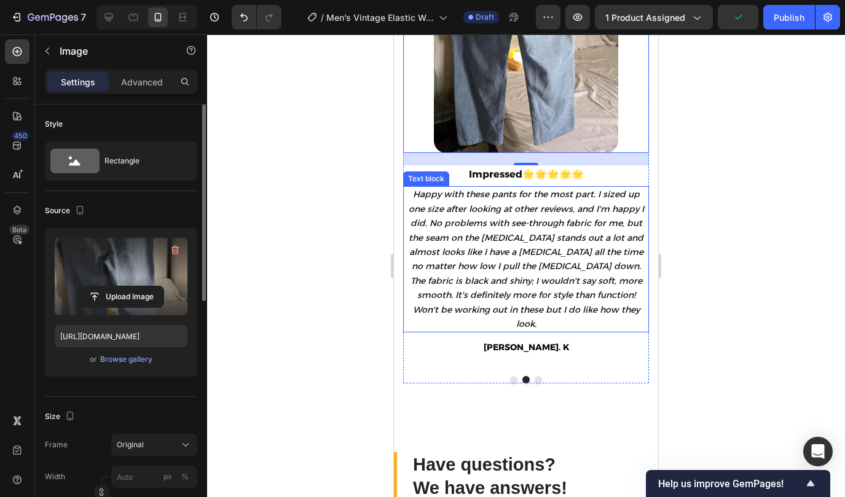
scroll to position [3153, 0]
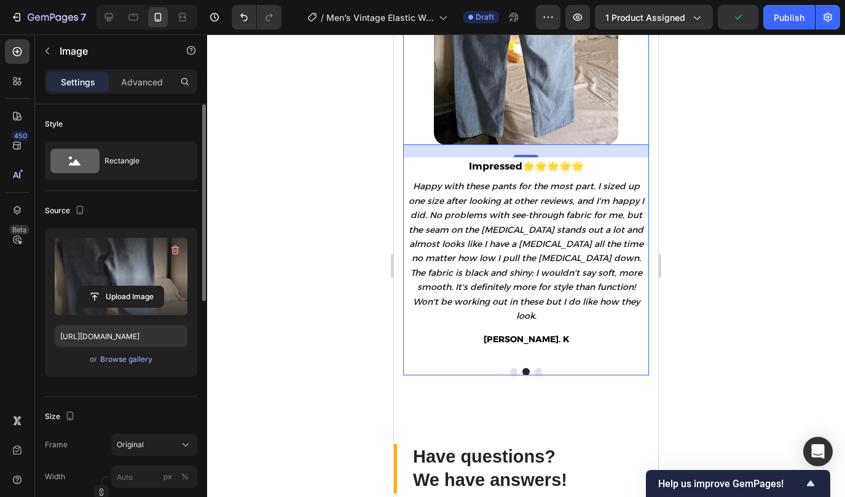
click at [538, 372] on button "Dot" at bounding box center [537, 371] width 7 height 7
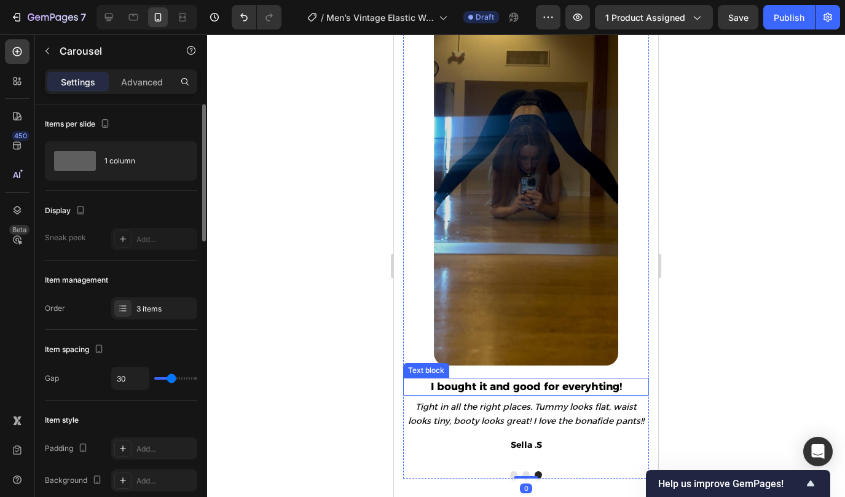
scroll to position [3007, 0]
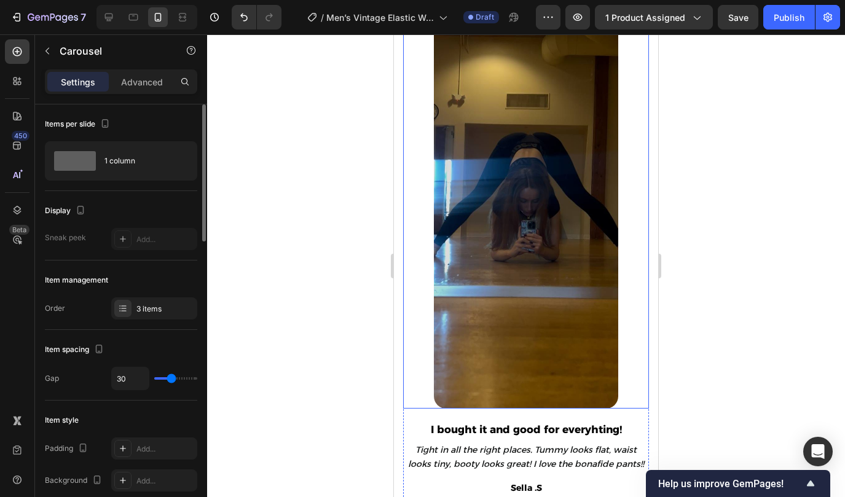
click at [491, 260] on img at bounding box center [526, 208] width 184 height 399
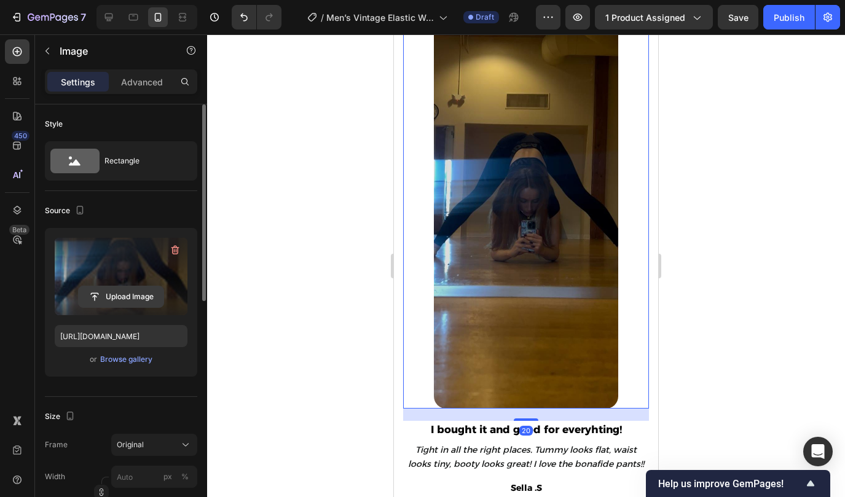
click at [121, 295] on input "file" at bounding box center [121, 296] width 85 height 21
type input "C:\fakepath\A9a9b7e18d373445082ad3f0ae4534fe3d.avif"
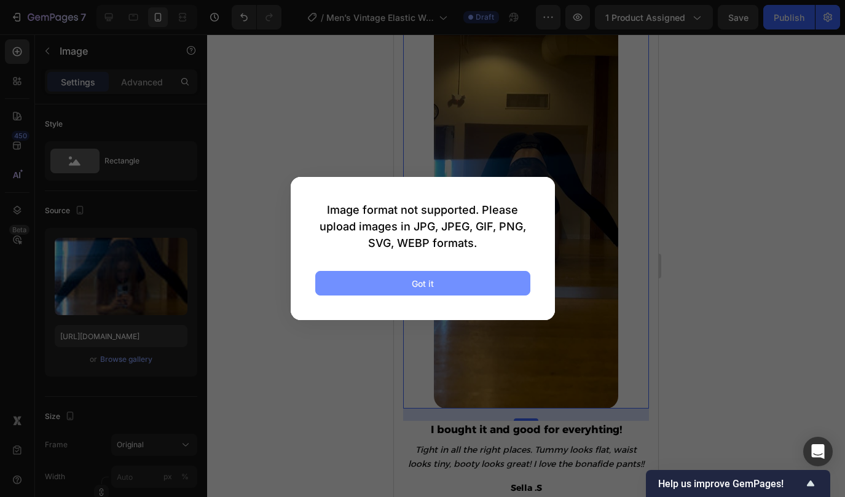
click at [451, 283] on button "Got it" at bounding box center [422, 283] width 215 height 25
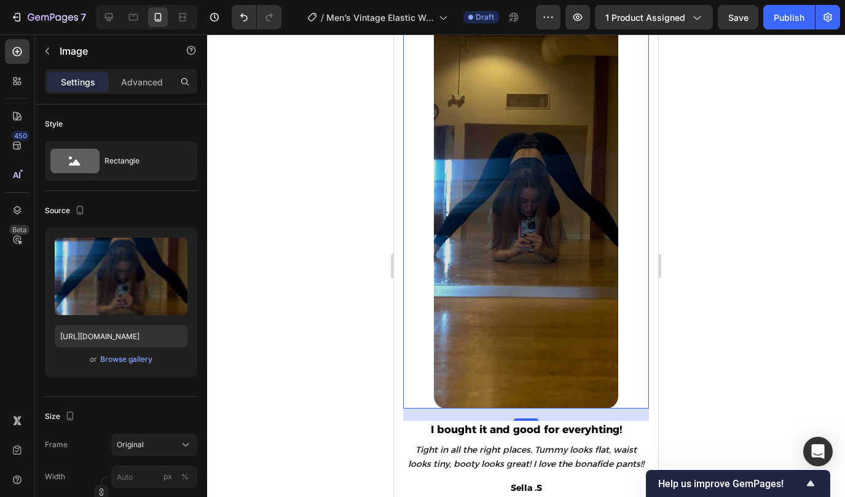
click at [459, 221] on img at bounding box center [526, 208] width 184 height 399
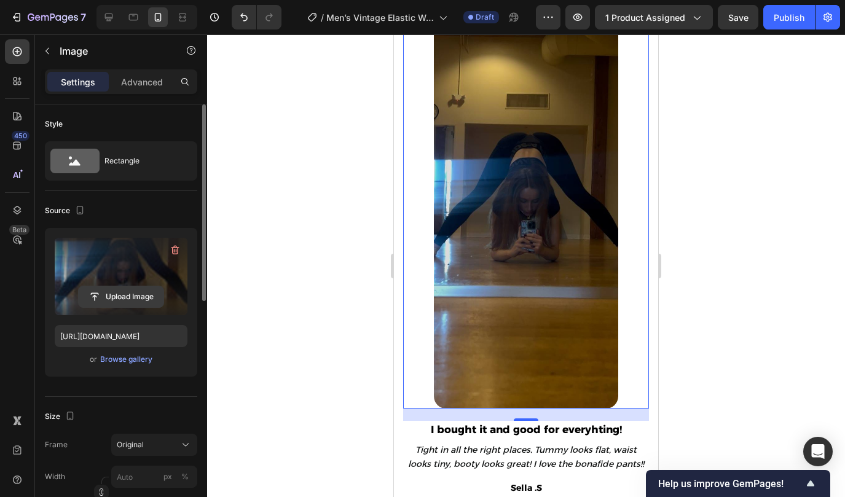
click at [147, 292] on input "file" at bounding box center [121, 296] width 85 height 21
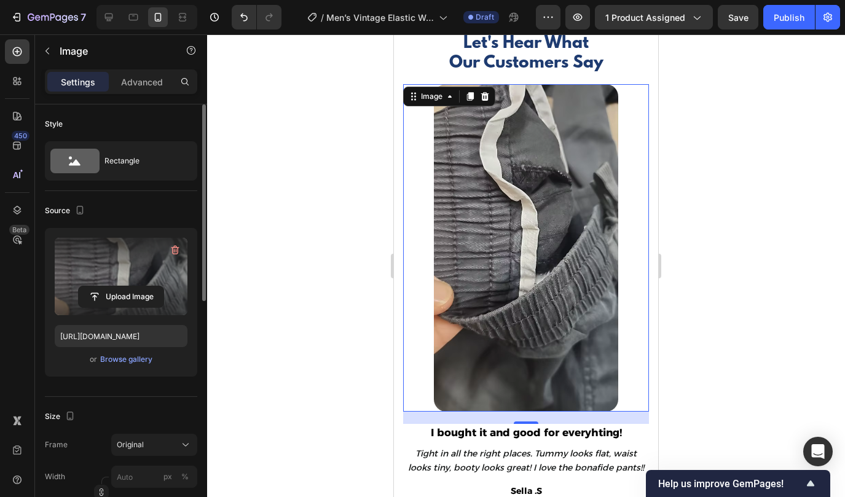
scroll to position [2954, 0]
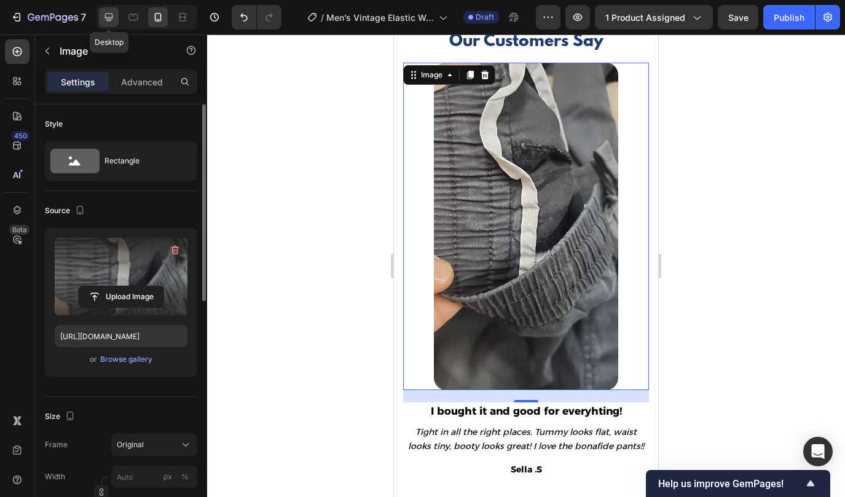
click at [109, 18] on icon at bounding box center [109, 17] width 12 height 12
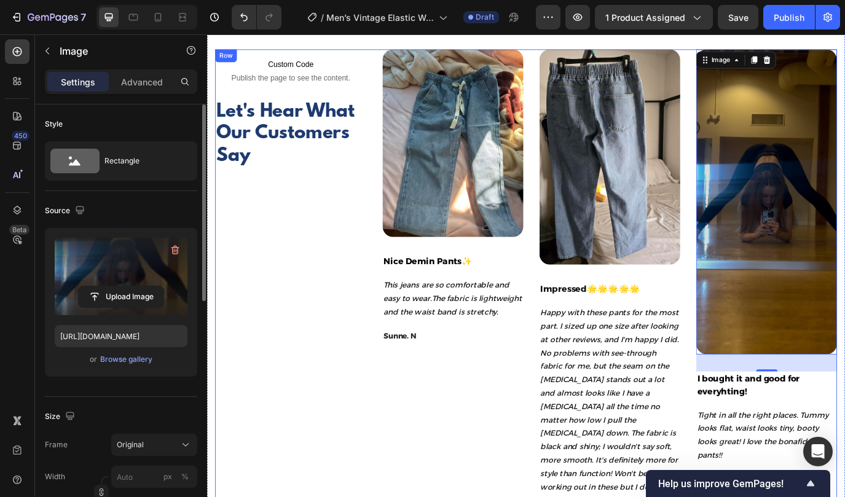
scroll to position [2871, 0]
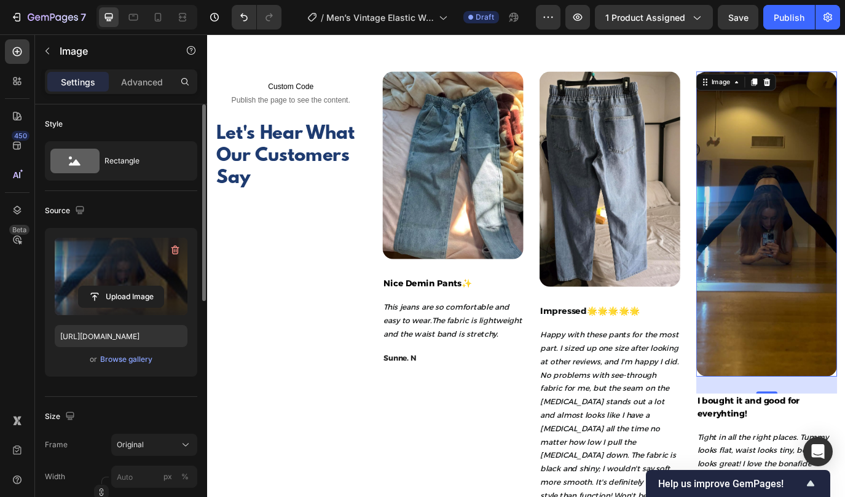
click at [843, 273] on img at bounding box center [853, 253] width 163 height 353
click at [121, 298] on input "file" at bounding box center [121, 296] width 85 height 21
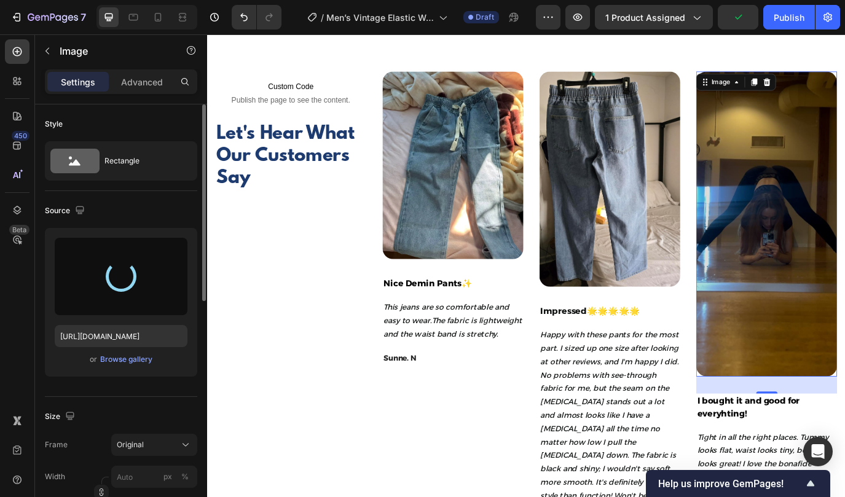
type input "[URL][DOMAIN_NAME]"
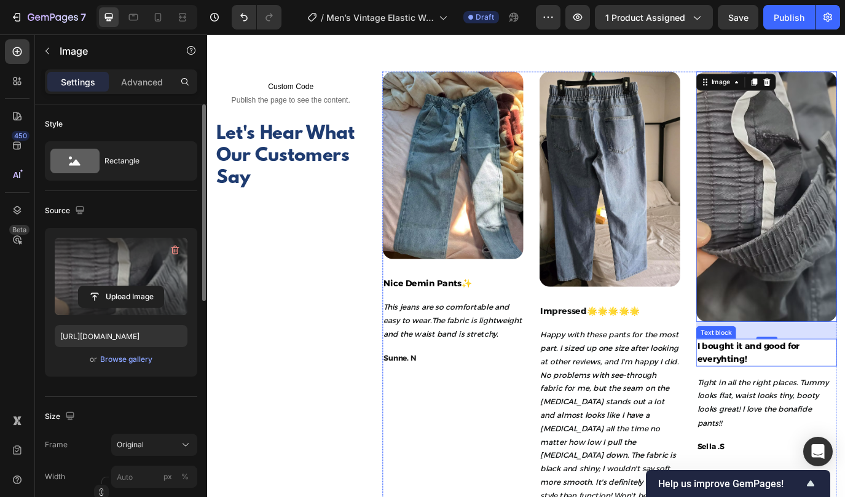
click at [813, 391] on p "I bought it and good for everyhting!" at bounding box center [853, 402] width 160 height 29
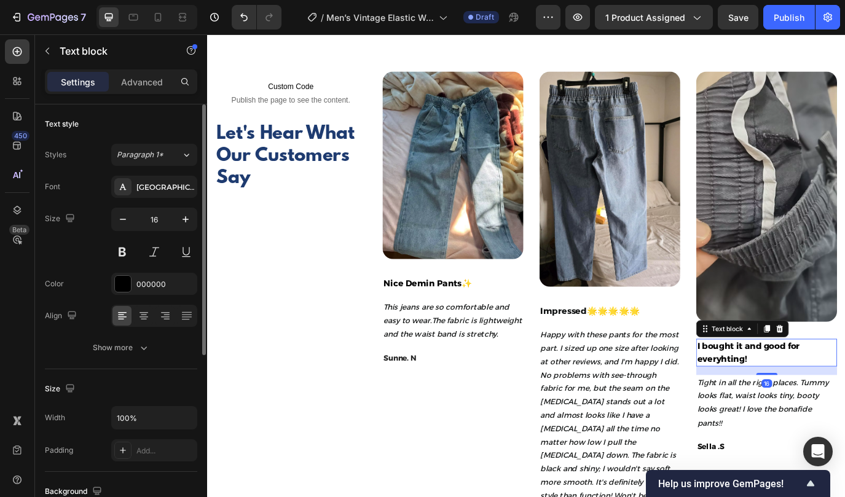
click at [816, 393] on p "I bought it and good for everyhting!" at bounding box center [853, 402] width 160 height 29
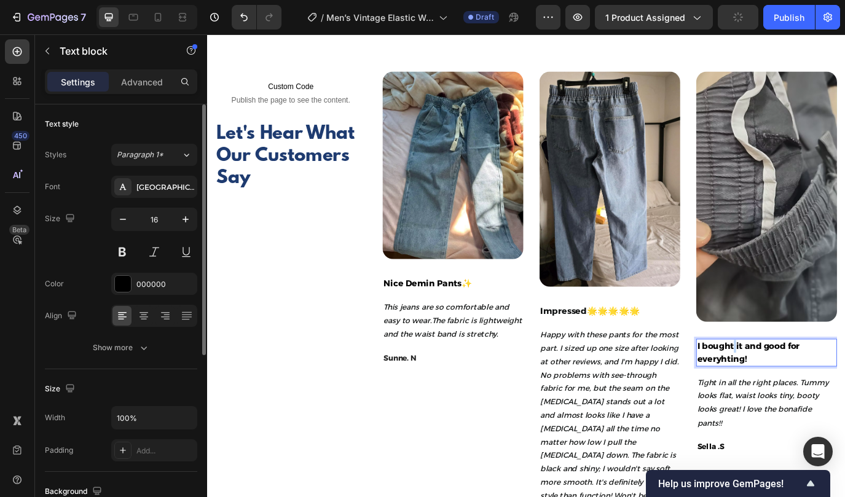
click at [816, 393] on p "I bought it and good for everyhting!" at bounding box center [853, 402] width 160 height 29
click at [844, 410] on p "this is what I been looking for, trendy and comfortbality" at bounding box center [853, 402] width 160 height 29
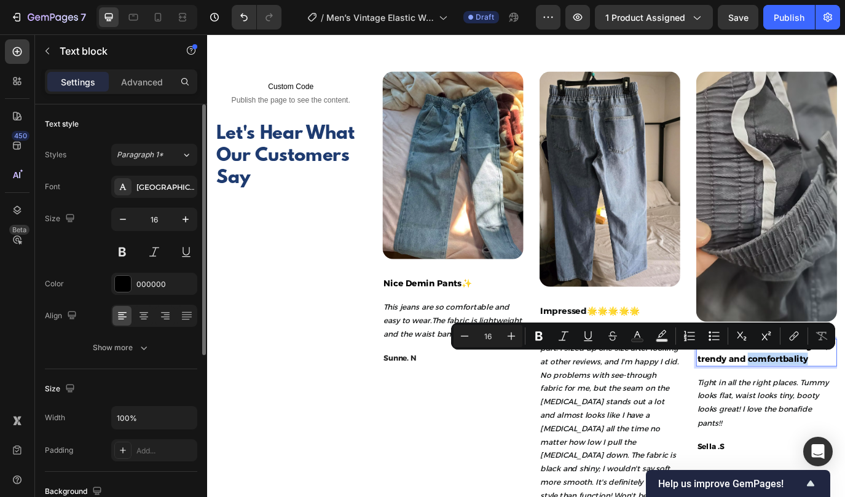
click at [844, 409] on p "this is what I been looking for, trendy and comfortbality" at bounding box center [853, 402] width 160 height 29
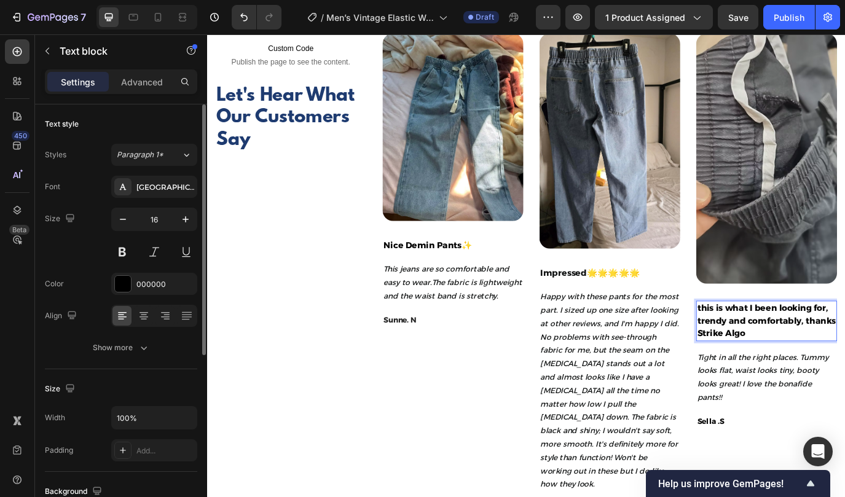
scroll to position [2919, 0]
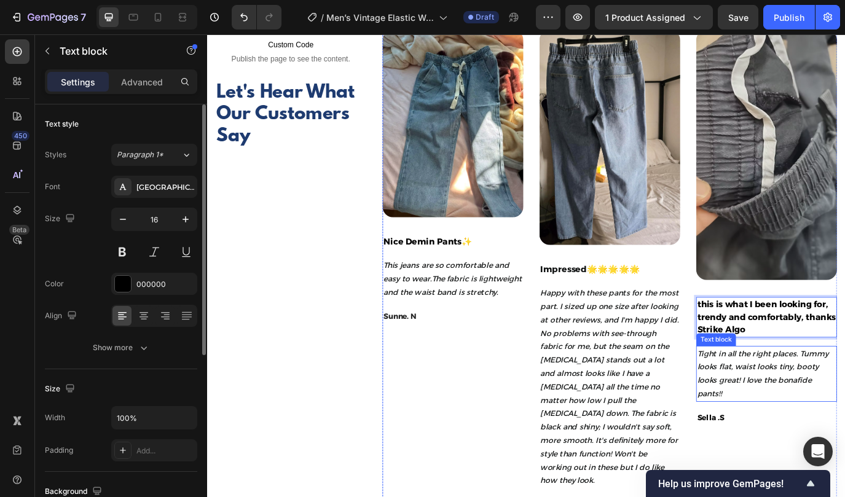
click at [800, 413] on p "Tight in all the right places. Tummy looks flat, waist looks tiny, booty looks …" at bounding box center [853, 427] width 160 height 62
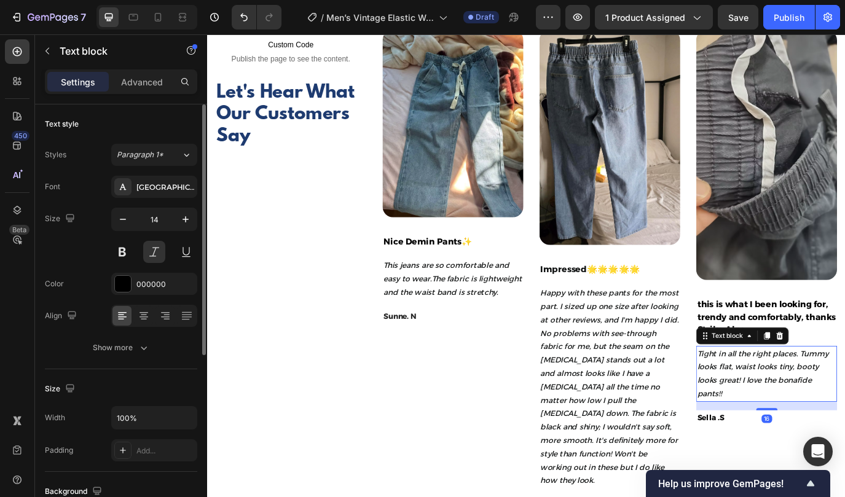
click at [800, 413] on p "Tight in all the right places. Tummy looks flat, waist looks tiny, booty looks …" at bounding box center [853, 427] width 160 height 62
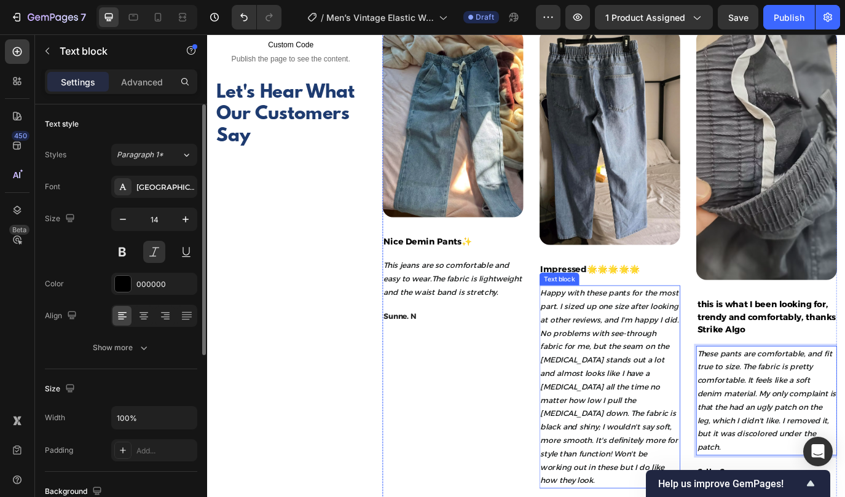
click at [634, 377] on span "Happy with these pants for the most part. I sized up one size after looking at …" at bounding box center [672, 442] width 160 height 228
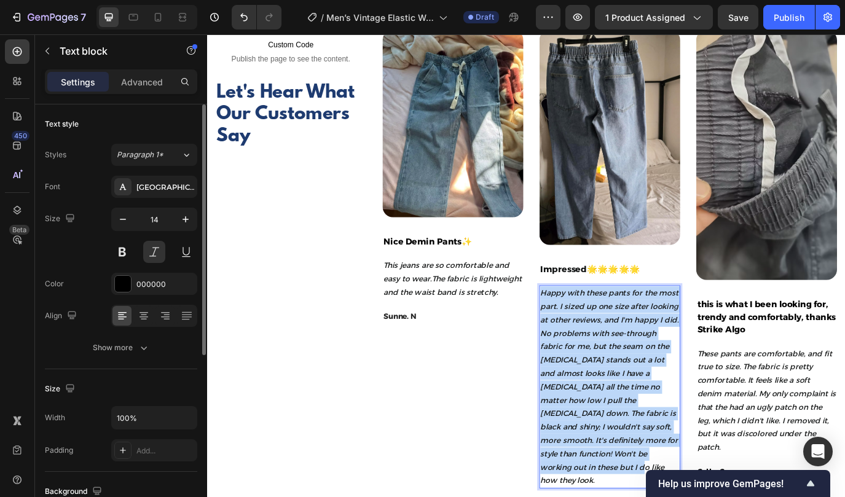
click at [634, 377] on span "Happy with these pants for the most part. I sized up one size after looking at …" at bounding box center [672, 442] width 160 height 228
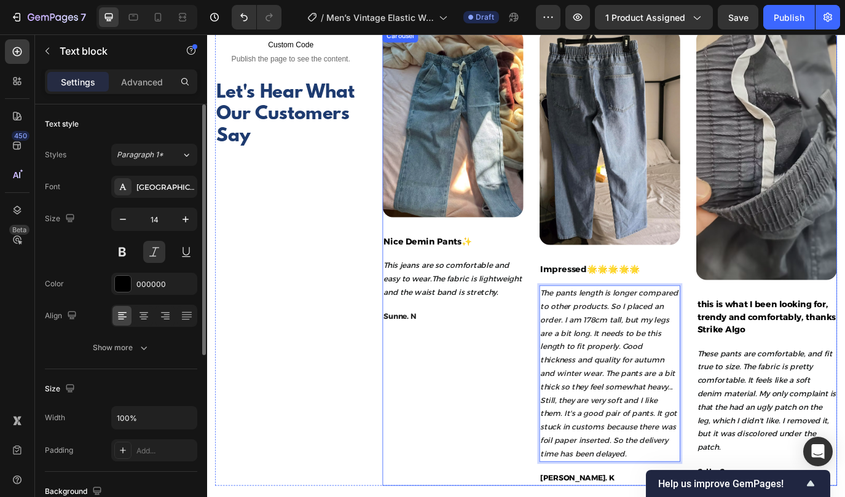
click at [467, 388] on div "Image Nice Demin Pants✨ Text block This jeans are so comfortable and easy to we…" at bounding box center [491, 292] width 163 height 527
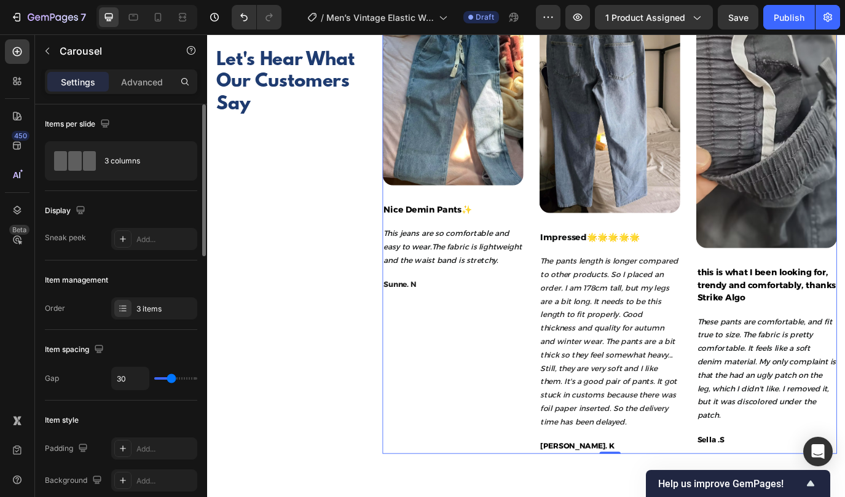
scroll to position [2957, 0]
click at [435, 322] on strong "Sunne. N" at bounding box center [430, 322] width 38 height 11
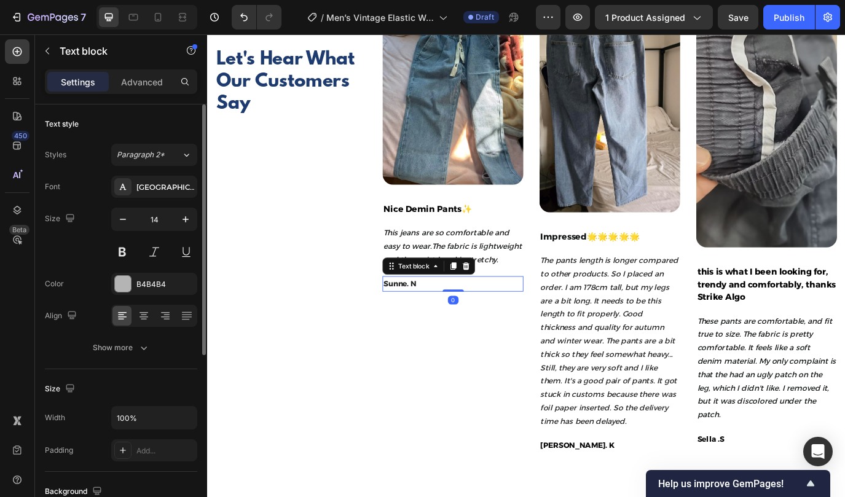
click at [435, 322] on strong "Sunne. N" at bounding box center [430, 322] width 38 height 11
click at [443, 321] on p "Jan. N" at bounding box center [491, 322] width 160 height 15
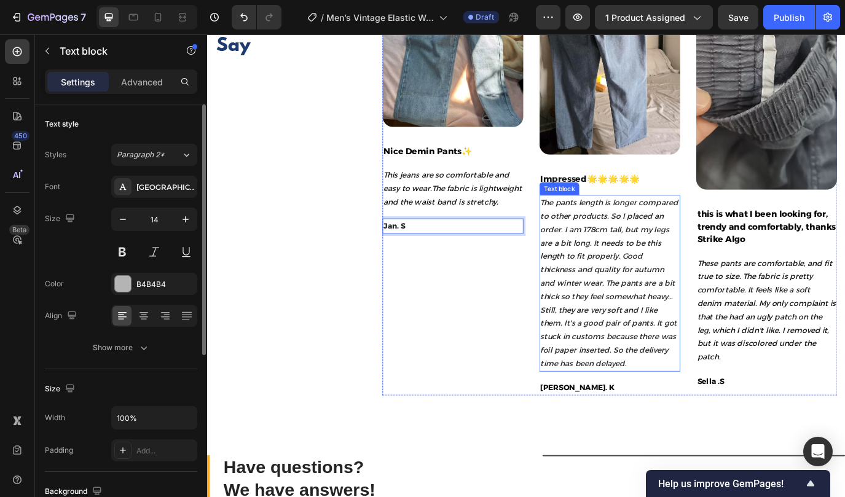
scroll to position [3025, 0]
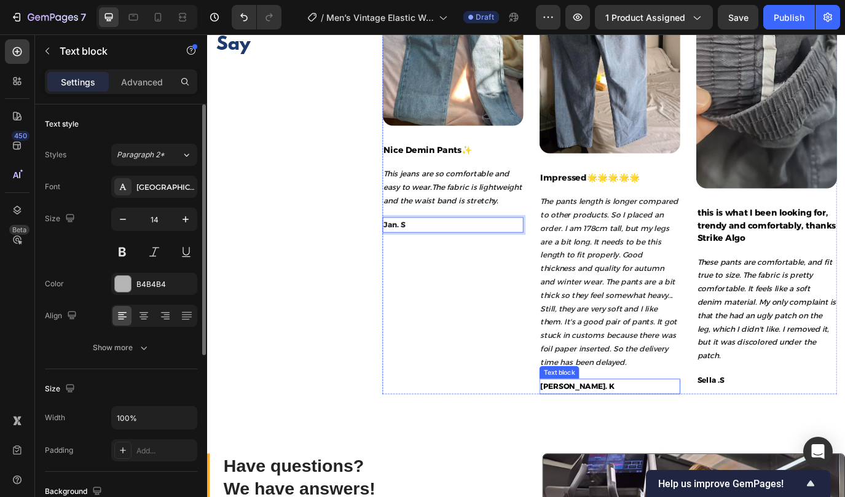
click at [610, 441] on p "[PERSON_NAME]. K" at bounding box center [672, 441] width 160 height 15
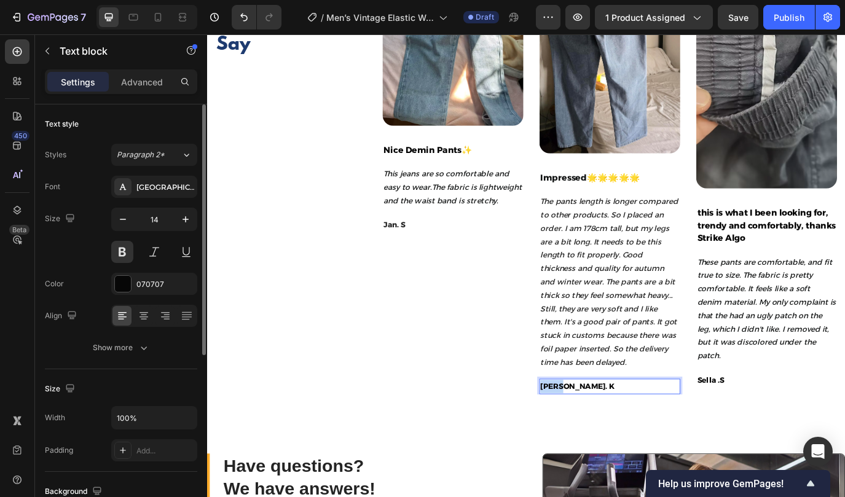
click at [610, 441] on p "[PERSON_NAME]. K" at bounding box center [672, 441] width 160 height 15
click at [636, 442] on p "Mani. K" at bounding box center [672, 441] width 160 height 15
click at [791, 426] on p "Sella .S" at bounding box center [853, 433] width 160 height 15
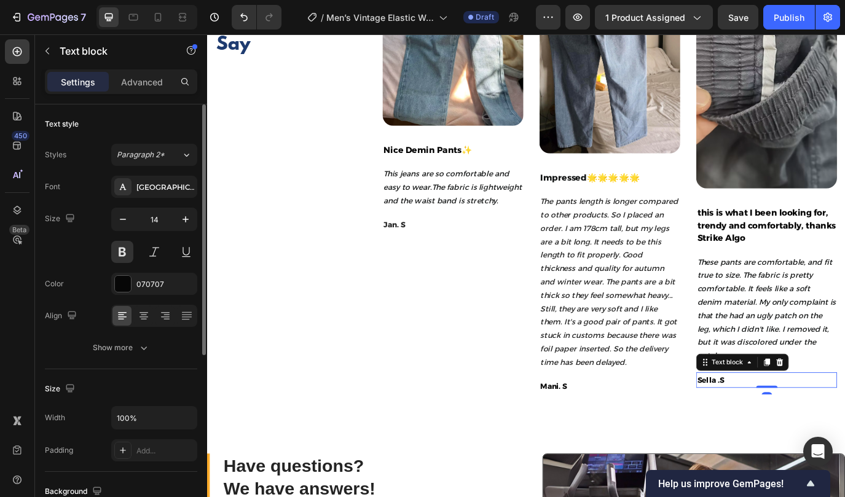
click at [791, 426] on p "Sella .S" at bounding box center [853, 433] width 160 height 15
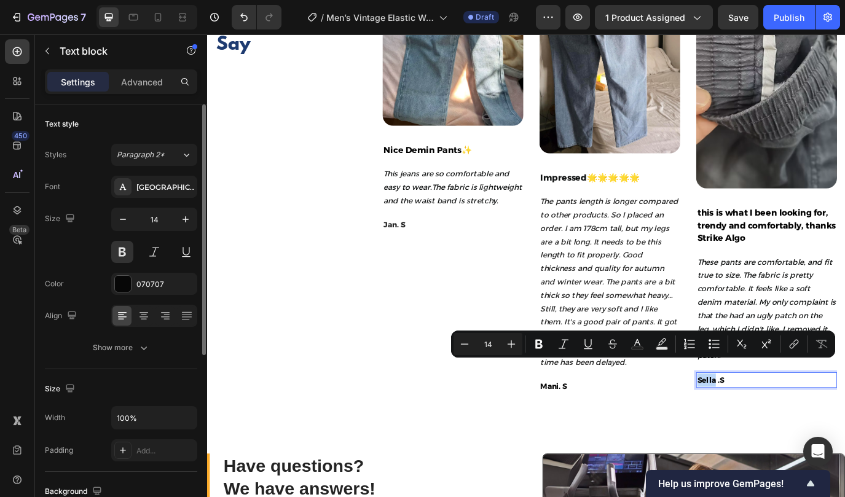
click at [794, 307] on p "These pants are comfortable, and fit true to size. The fabric is pretty comfort…" at bounding box center [853, 352] width 160 height 124
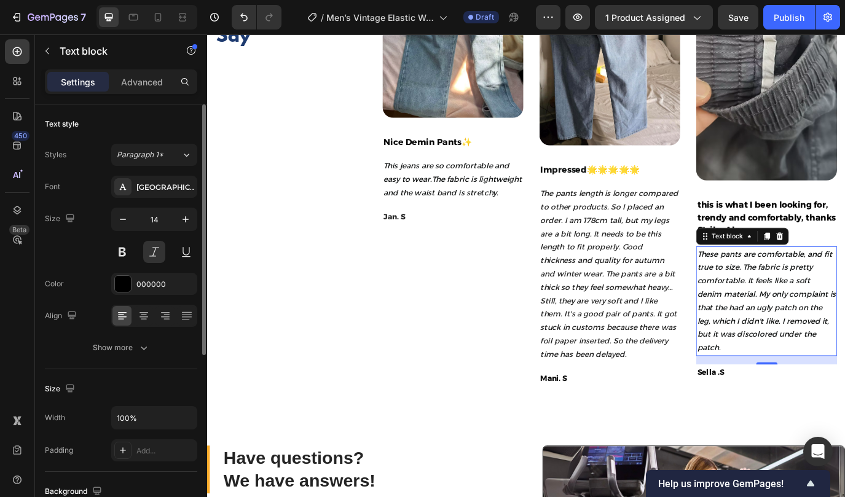
scroll to position [3049, 0]
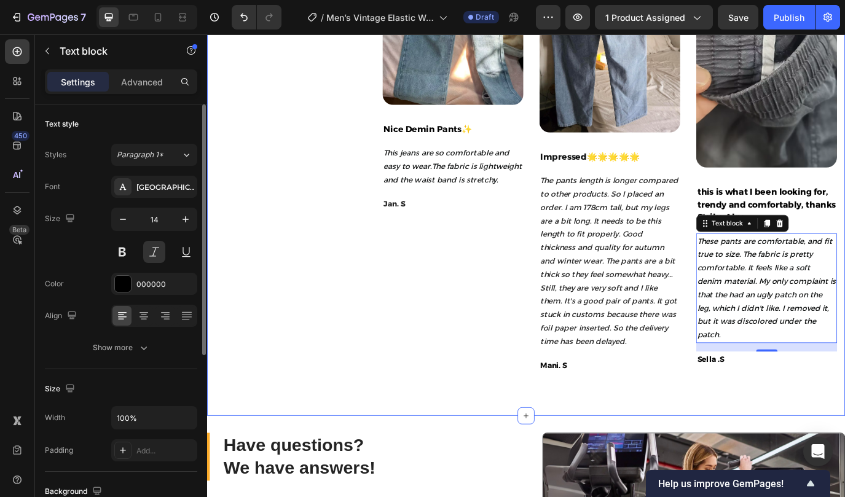
click at [803, 458] on div "Custom Code Publish the page to see the content. Custom Code Row Let's Hear Wha…" at bounding box center [575, 162] width 737 height 625
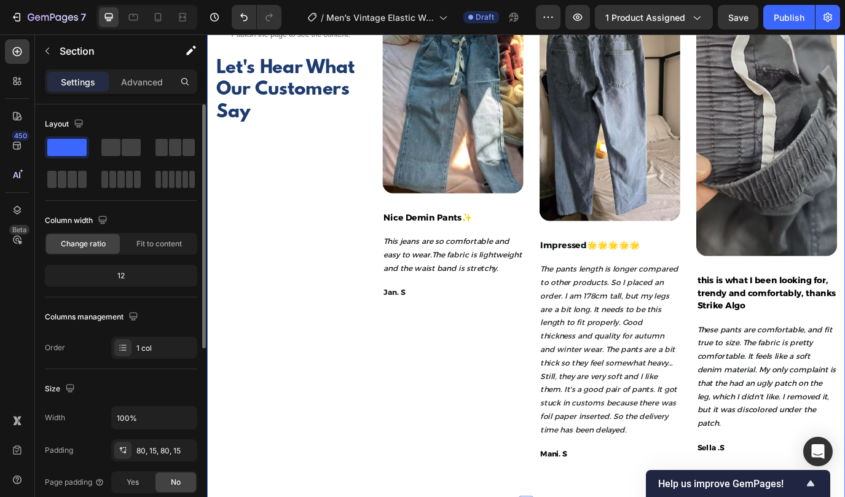
scroll to position [2938, 0]
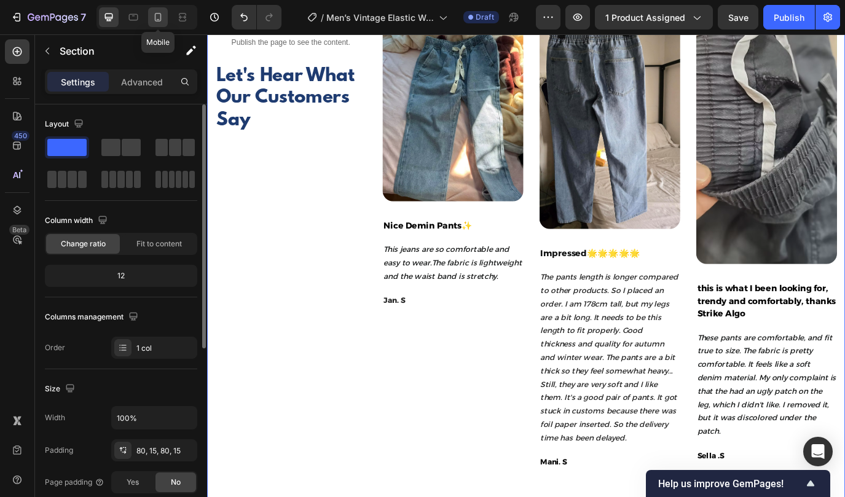
click at [159, 10] on div at bounding box center [158, 17] width 20 height 20
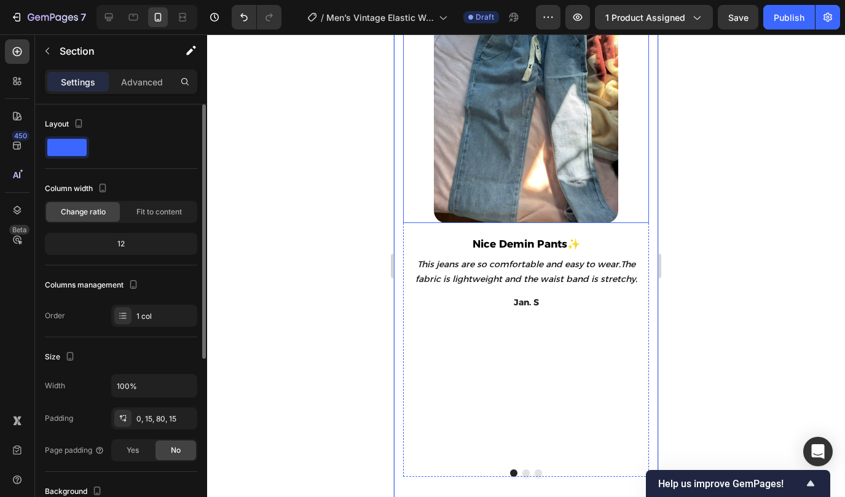
scroll to position [3118, 0]
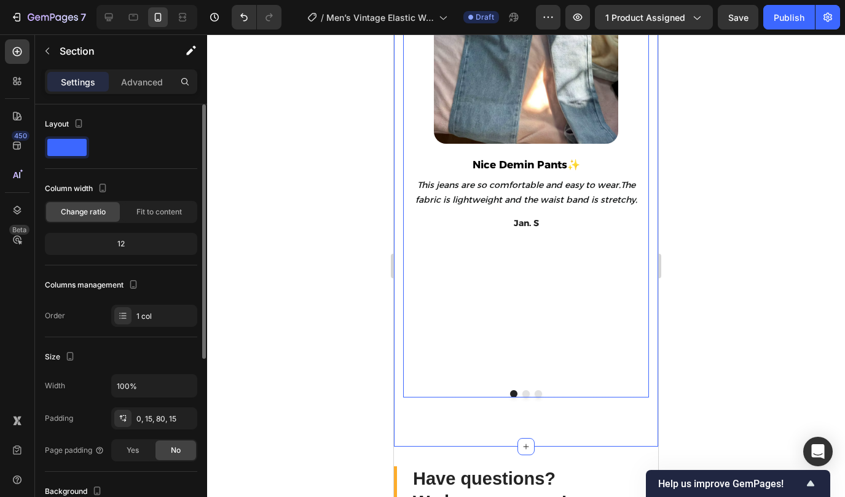
click at [523, 396] on button "Dot" at bounding box center [525, 393] width 7 height 7
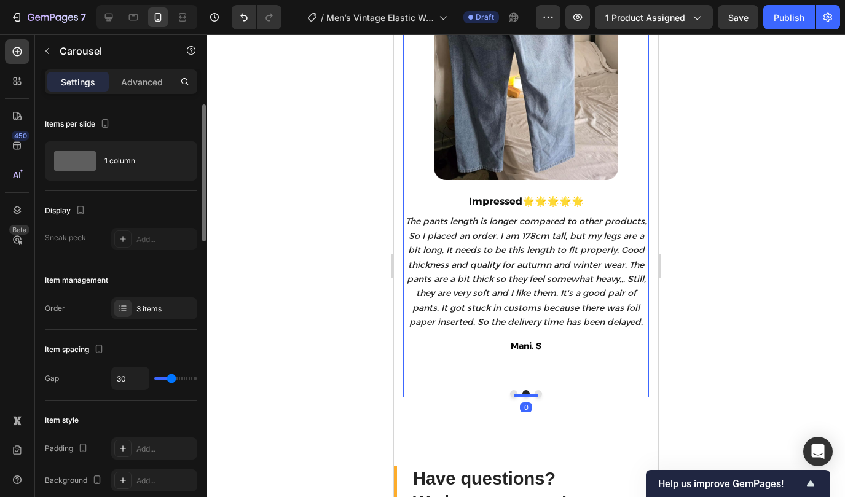
click at [537, 396] on div at bounding box center [525, 396] width 25 height 4
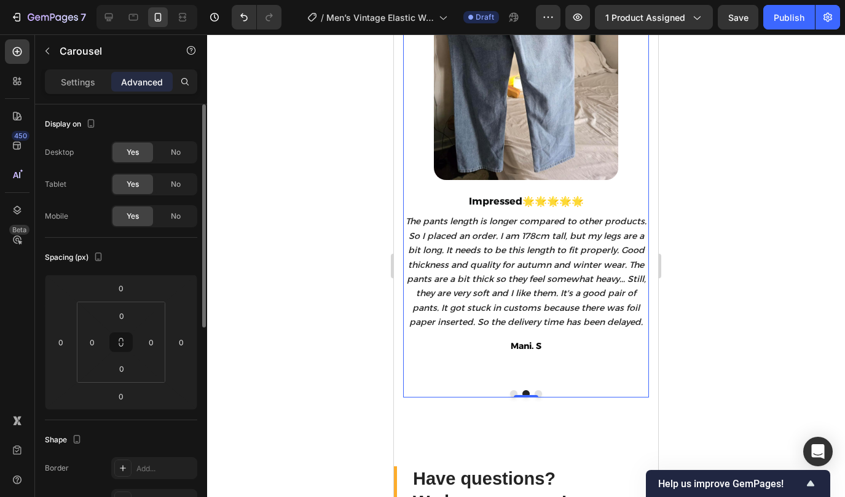
click at [540, 391] on div "Image Nice Demin Pants✨ Text block This jeans are so comfortable and easy to we…" at bounding box center [526, 148] width 246 height 500
click at [538, 394] on button "Dot" at bounding box center [537, 393] width 7 height 7
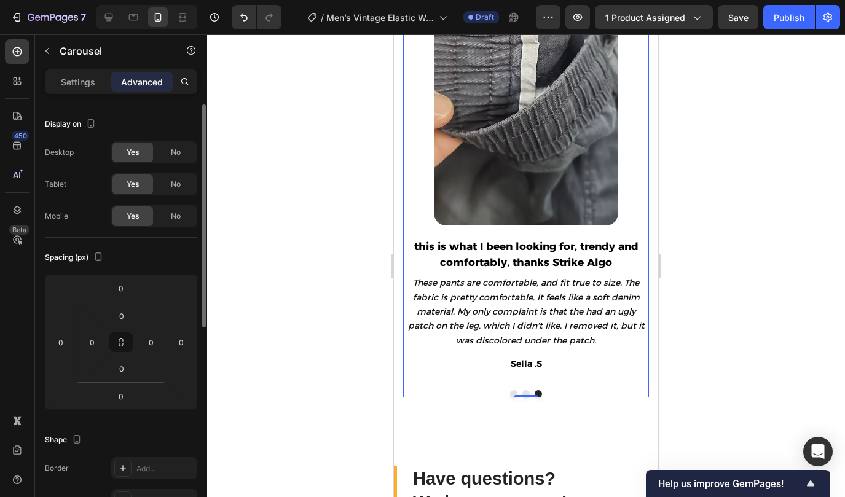
click at [511, 392] on button "Dot" at bounding box center [513, 393] width 7 height 7
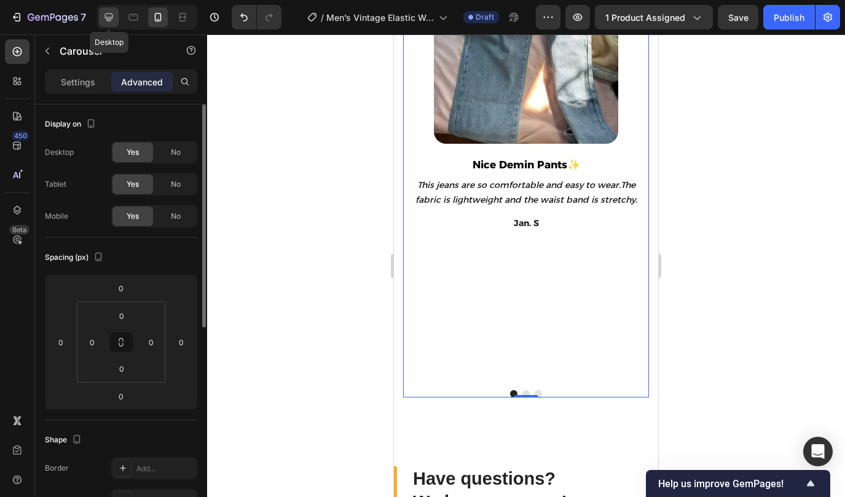
click at [107, 18] on icon at bounding box center [109, 18] width 8 height 8
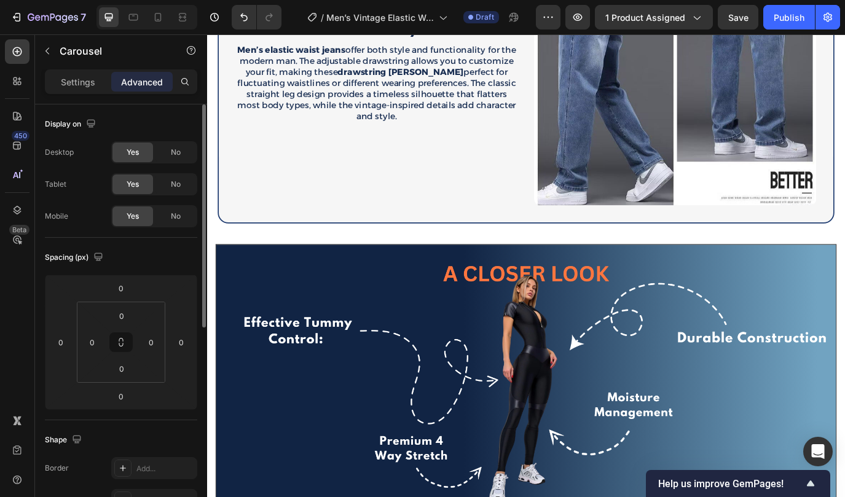
scroll to position [2292, 0]
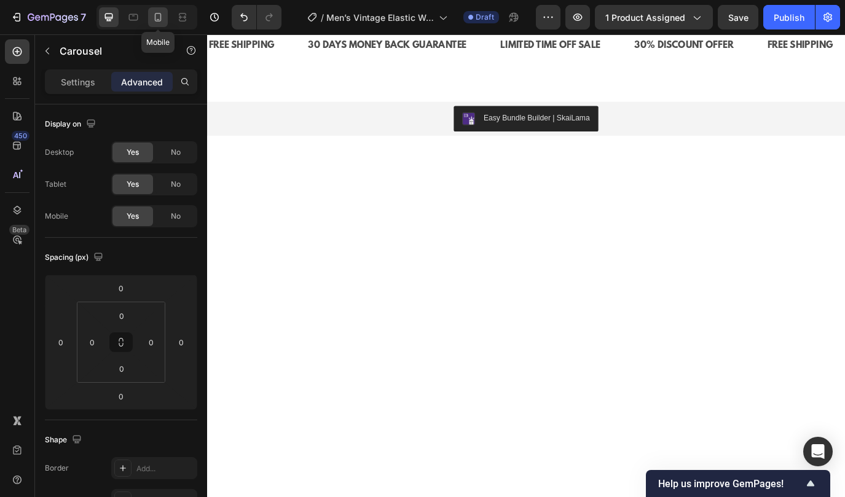
click at [154, 17] on icon at bounding box center [158, 17] width 12 height 12
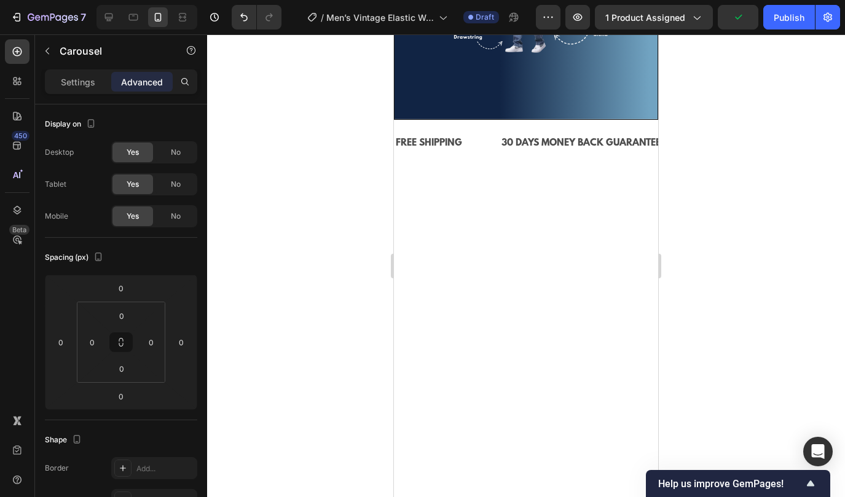
scroll to position [2389, 0]
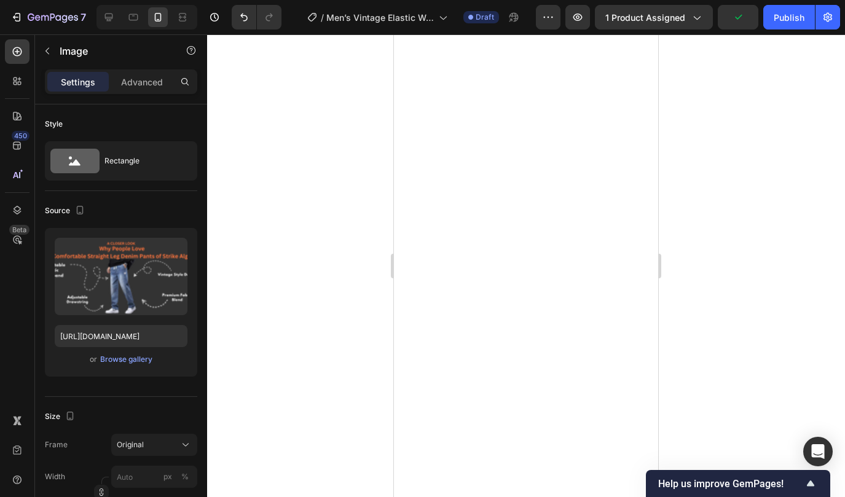
click at [140, 80] on p "Advanced" at bounding box center [142, 82] width 42 height 13
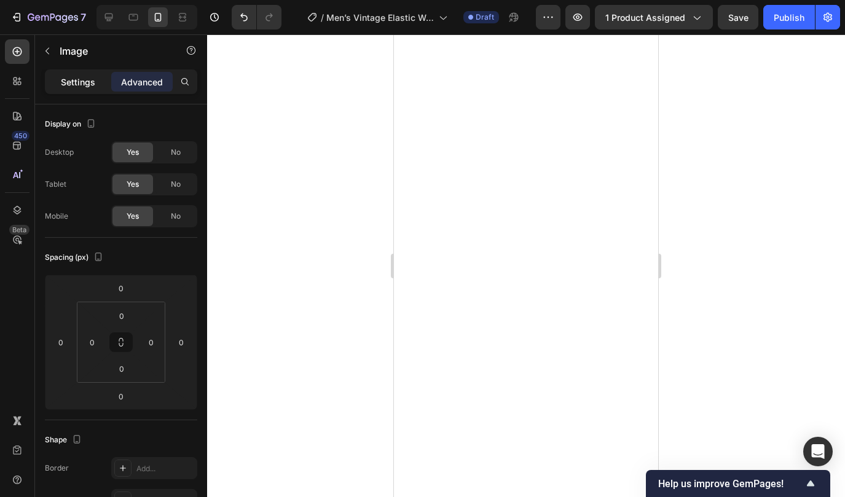
click at [74, 79] on p "Settings" at bounding box center [78, 82] width 34 height 13
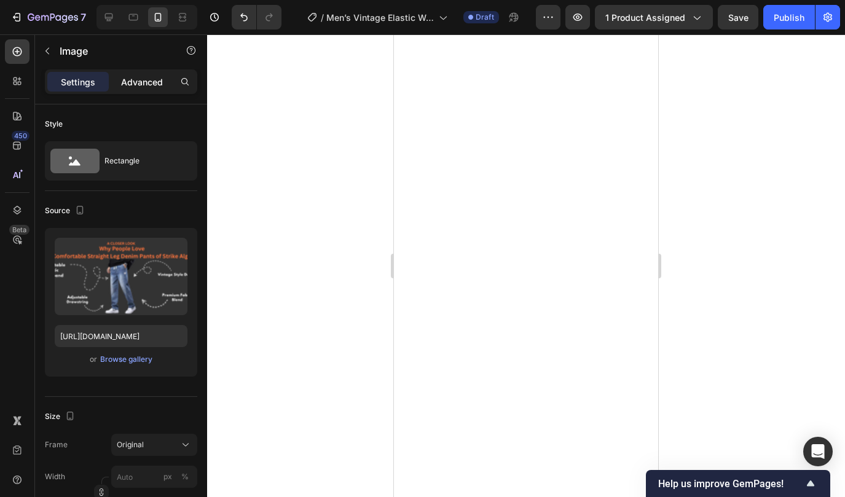
click at [137, 84] on p "Advanced" at bounding box center [142, 82] width 42 height 13
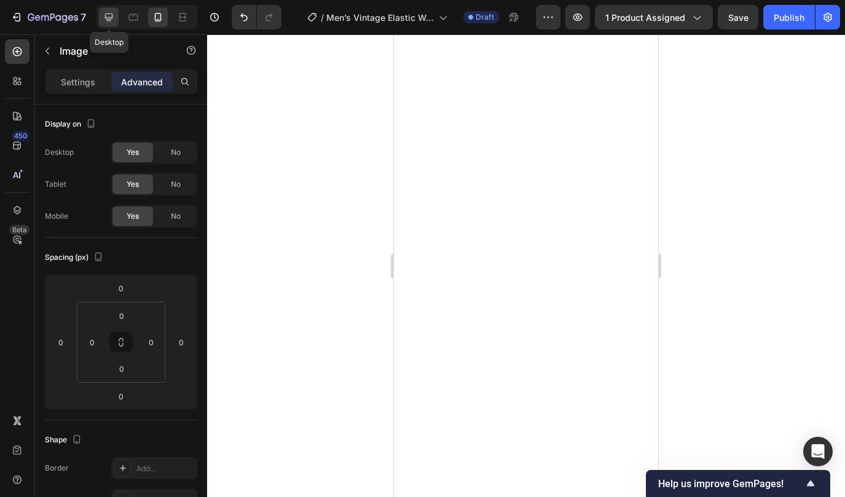
click at [108, 18] on icon at bounding box center [109, 18] width 8 height 8
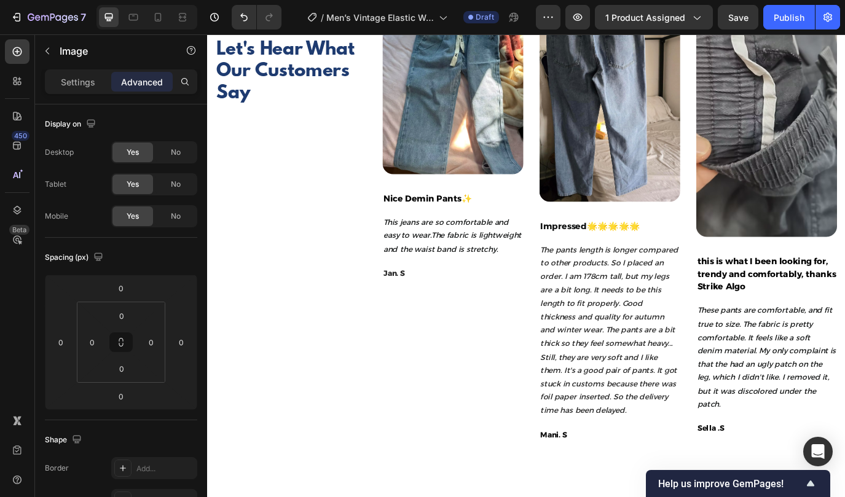
scroll to position [2540, 0]
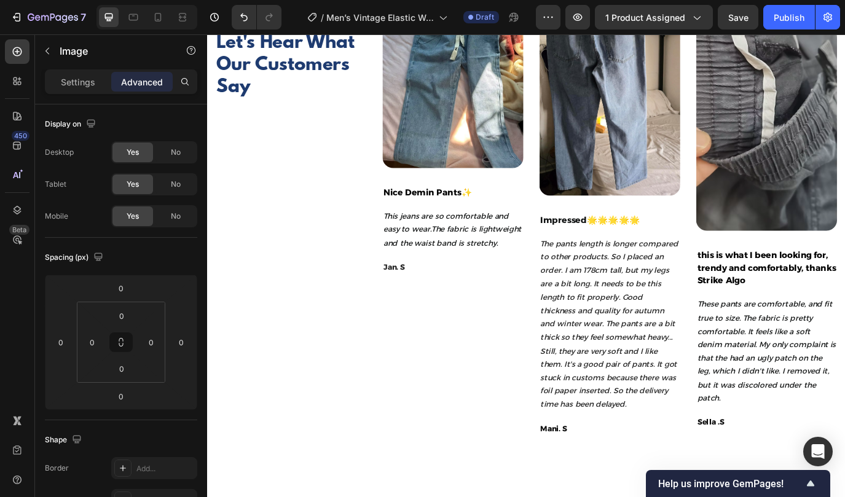
click at [76, 85] on p "Settings" at bounding box center [78, 82] width 34 height 13
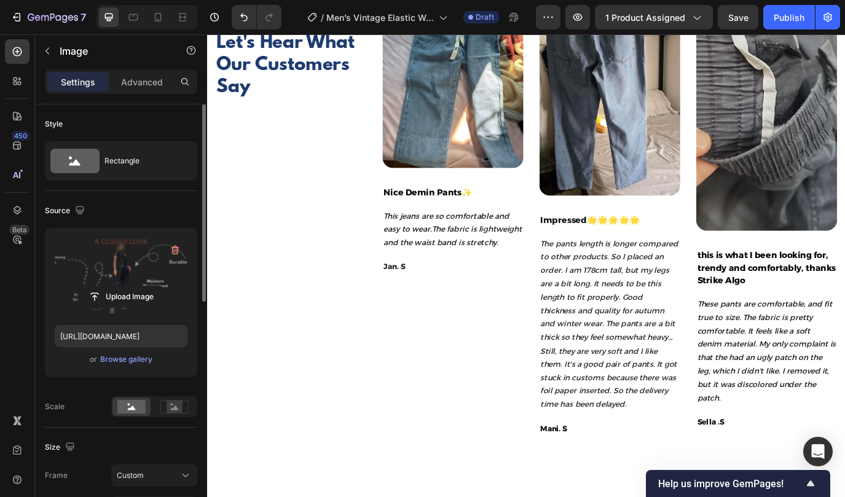
click at [128, 309] on label at bounding box center [121, 276] width 133 height 77
click at [128, 307] on input "file" at bounding box center [121, 296] width 85 height 21
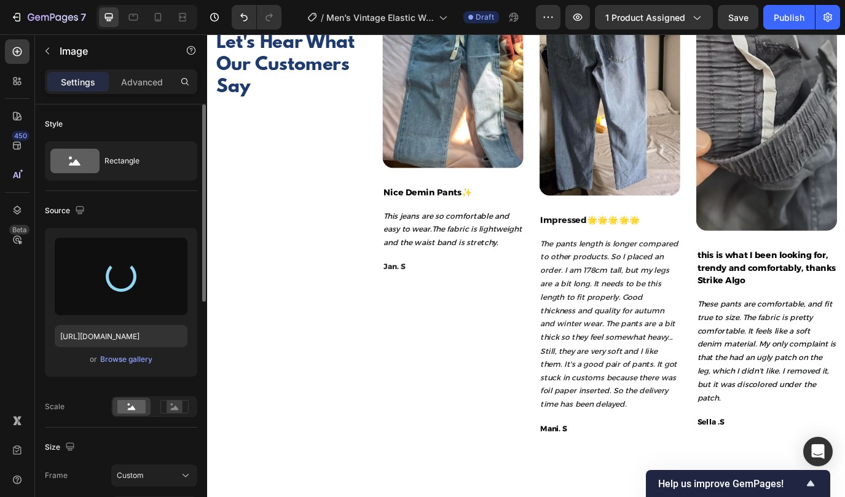
type input "[URL][DOMAIN_NAME]"
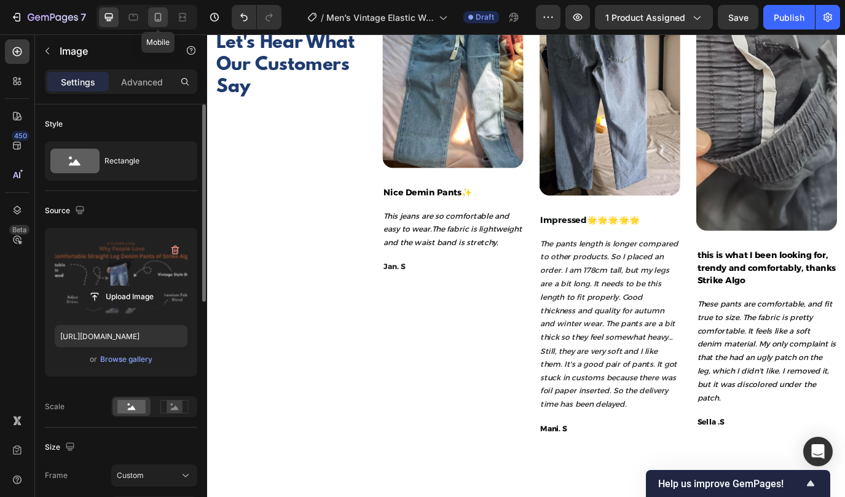
click at [160, 20] on icon at bounding box center [158, 17] width 7 height 9
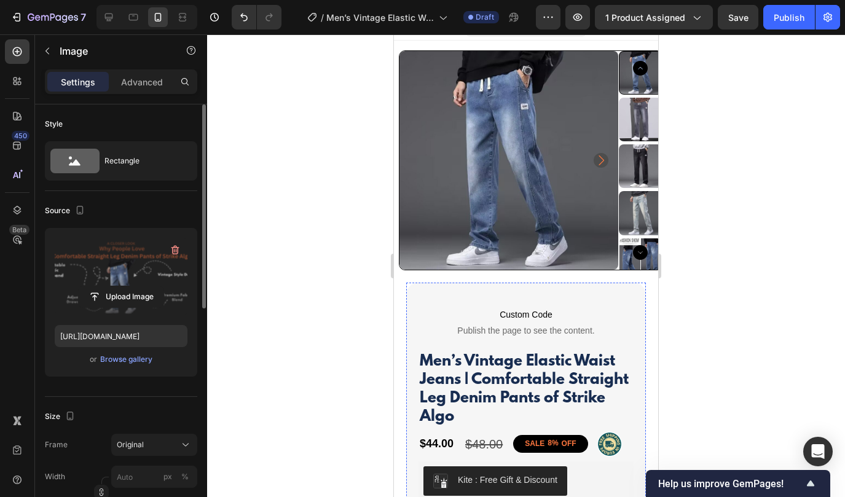
scroll to position [17, 0]
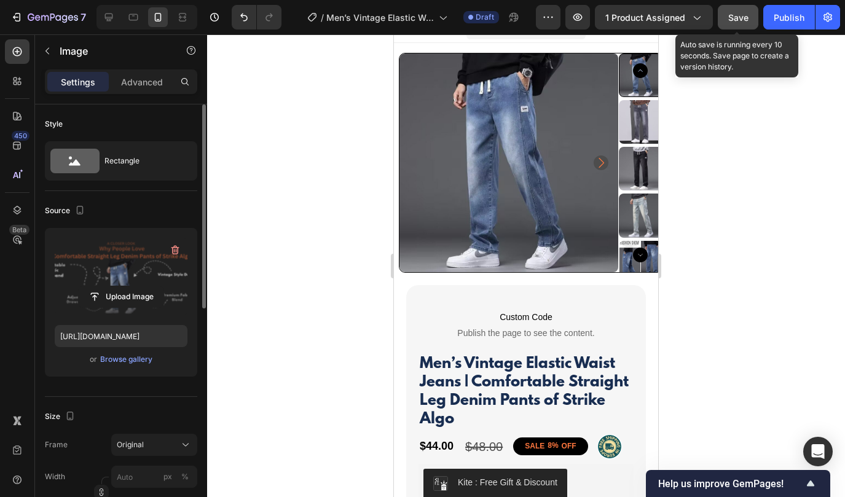
click at [743, 20] on span "Save" at bounding box center [738, 17] width 20 height 10
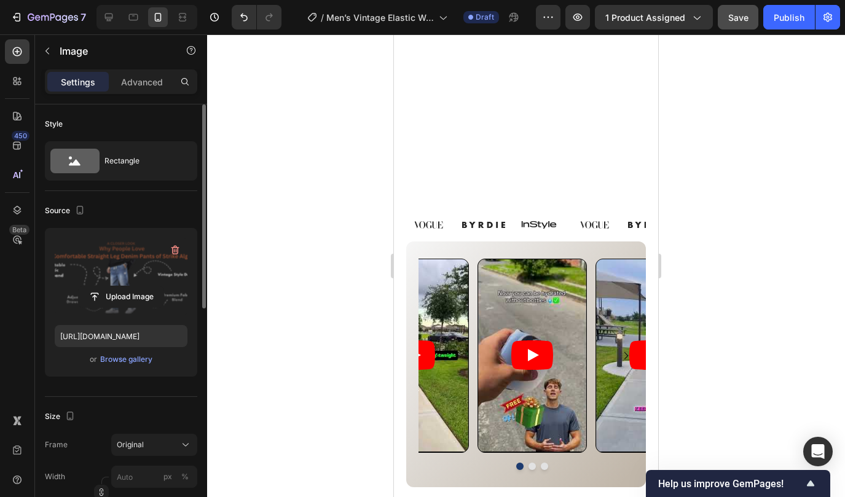
scroll to position [1204, 0]
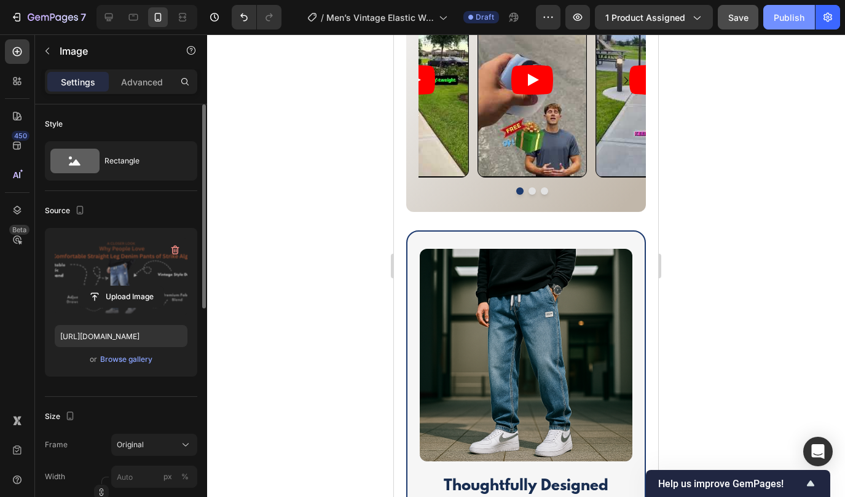
click at [780, 21] on div "Publish" at bounding box center [788, 17] width 31 height 13
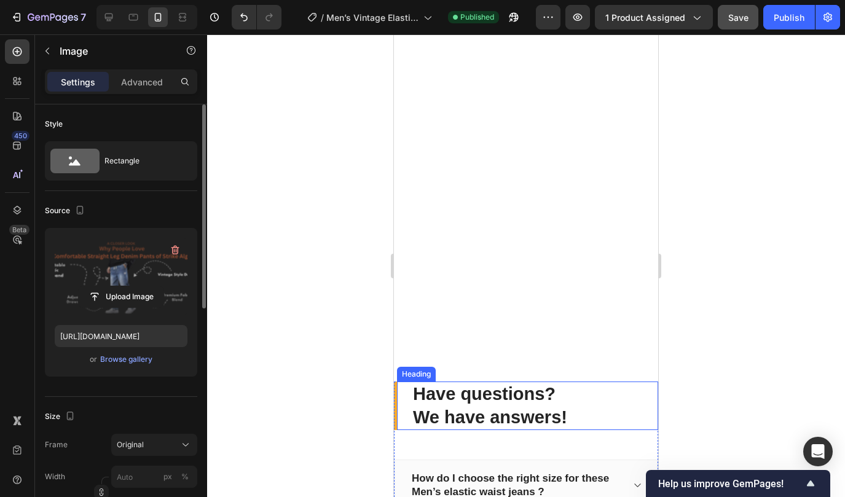
scroll to position [3204, 0]
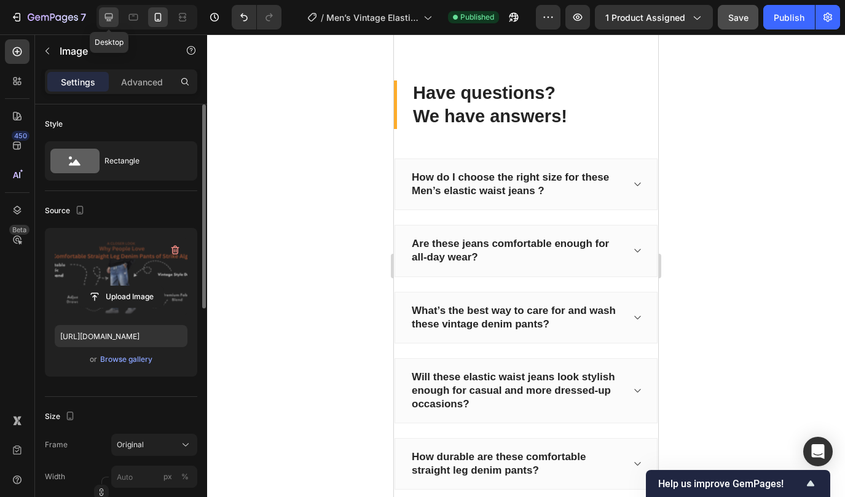
click at [109, 17] on icon at bounding box center [109, 18] width 8 height 8
type input "100"
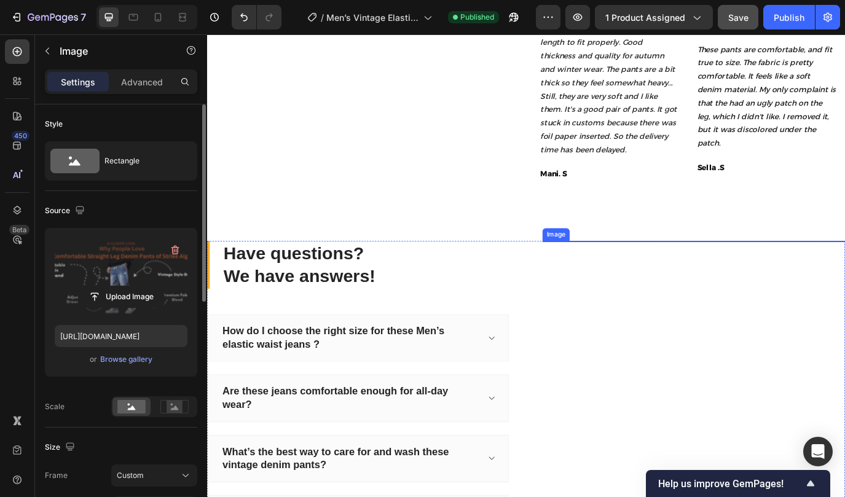
scroll to position [3291, 0]
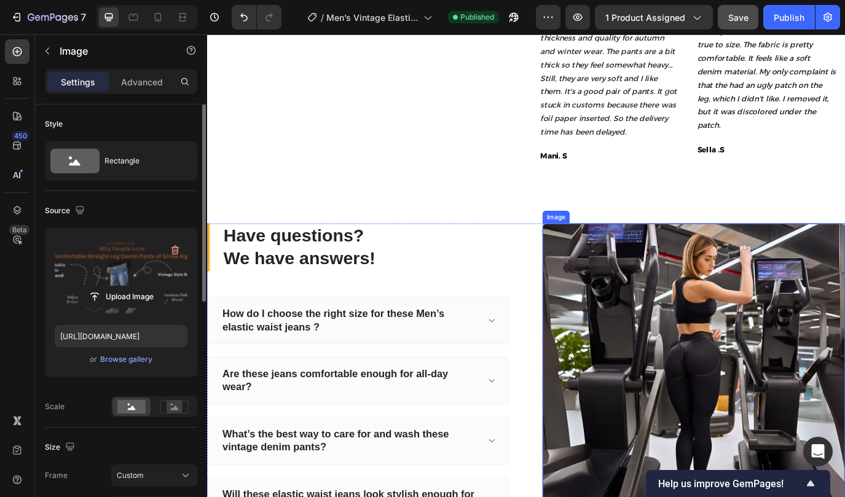
click at [661, 369] on img at bounding box center [769, 427] width 349 height 349
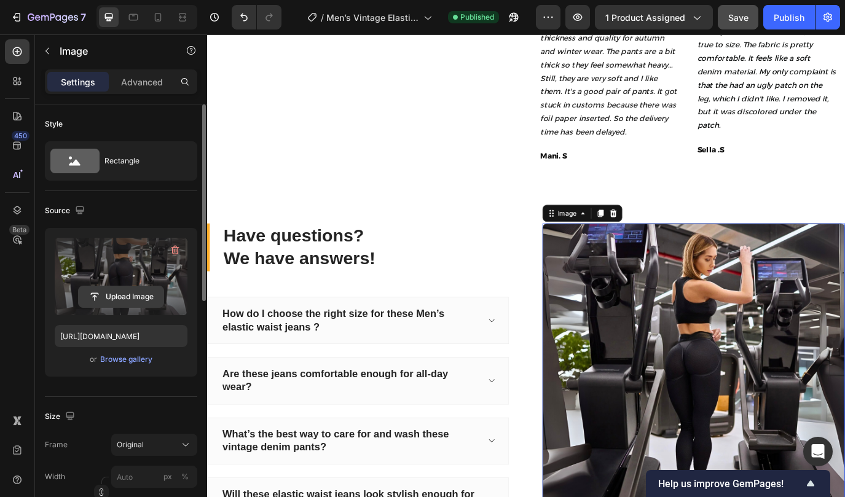
click at [139, 291] on input "file" at bounding box center [121, 296] width 85 height 21
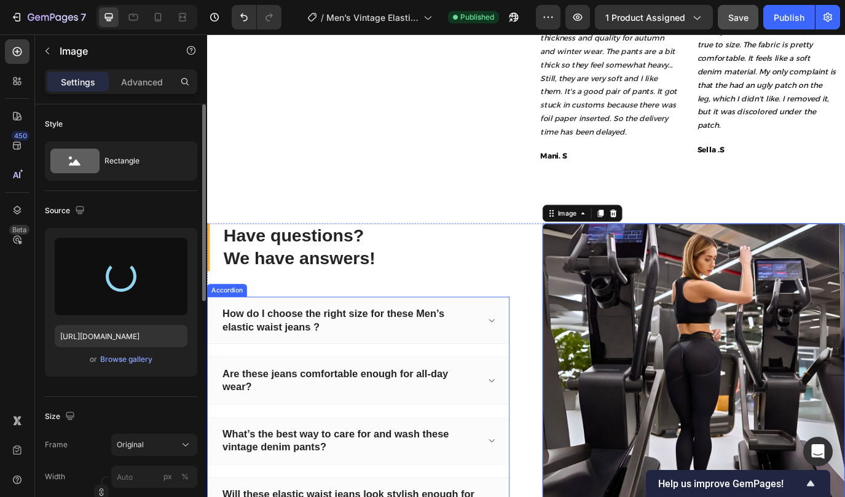
type input "[URL][DOMAIN_NAME]"
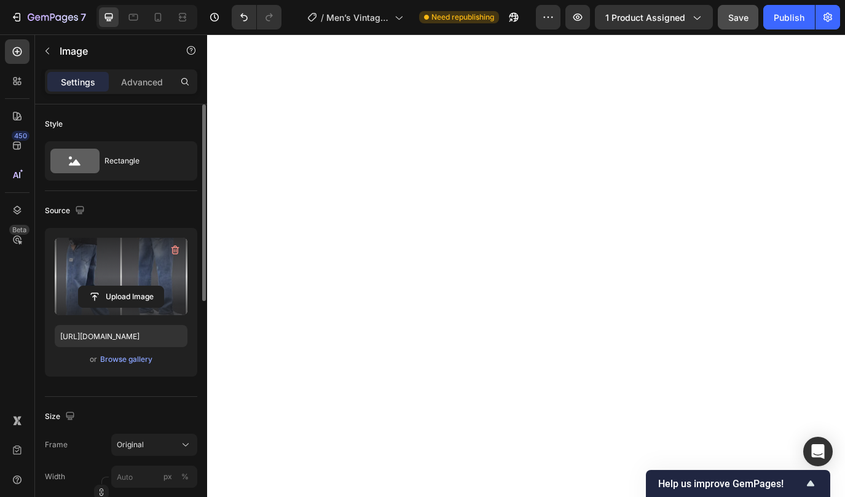
scroll to position [1054, 0]
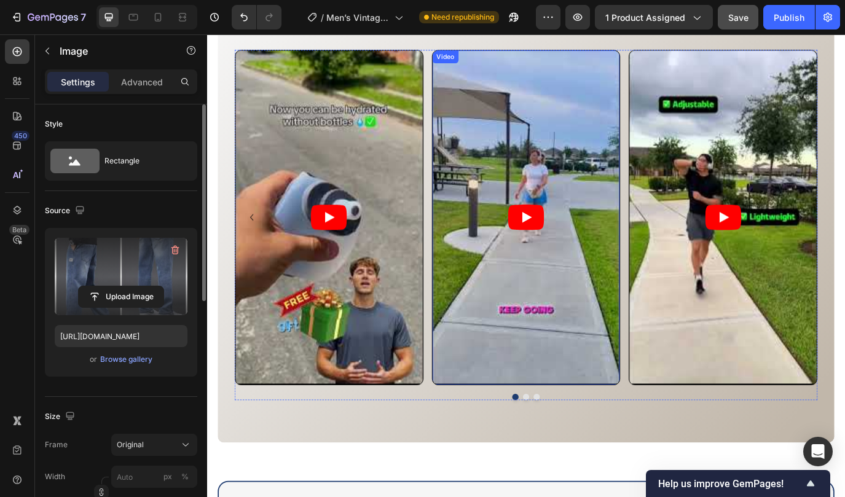
click at [514, 201] on article at bounding box center [575, 245] width 217 height 385
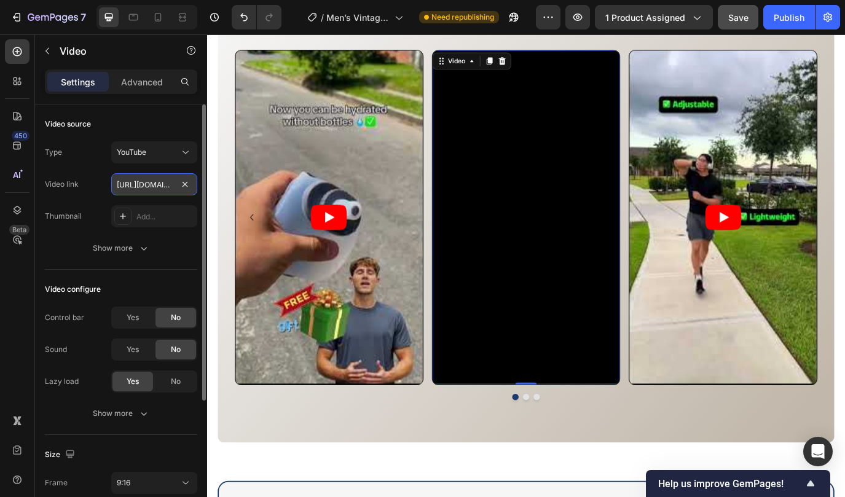
click at [150, 184] on input "https://youtube.com/shorts/62TxFl_hyVw?feature=share" at bounding box center [154, 184] width 86 height 22
paste input "Ex_ZgPK9-xY"
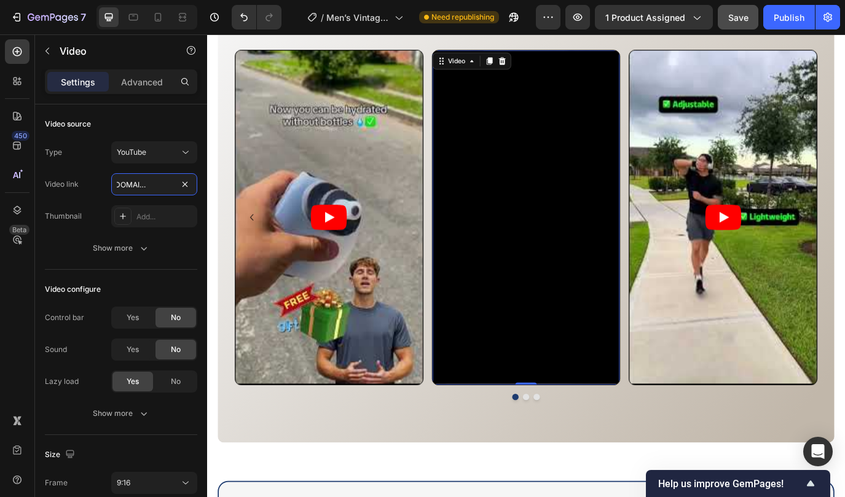
type input "https://youtube.com/shorts/Ex_ZgPK9-xY?feature=share"
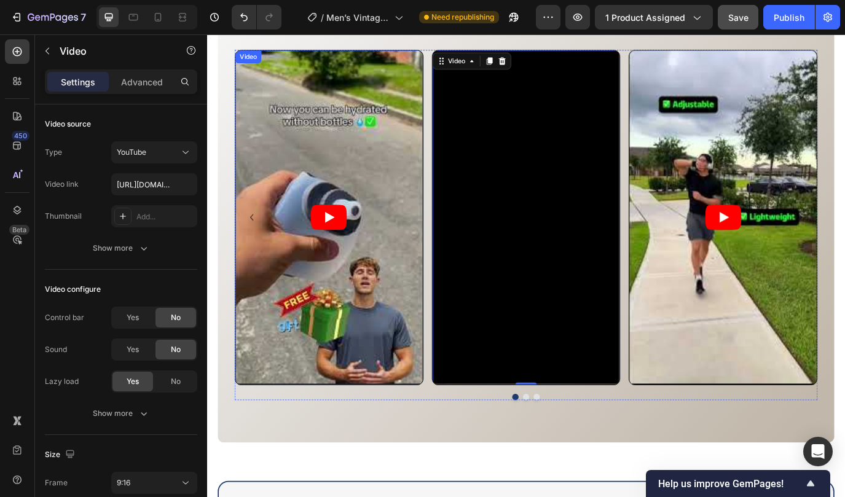
click at [329, 345] on article at bounding box center [348, 245] width 217 height 385
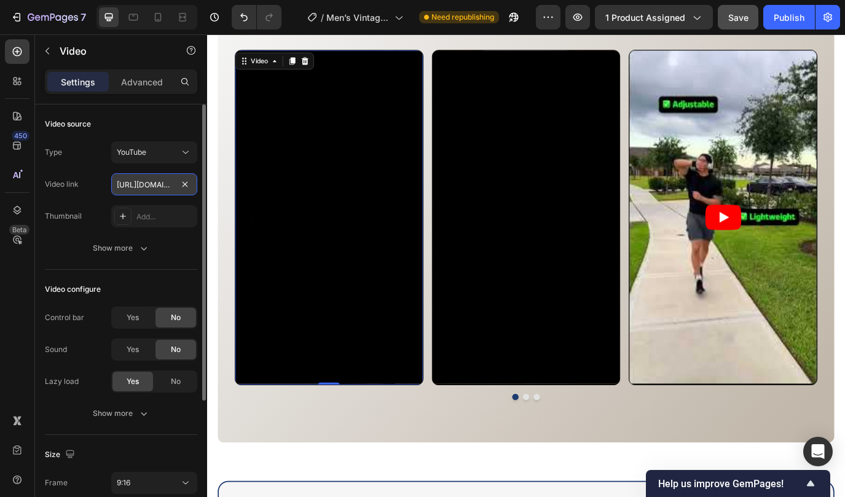
click at [158, 187] on input "https://youtube.com/shorts/OkGGqzsbKKc?feature=share" at bounding box center [154, 184] width 86 height 22
paste input "LoqgS4QJPVo"
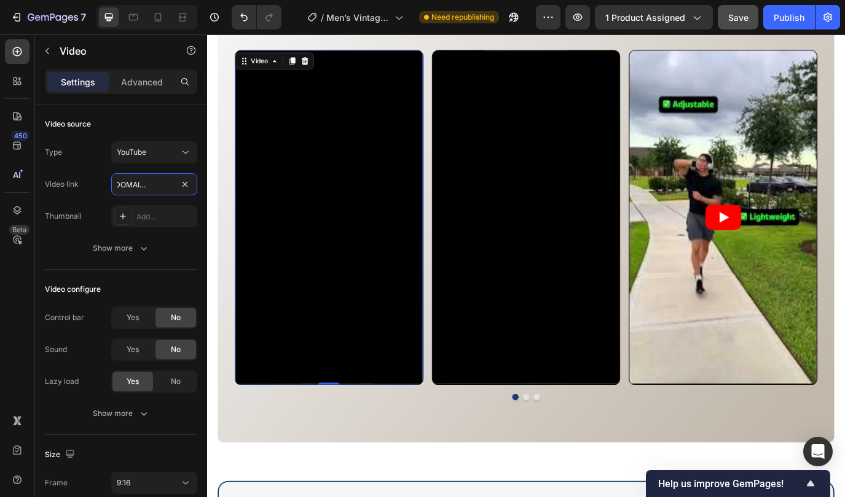
type input "https://youtube.com/shorts/LoqgS4QJPVo?feature=share"
click at [193, 270] on div "Video configure Control bar Yes No Sound Yes No Lazy load Yes No Show more" at bounding box center [121, 352] width 152 height 165
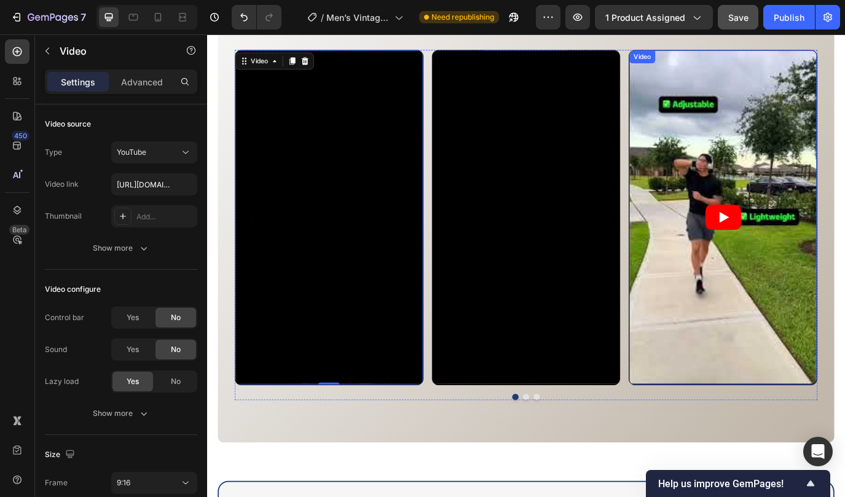
click at [757, 305] on article at bounding box center [803, 245] width 217 height 385
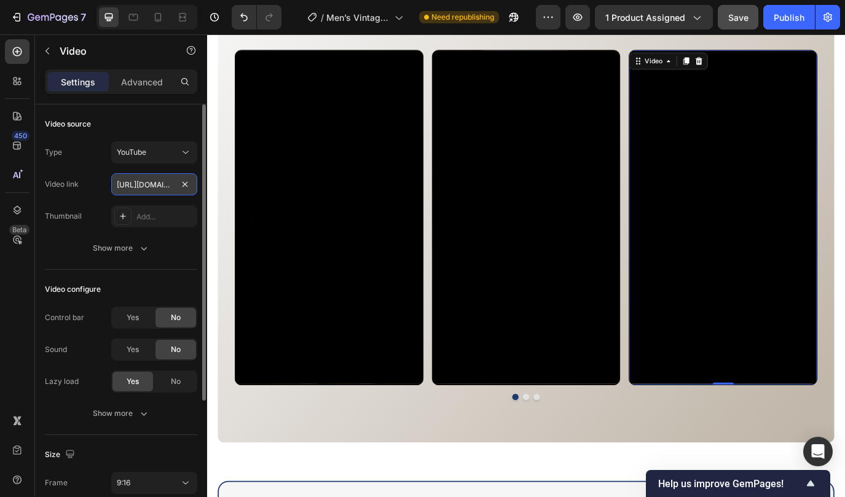
click at [147, 189] on input "https://youtube.com/shorts/YYaJK7Kf2s4?feature=share" at bounding box center [154, 184] width 86 height 22
paste input "685FWzkoUMQ"
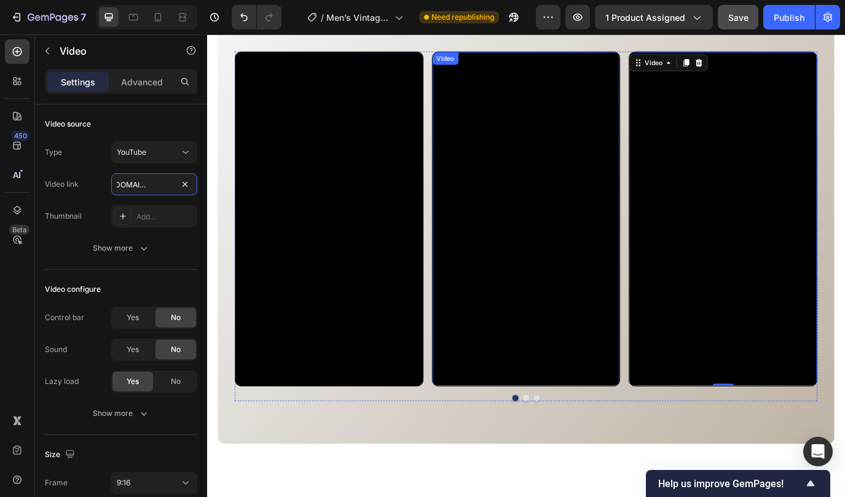
scroll to position [570, 0]
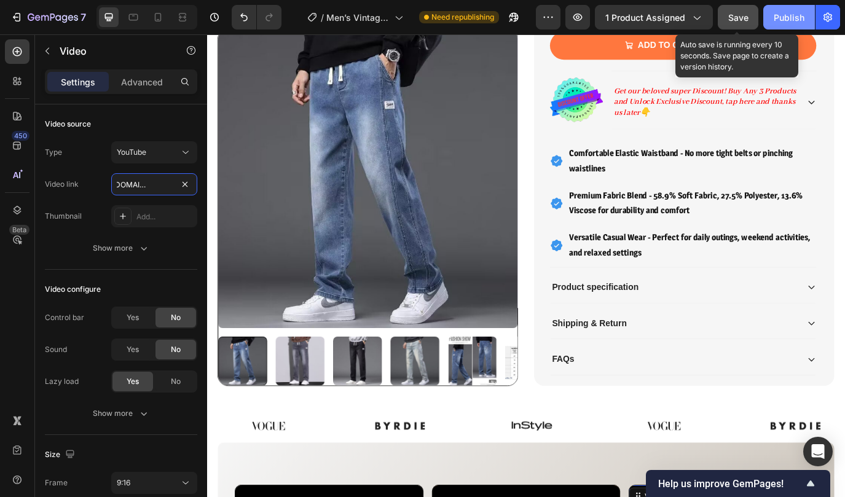
type input "https://youtube.com/shorts/685FWzkoUMQ?feature=share"
click at [739, 14] on span "Save" at bounding box center [738, 17] width 20 height 10
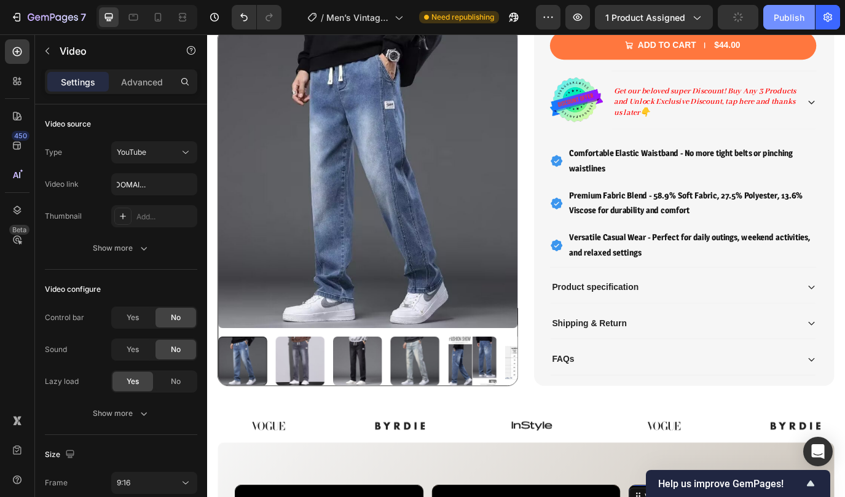
scroll to position [0, 0]
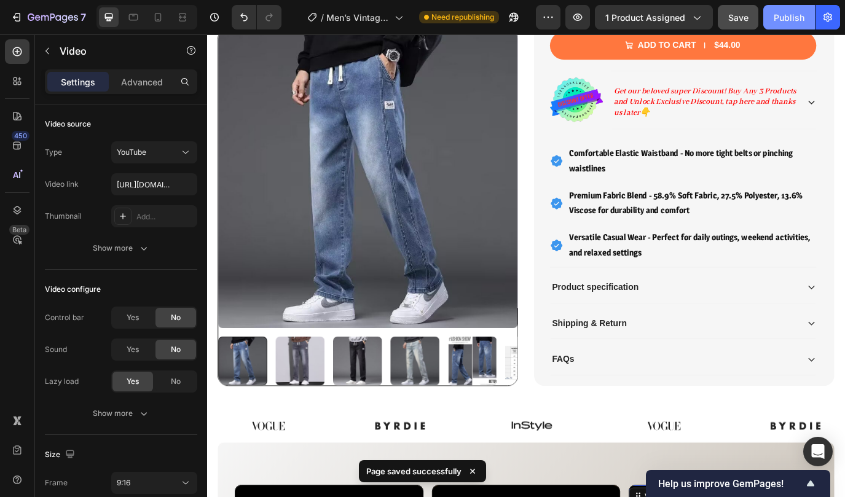
click at [779, 20] on div "Publish" at bounding box center [788, 17] width 31 height 13
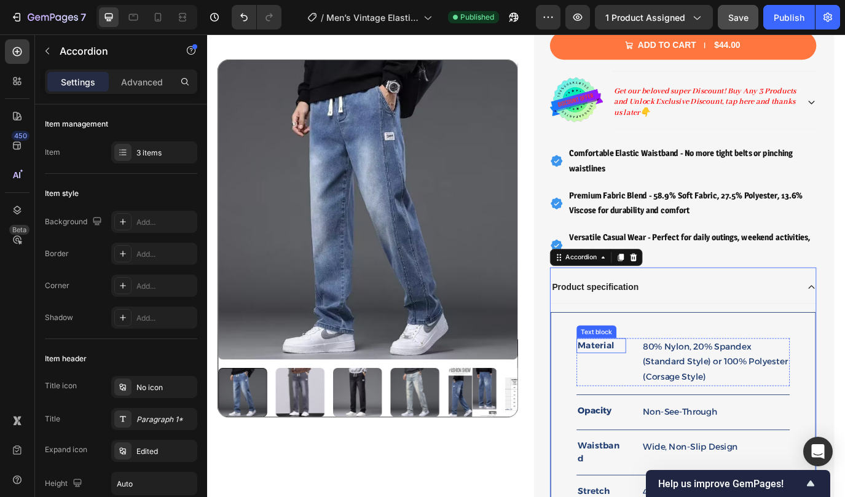
click at [664, 395] on p "Material" at bounding box center [662, 394] width 55 height 15
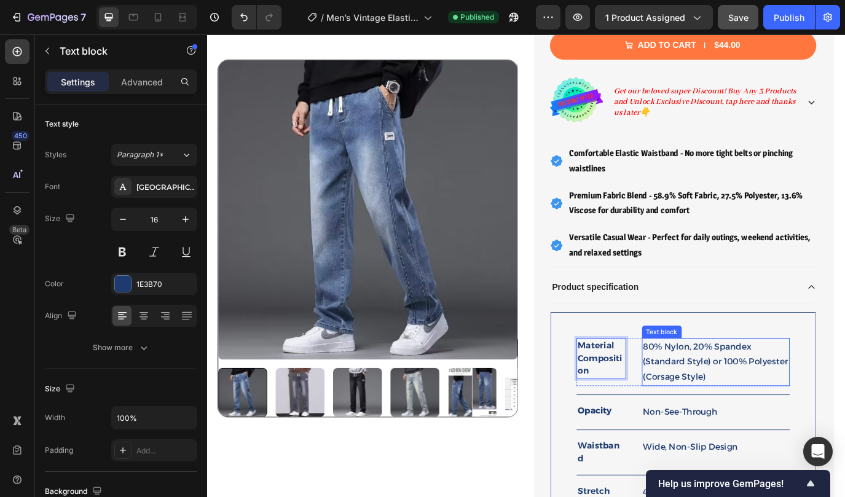
click at [736, 413] on p "80% Nylon, 20% Spandex (Standard Style) or 100% Polyester (Corsage Style)" at bounding box center [795, 413] width 168 height 53
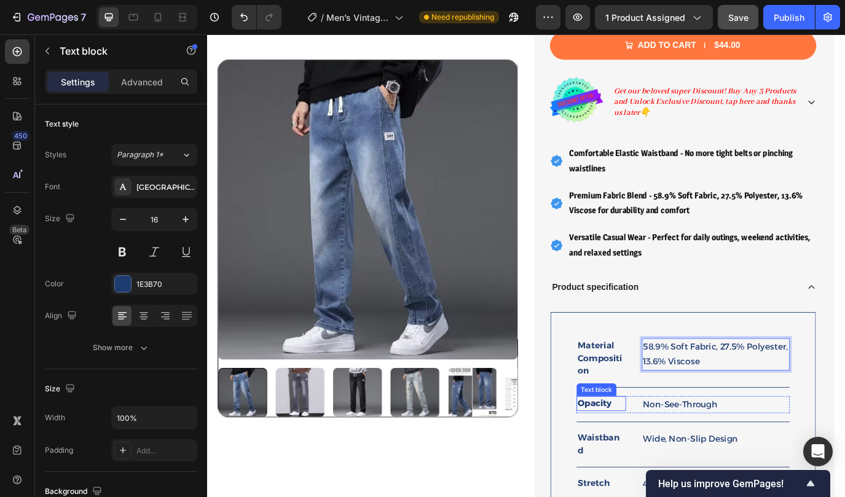
click at [669, 466] on strong "Opacity" at bounding box center [654, 461] width 39 height 12
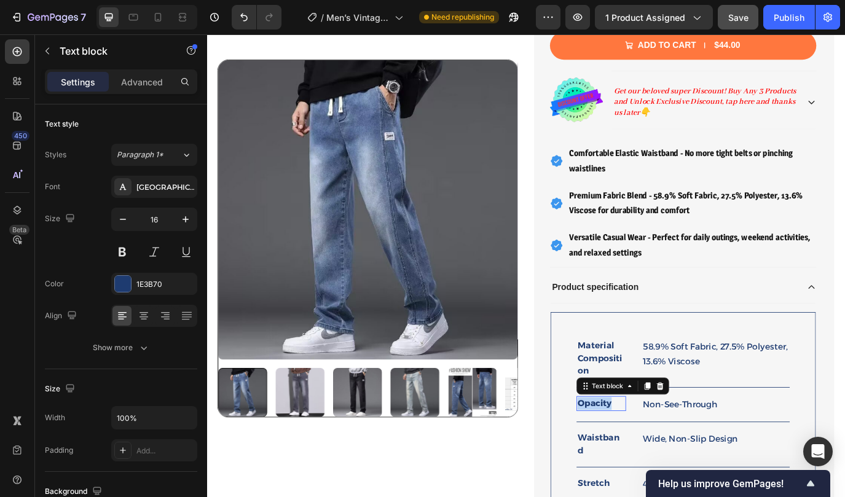
click at [669, 466] on strong "Opacity" at bounding box center [654, 461] width 39 height 12
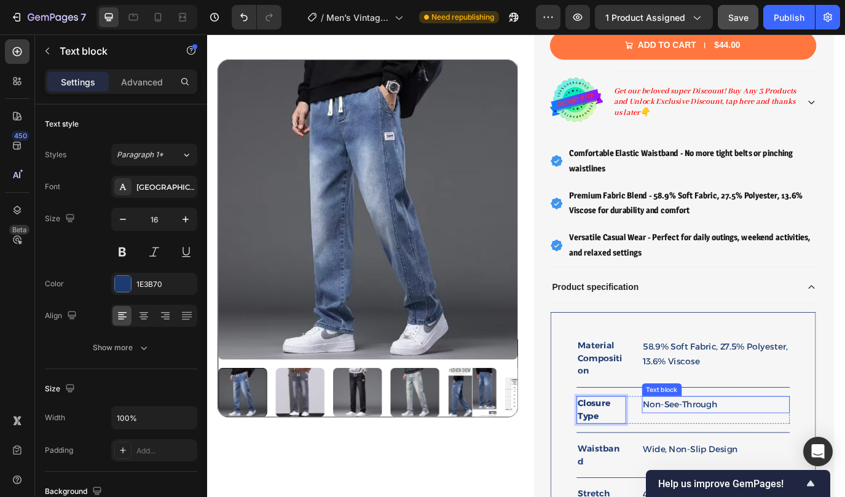
click at [748, 460] on p "Non-See-Through" at bounding box center [795, 463] width 168 height 18
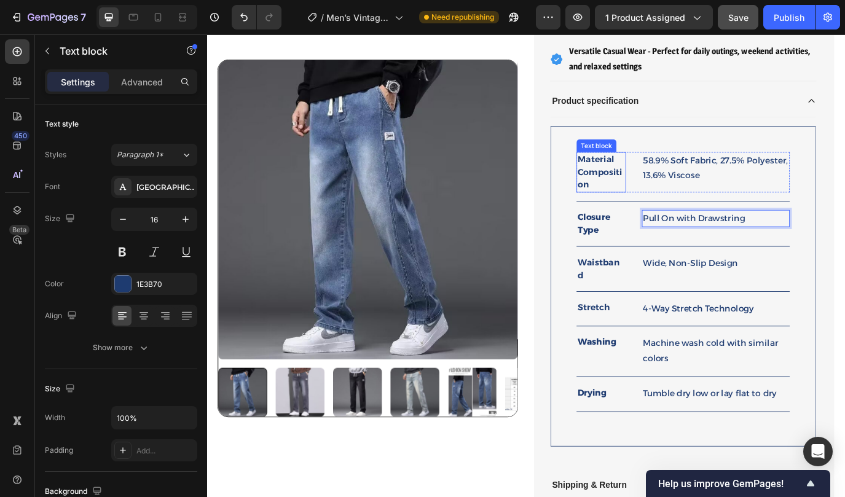
scroll to position [790, 0]
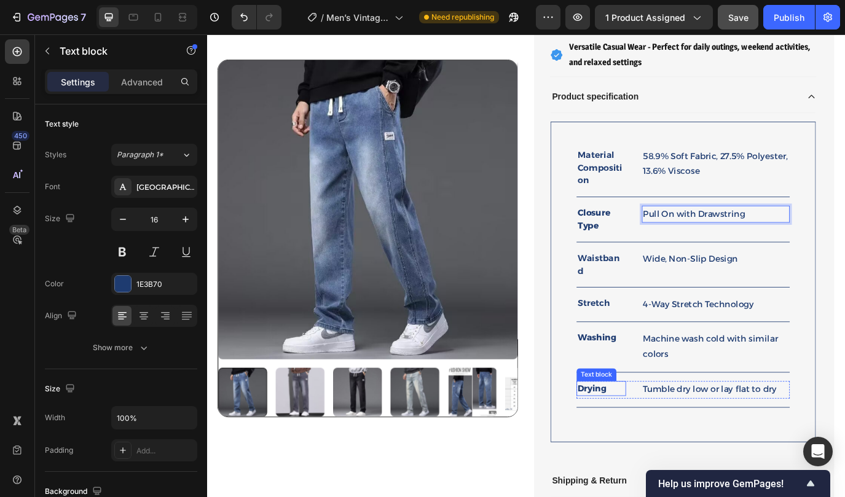
click at [658, 437] on strong "Drying" at bounding box center [651, 443] width 33 height 12
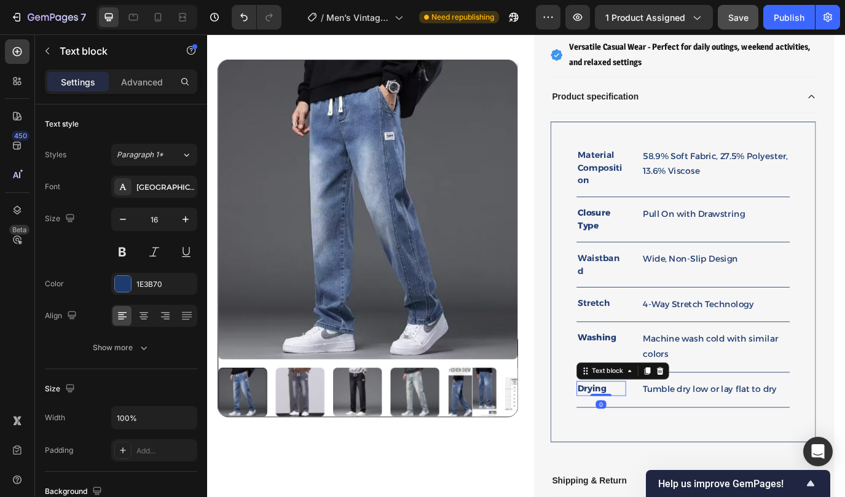
click at [658, 437] on strong "Drying" at bounding box center [651, 443] width 33 height 12
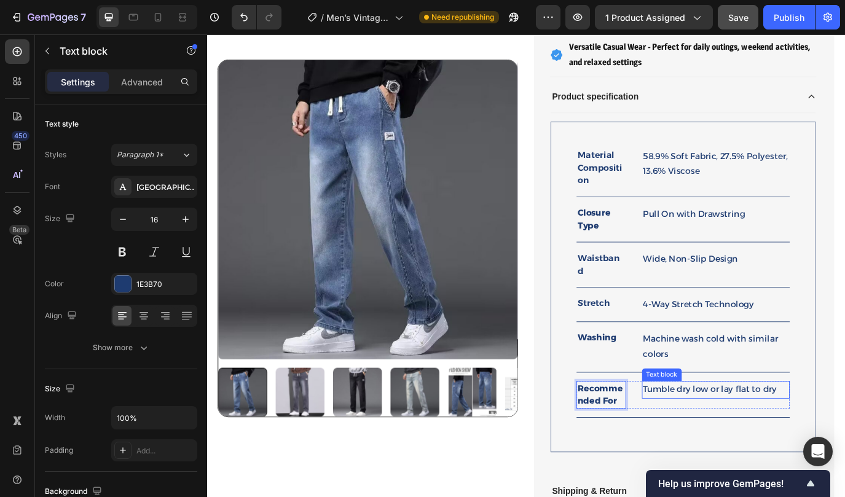
click at [752, 436] on p "Tumble dry low or lay flat to dry" at bounding box center [795, 445] width 168 height 18
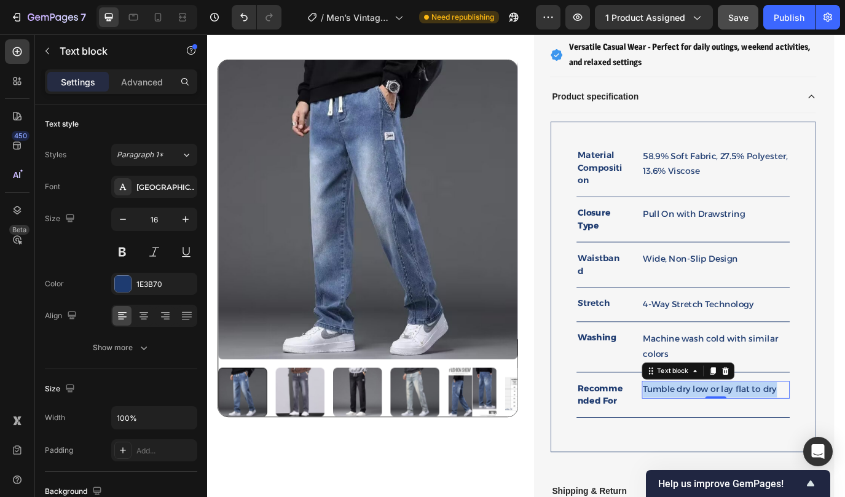
click at [752, 436] on p "Tumble dry low or lay flat to dry" at bounding box center [795, 445] width 168 height 18
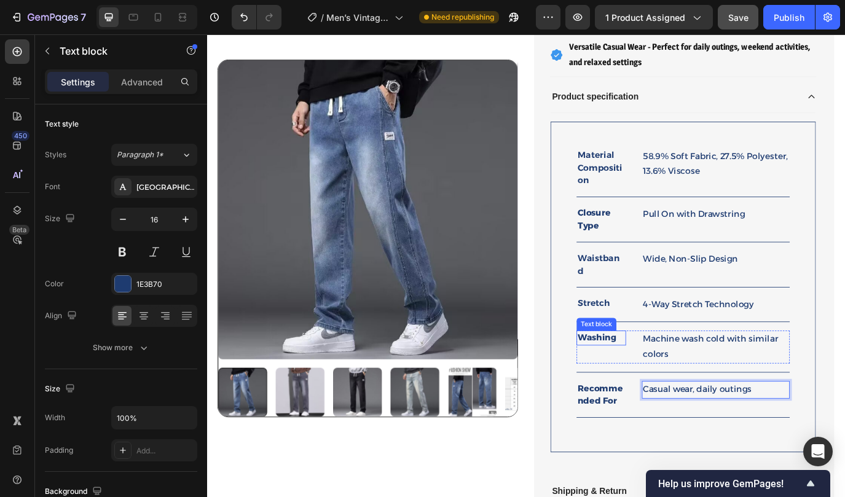
click at [654, 379] on strong "Washing" at bounding box center [657, 385] width 44 height 12
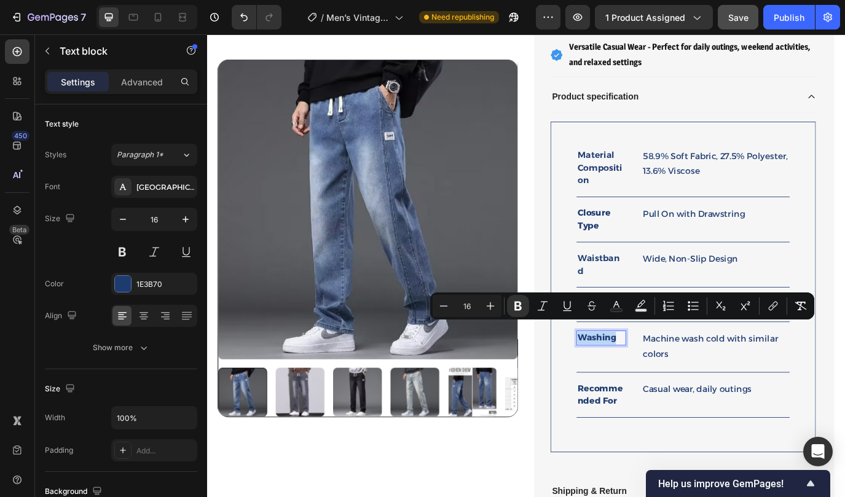
click at [673, 402] on div "Washing Text block 0" at bounding box center [662, 395] width 57 height 38
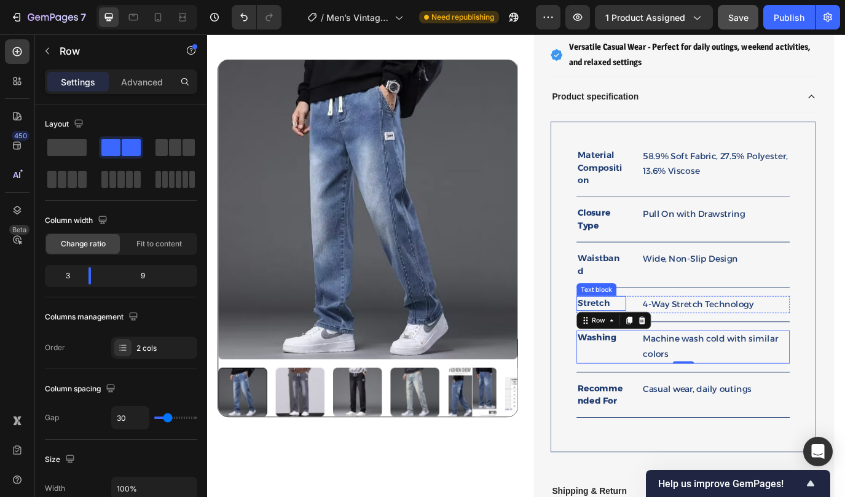
click at [650, 338] on p "Stretch" at bounding box center [662, 345] width 55 height 15
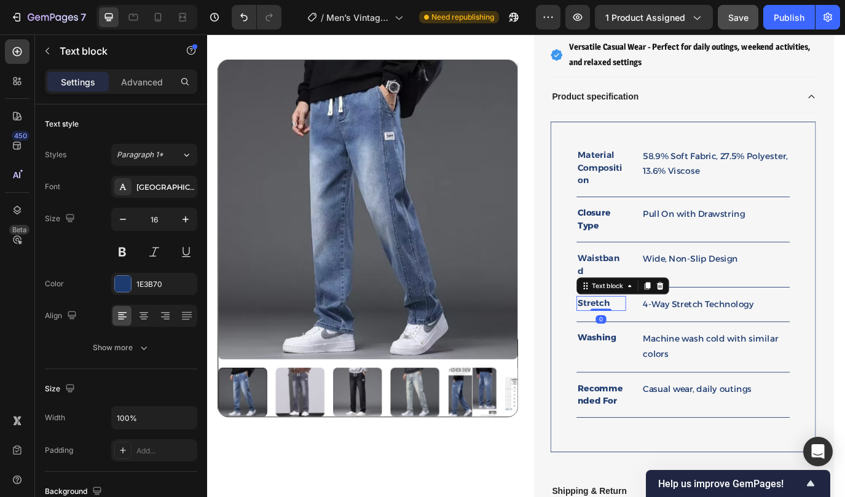
click at [650, 338] on p "Stretch" at bounding box center [662, 345] width 55 height 15
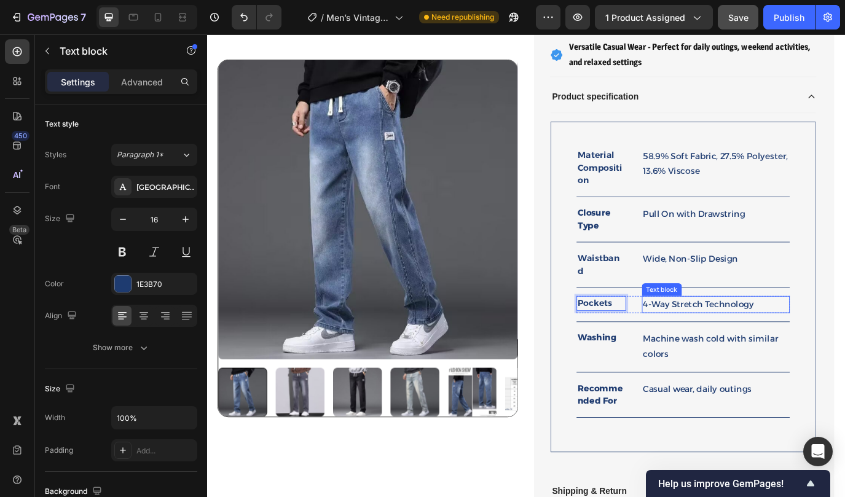
click at [739, 338] on p "4-Way Stretch Technology" at bounding box center [795, 347] width 168 height 18
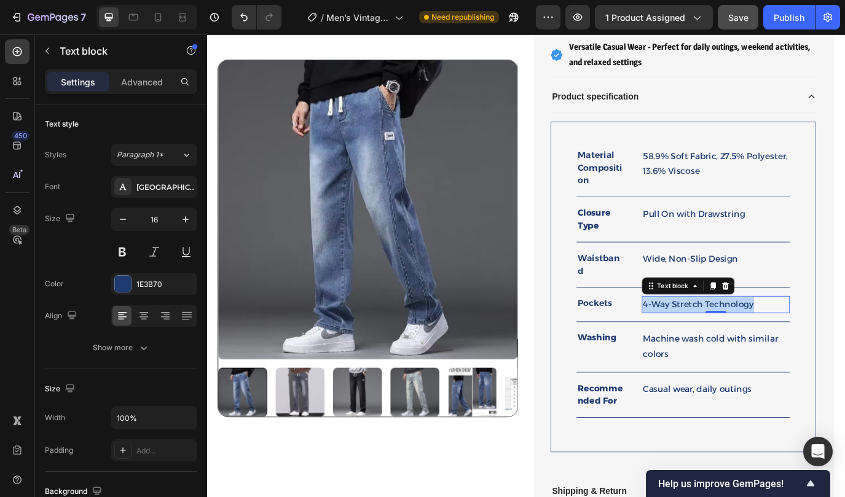
click at [739, 338] on p "4-Way Stretch Technology" at bounding box center [795, 347] width 168 height 18
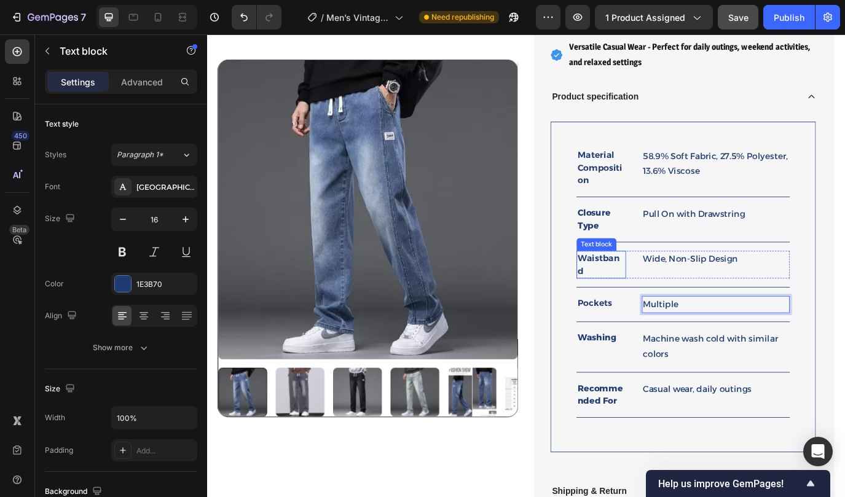
click at [654, 292] on p "Waistband" at bounding box center [662, 300] width 55 height 29
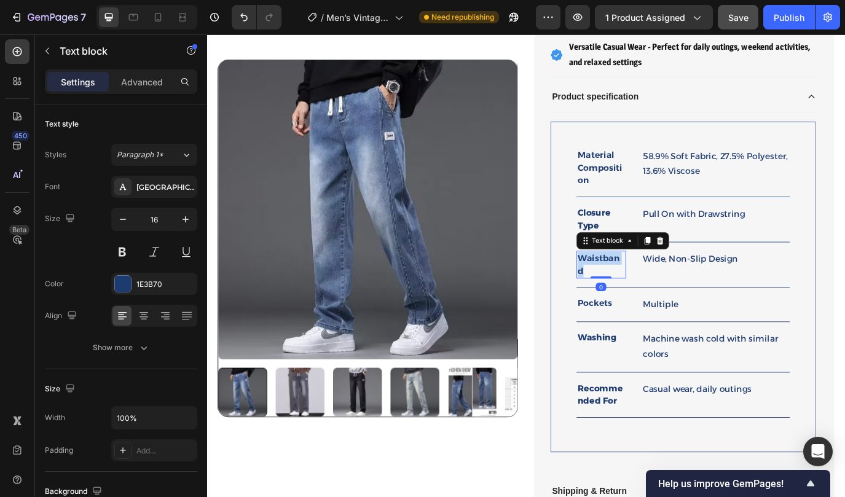
click at [654, 292] on p "Waistband" at bounding box center [662, 300] width 55 height 29
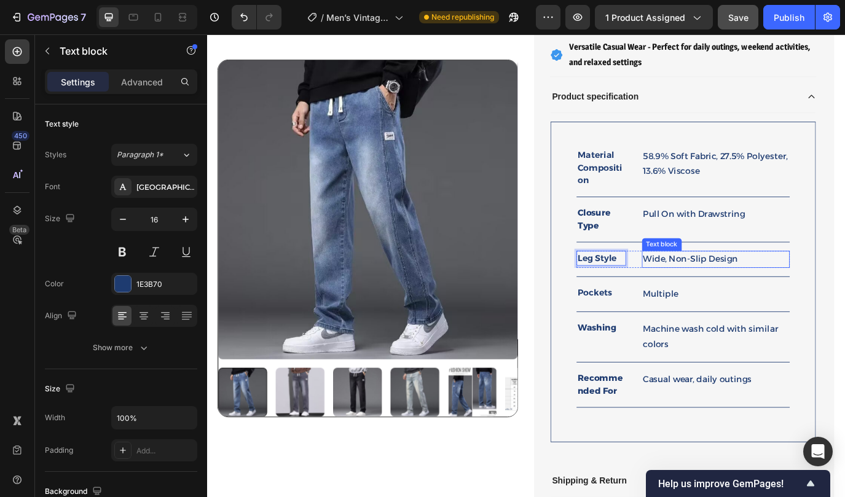
click at [758, 292] on p "Wide, Non-Slip Design" at bounding box center [795, 295] width 168 height 18
click at [655, 373] on strong "Washing" at bounding box center [657, 373] width 44 height 12
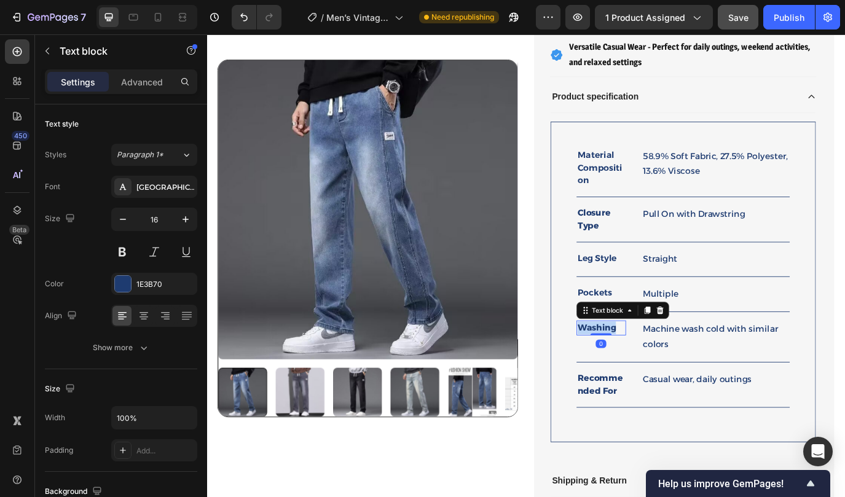
click at [655, 373] on strong "Washing" at bounding box center [657, 373] width 44 height 12
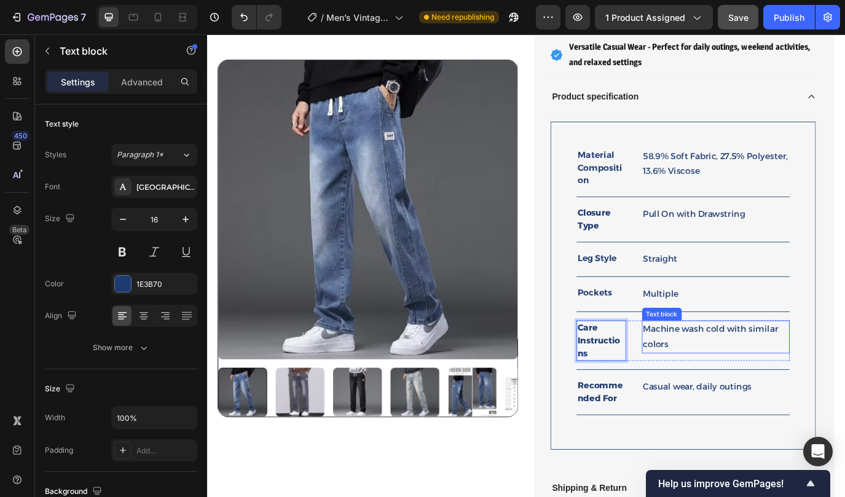
click at [727, 386] on p "Machine wash cold with similar colors" at bounding box center [795, 384] width 168 height 36
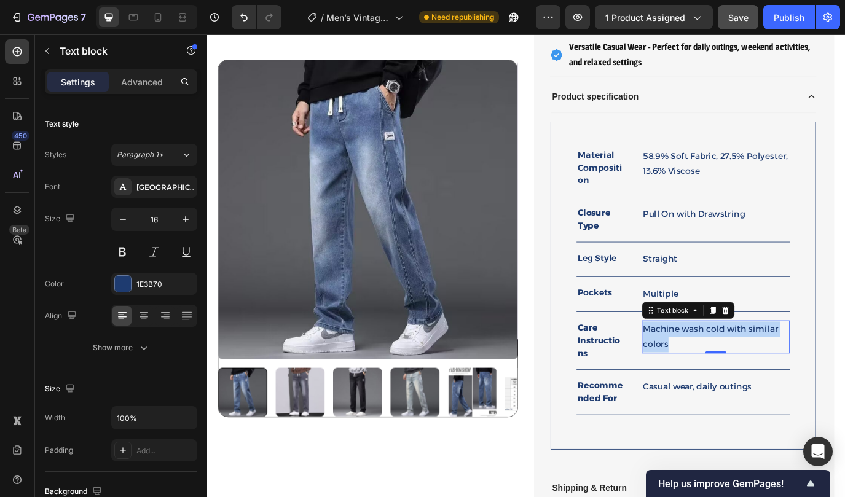
click at [727, 386] on p "Machine wash cold with similar colors" at bounding box center [795, 384] width 168 height 36
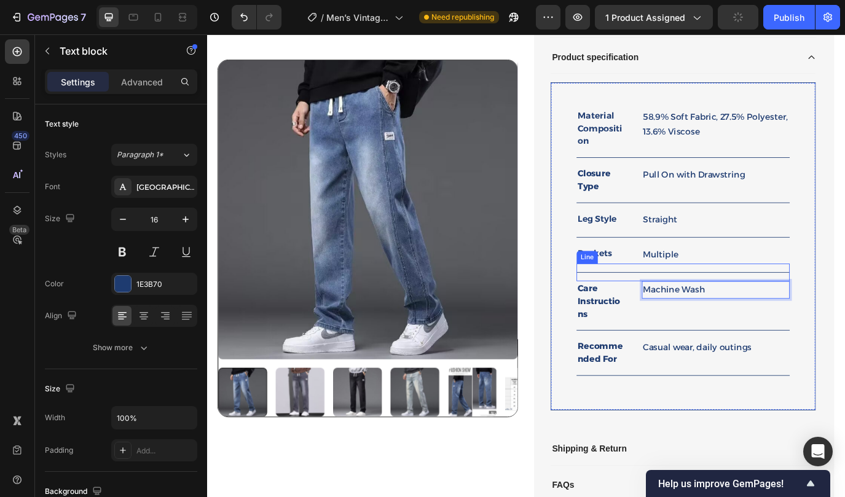
scroll to position [709, 0]
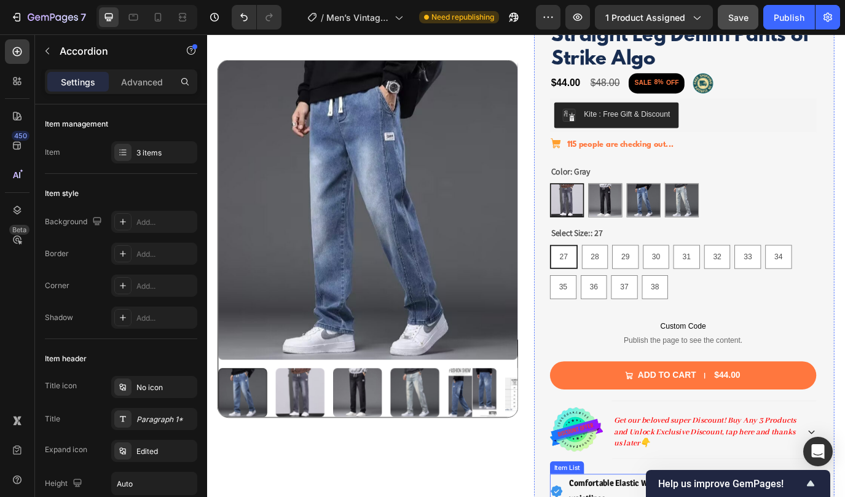
scroll to position [0, 0]
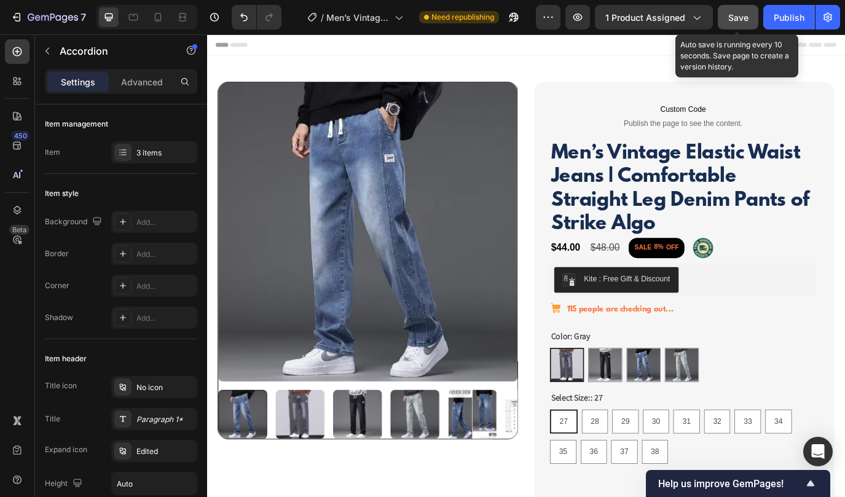
click at [735, 18] on span "Save" at bounding box center [738, 17] width 20 height 10
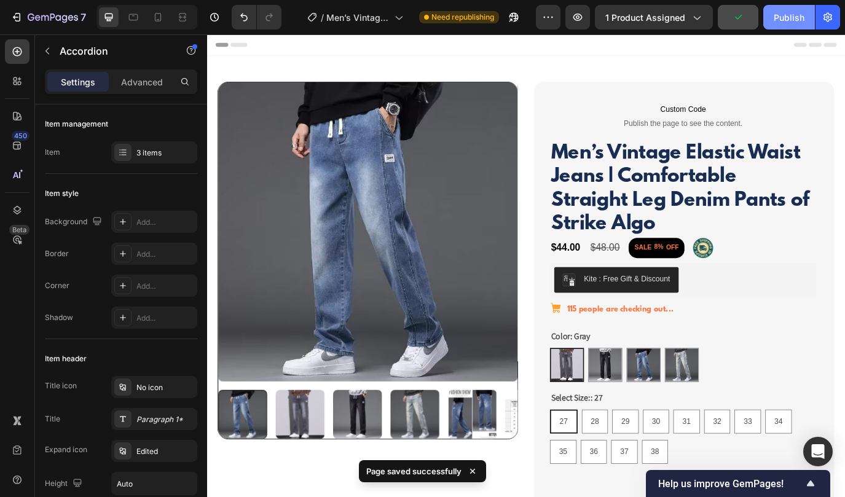
click at [780, 15] on div "Publish" at bounding box center [788, 17] width 31 height 13
